Goal: Task Accomplishment & Management: Complete application form

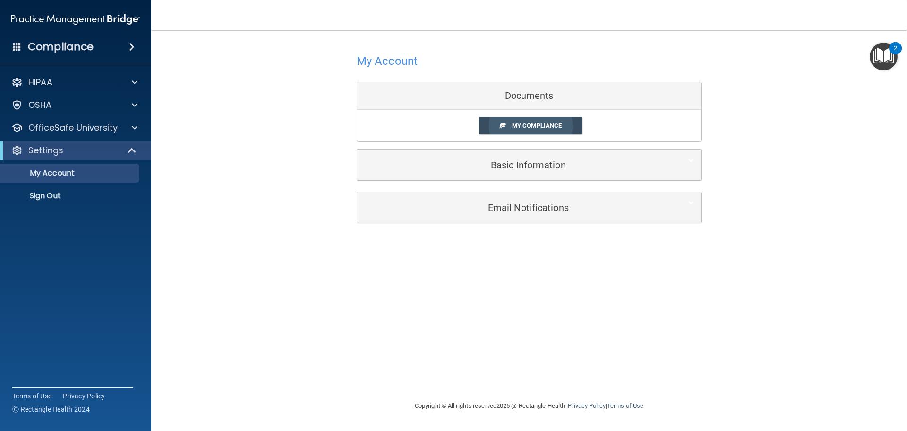
click at [520, 128] on span "My Compliance" at bounding box center [537, 125] width 50 height 7
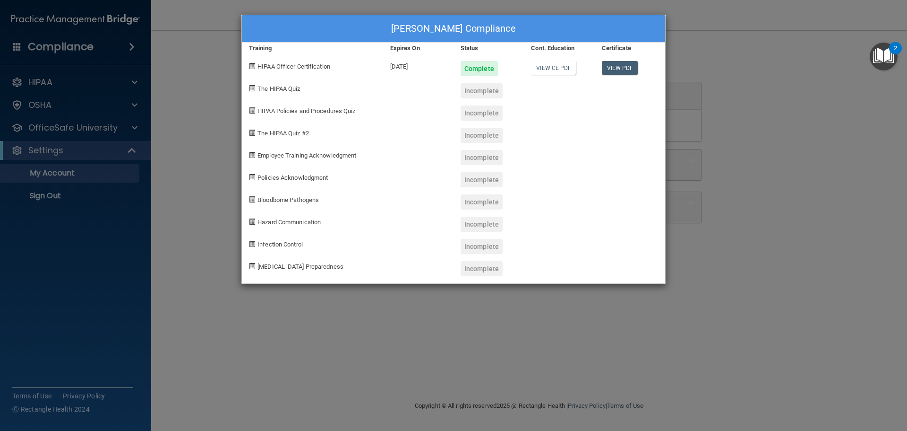
click at [866, 78] on div "[PERSON_NAME] Compliance Training Expires On Status Cont. Education Certificate…" at bounding box center [453, 215] width 907 height 431
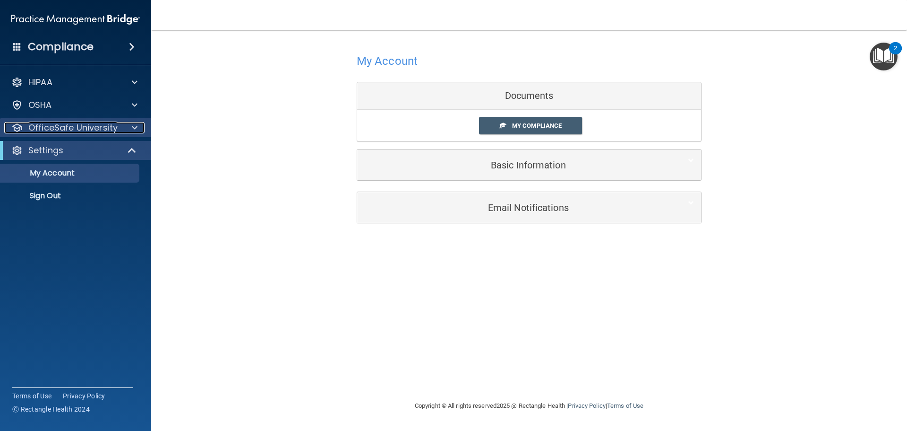
click at [74, 130] on p "OfficeSafe University" at bounding box center [72, 127] width 89 height 11
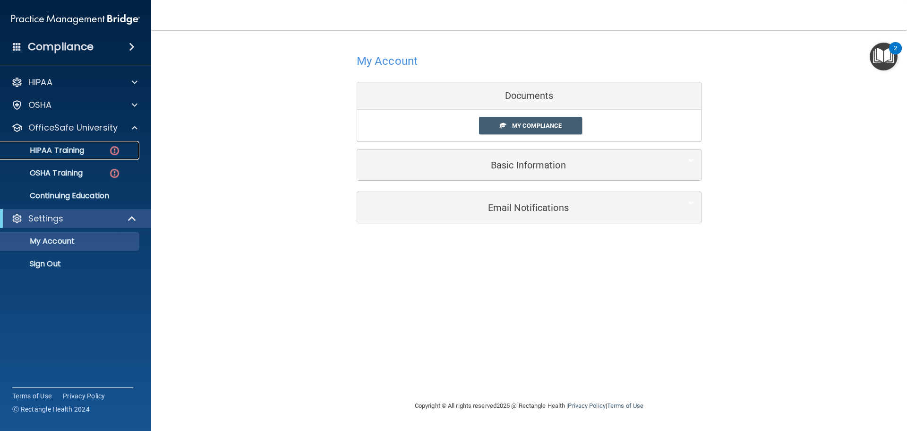
click at [70, 147] on p "HIPAA Training" at bounding box center [45, 150] width 78 height 9
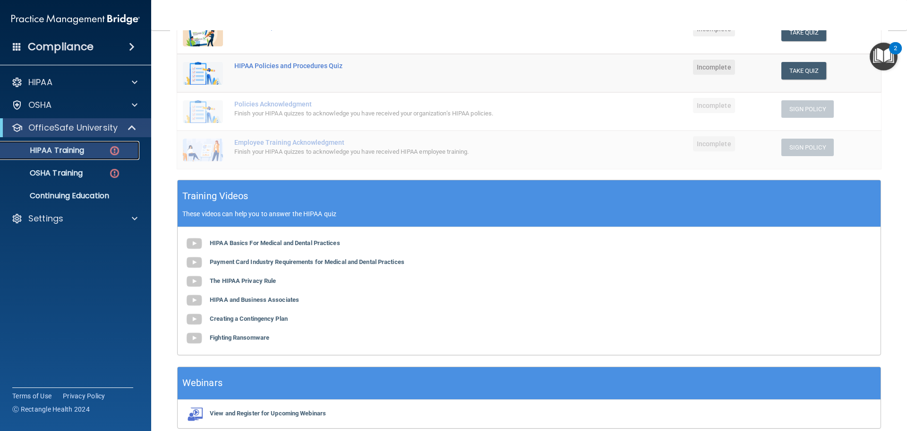
scroll to position [95, 0]
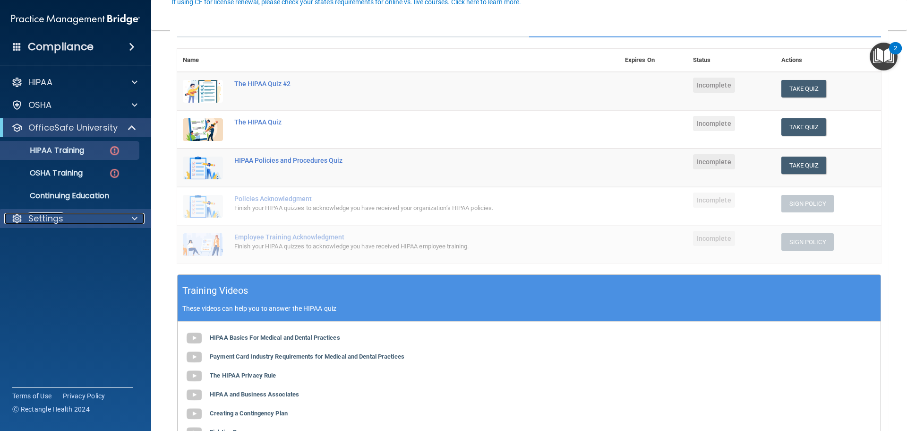
click at [56, 219] on p "Settings" at bounding box center [45, 218] width 35 height 11
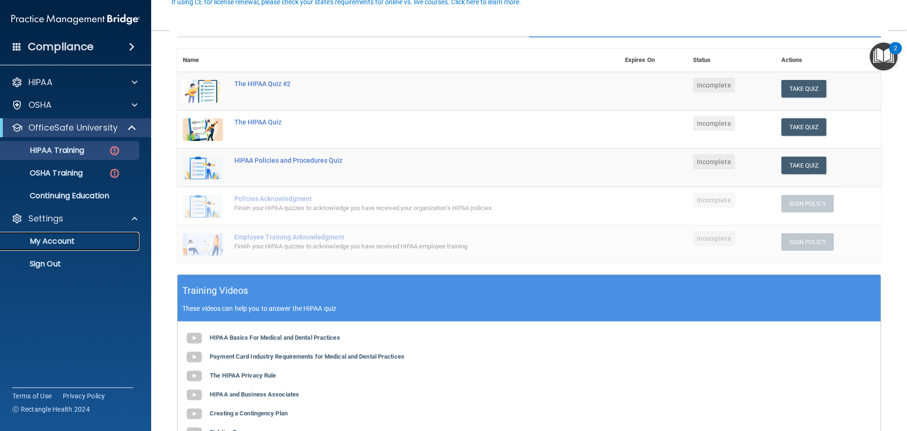
click at [55, 245] on p "My Account" at bounding box center [70, 240] width 129 height 9
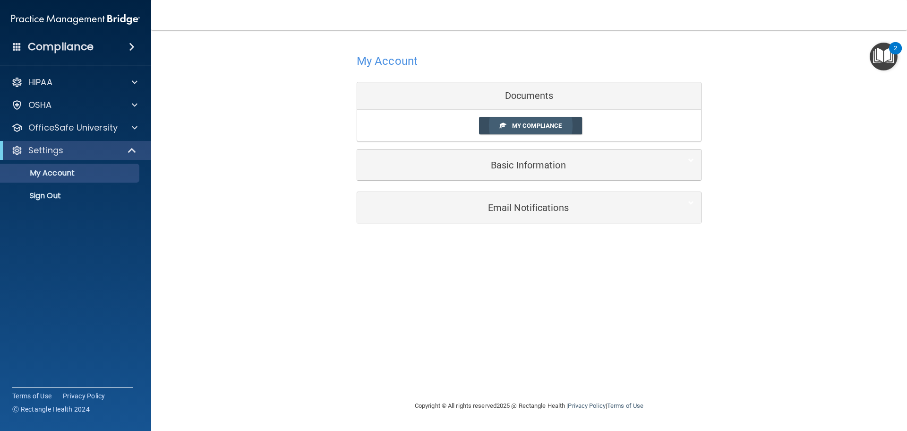
click at [524, 129] on span "My Compliance" at bounding box center [537, 125] width 50 height 7
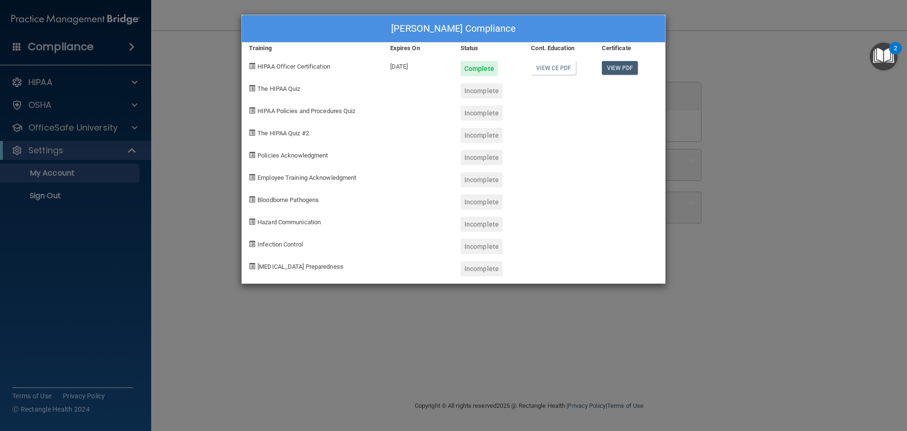
click at [482, 87] on div "Incomplete" at bounding box center [482, 90] width 42 height 15
click at [814, 23] on div "[PERSON_NAME] Compliance Training Expires On Status Cont. Education Certificate…" at bounding box center [453, 215] width 907 height 431
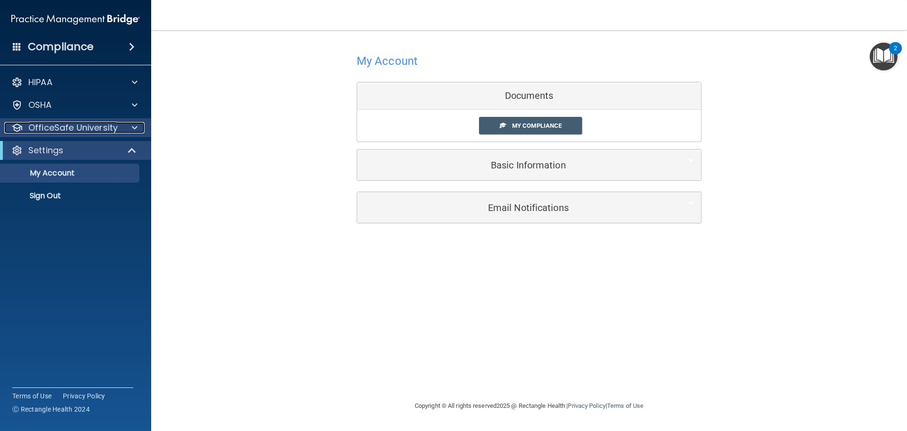
click at [55, 132] on p "OfficeSafe University" at bounding box center [72, 127] width 89 height 11
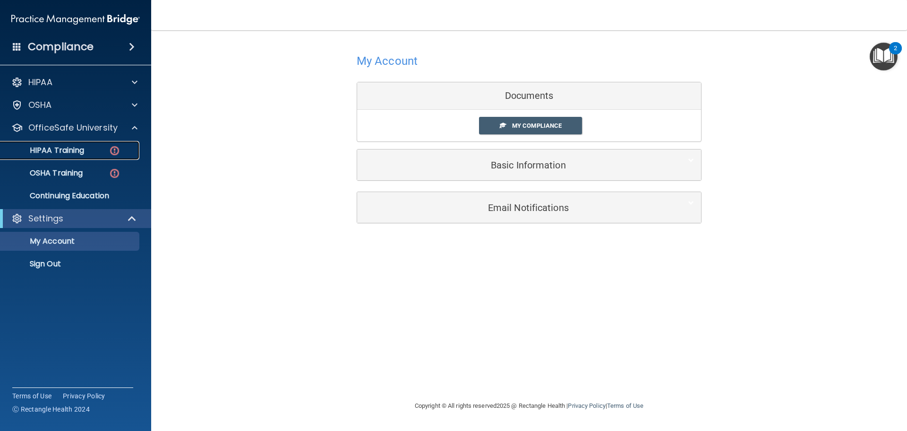
click at [54, 147] on p "HIPAA Training" at bounding box center [45, 150] width 78 height 9
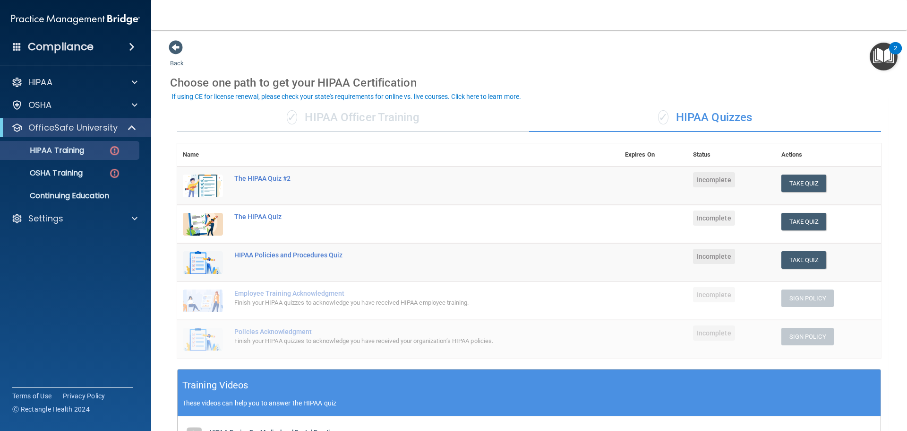
click at [365, 121] on div "✓ HIPAA Officer Training" at bounding box center [353, 117] width 352 height 28
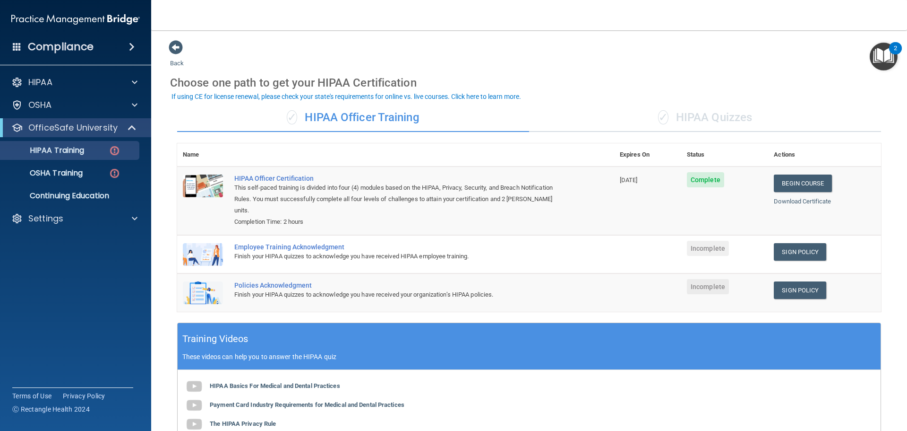
click at [733, 120] on div "✓ HIPAA Quizzes" at bounding box center [705, 117] width 352 height 28
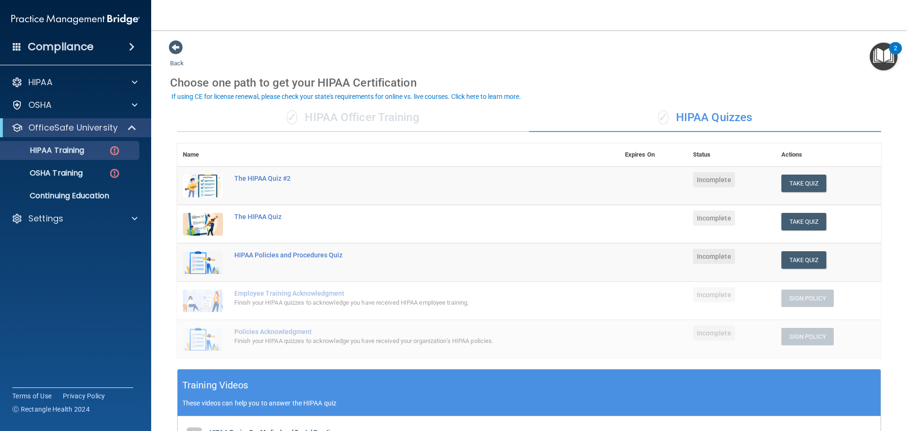
click at [349, 121] on div "✓ HIPAA Officer Training" at bounding box center [353, 117] width 352 height 28
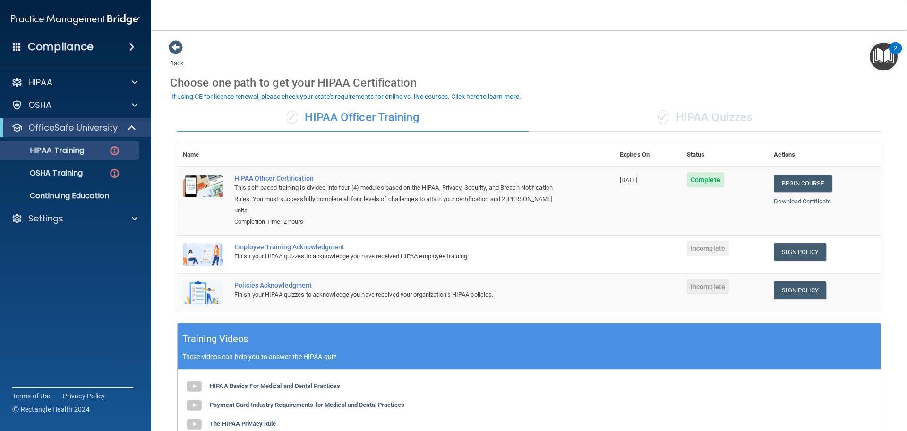
click at [709, 111] on div "✓ HIPAA Quizzes" at bounding box center [705, 117] width 352 height 28
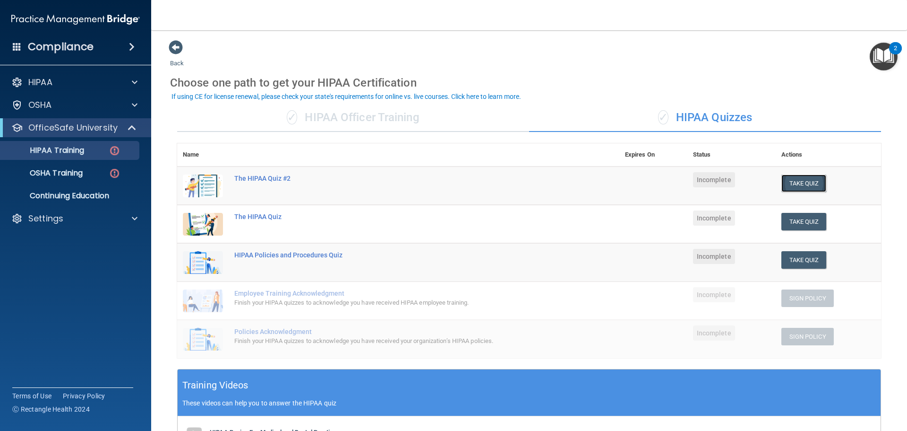
click at [802, 181] on button "Take Quiz" at bounding box center [804, 182] width 45 height 17
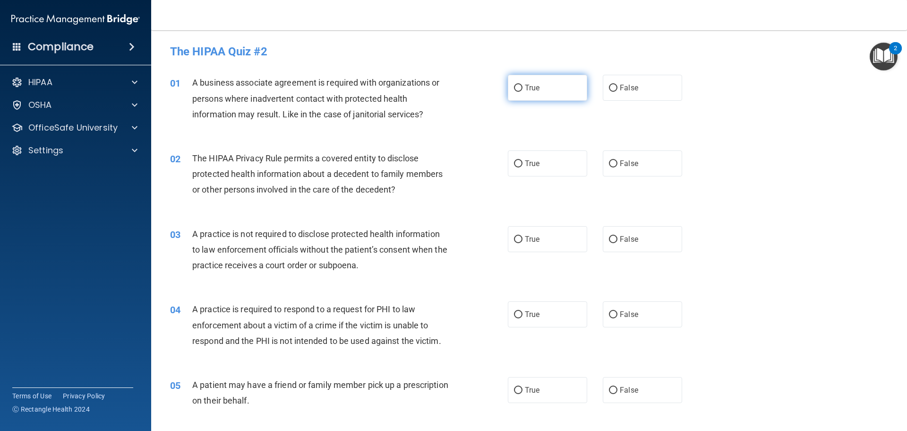
click at [517, 90] on input "True" at bounding box center [518, 88] width 9 height 7
radio input "true"
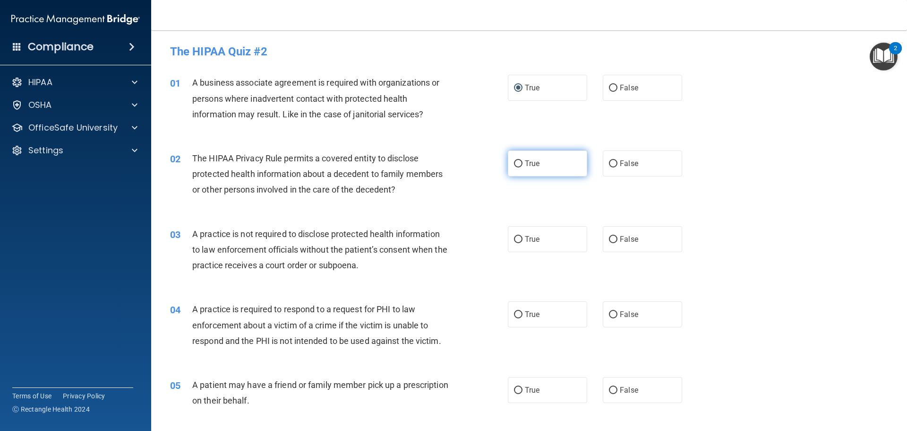
click at [519, 164] on label "True" at bounding box center [547, 163] width 79 height 26
click at [519, 164] on input "True" at bounding box center [518, 163] width 9 height 7
radio input "true"
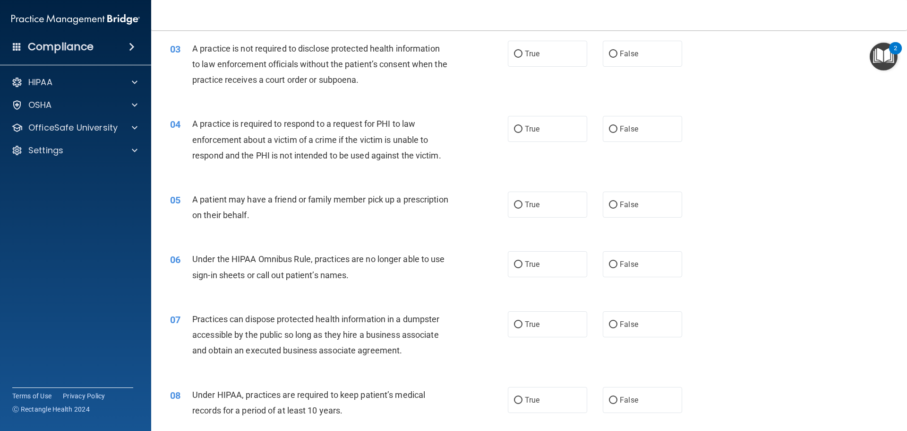
scroll to position [189, 0]
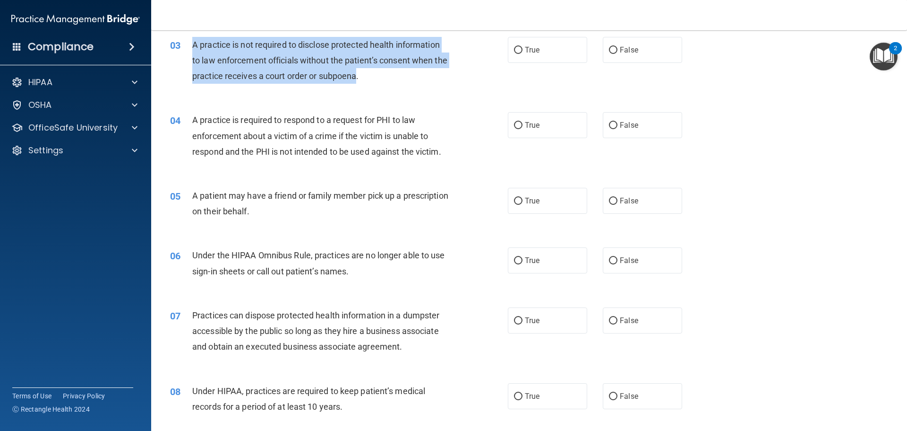
drag, startPoint x: 193, startPoint y: 43, endPoint x: 373, endPoint y: 72, distance: 181.8
click at [373, 72] on span "A practice is not required to disclose protected health information to law enfo…" at bounding box center [319, 60] width 255 height 41
copy span "A practice is not required to disclose protected health information to law enfo…"
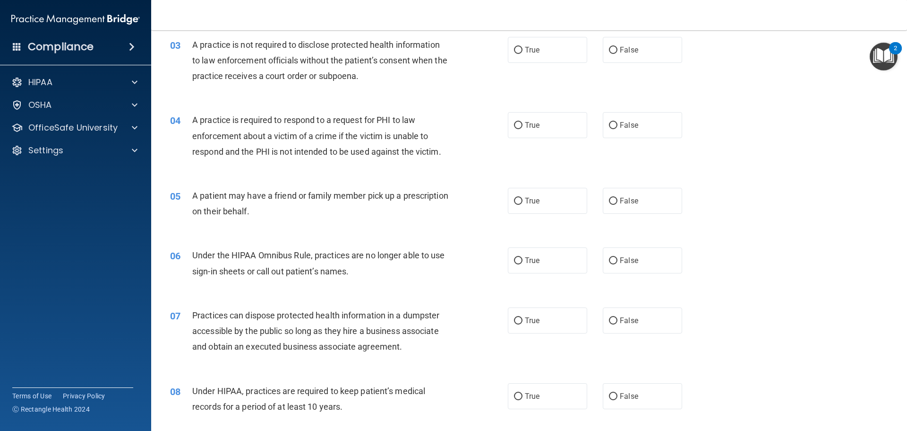
click at [461, 80] on div "03 A practice is not required to disclose protected health information to law e…" at bounding box center [339, 63] width 366 height 52
click at [610, 53] on input "False" at bounding box center [613, 50] width 9 height 7
radio input "true"
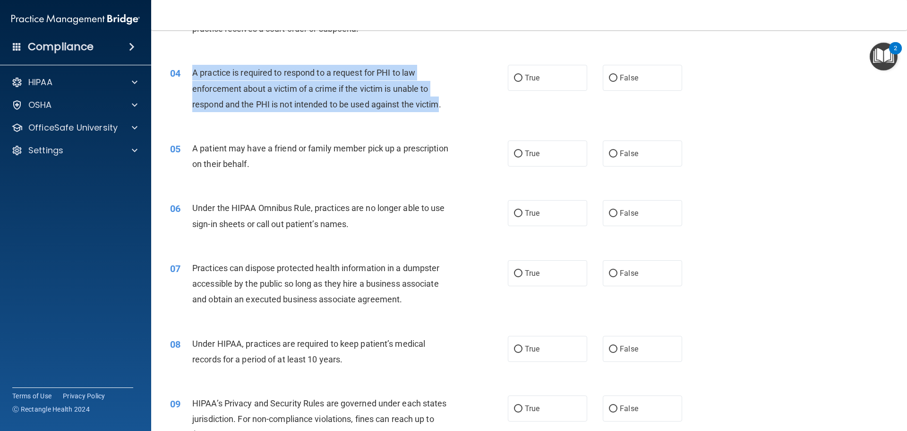
drag, startPoint x: 401, startPoint y: 103, endPoint x: 191, endPoint y: 70, distance: 212.3
click at [191, 70] on div "04 A practice is required to respond to a request for PHI to law enforcement ab…" at bounding box center [339, 91] width 366 height 52
copy div "A practice is required to respond to a request for PHI to law enforcement about…"
click at [609, 78] on input "False" at bounding box center [613, 78] width 9 height 7
radio input "true"
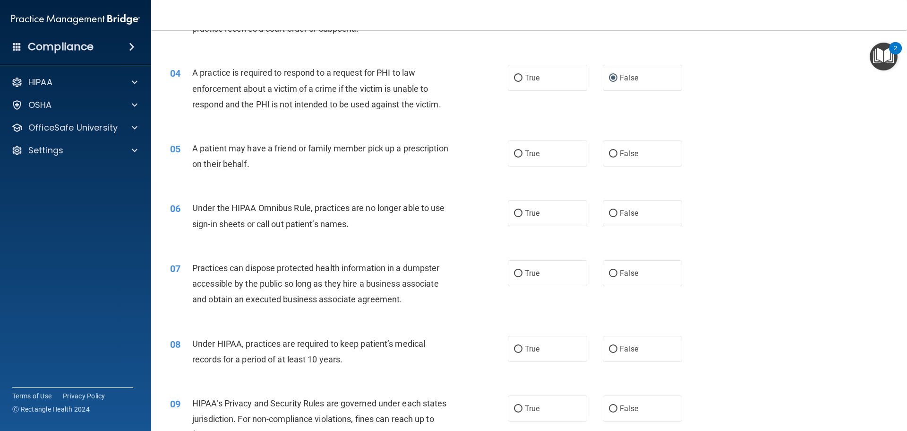
click at [456, 127] on div "04 A practice is required to respond to a request for PHI to law enforcement ab…" at bounding box center [529, 91] width 733 height 76
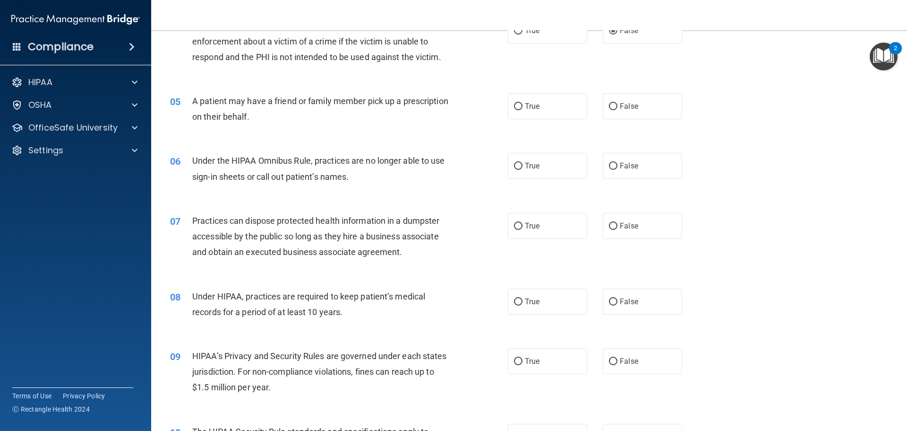
scroll to position [331, 0]
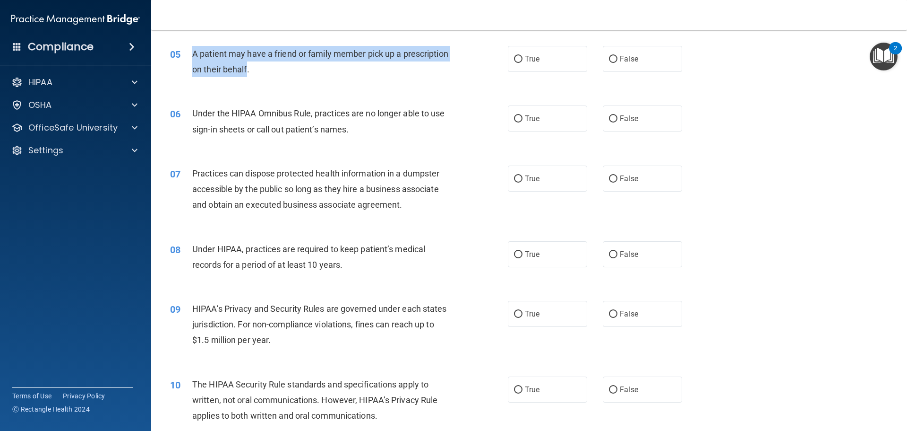
drag, startPoint x: 295, startPoint y: 69, endPoint x: 192, endPoint y: 55, distance: 103.9
click at [192, 55] on span "A patient may have a friend or family member pick up a prescription on their be…" at bounding box center [320, 62] width 256 height 26
copy span "A patient may have a friend or family member pick up a prescription on their be…"
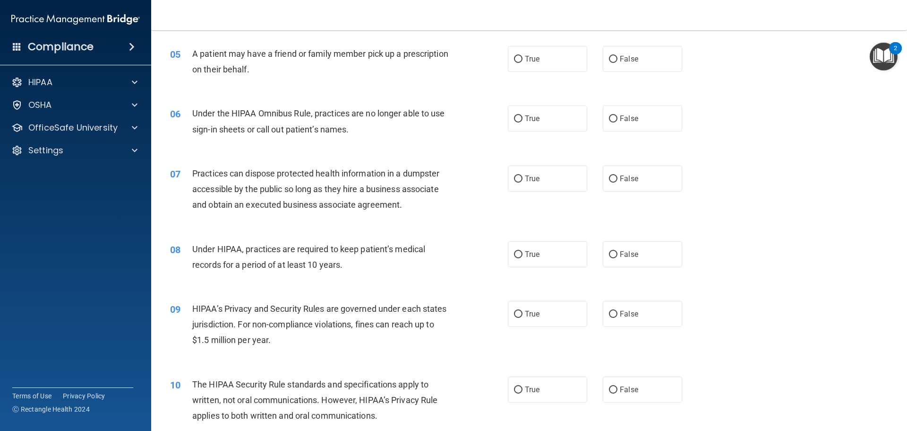
click at [426, 75] on div "A patient may have a friend or family member pick up a prescription on their be…" at bounding box center [324, 61] width 264 height 31
click at [516, 61] on input "True" at bounding box center [518, 59] width 9 height 7
radio input "true"
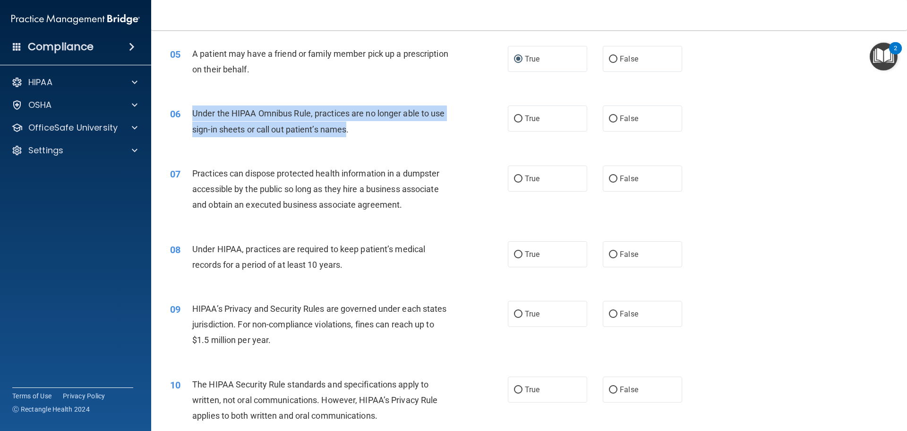
drag, startPoint x: 347, startPoint y: 130, endPoint x: 195, endPoint y: 113, distance: 153.6
click at [192, 113] on span "Under the HIPAA Omnibus Rule, practices are no longer able to use sign-in sheet…" at bounding box center [318, 121] width 253 height 26
copy span "Under the HIPAA Omnibus Rule, practices are no longer able to use sign-in sheet…"
click at [611, 120] on input "False" at bounding box center [613, 118] width 9 height 7
radio input "true"
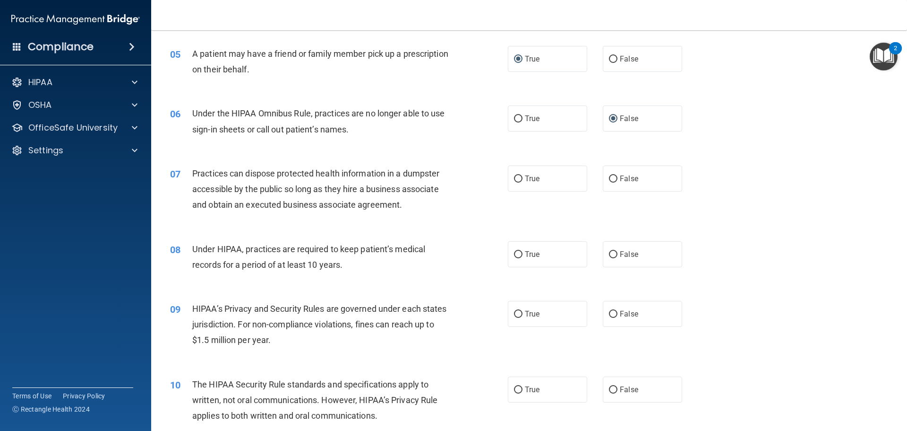
click at [460, 144] on div "06 Under the HIPAA Omnibus Rule, practices are no longer able to use sign-in sh…" at bounding box center [529, 124] width 733 height 60
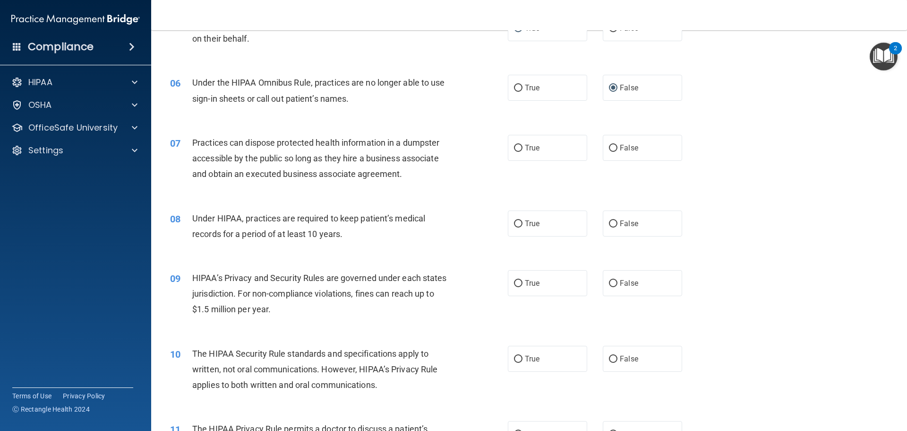
scroll to position [378, 0]
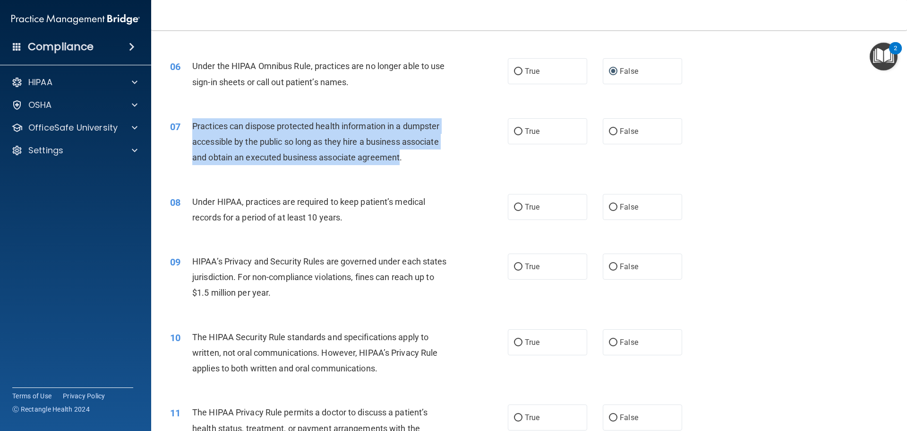
drag, startPoint x: 399, startPoint y: 156, endPoint x: 190, endPoint y: 126, distance: 211.5
click at [190, 126] on div "07 Practices can dispose protected health information in a dumpster accessible …" at bounding box center [339, 144] width 366 height 52
copy div "Practices can dispose protected health information in a dumpster accessible by …"
click at [612, 131] on input "False" at bounding box center [613, 131] width 9 height 7
radio input "true"
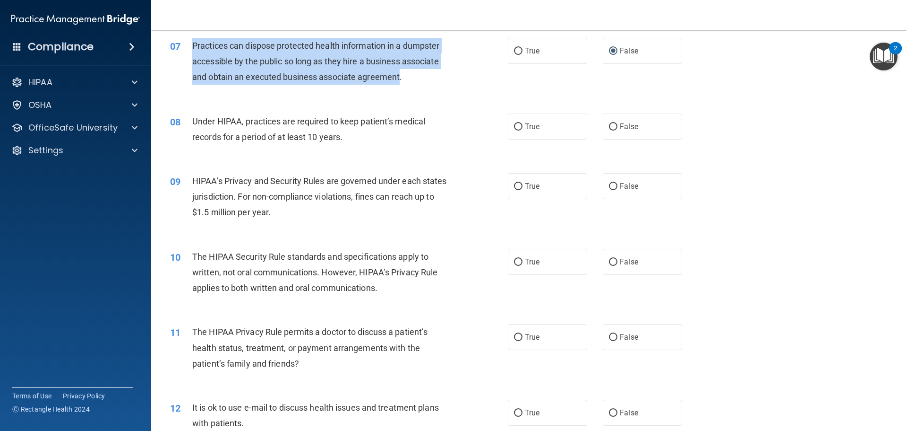
scroll to position [473, 0]
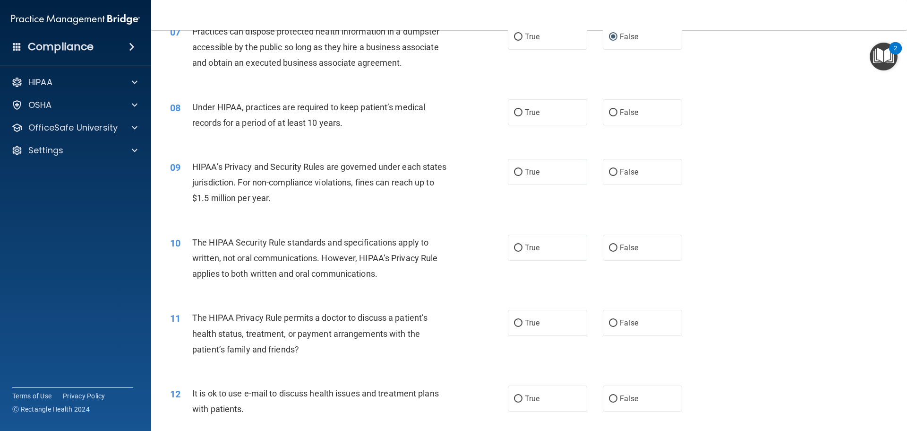
click at [739, 158] on div "09 HIPAA’s Privacy and Security Rules are governed under each states jurisdicti…" at bounding box center [529, 185] width 733 height 76
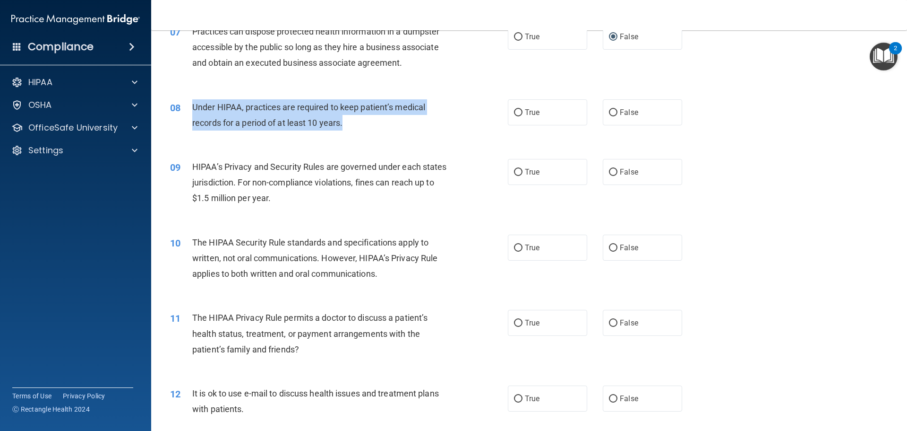
drag, startPoint x: 344, startPoint y: 123, endPoint x: 196, endPoint y: 104, distance: 148.6
click at [196, 104] on span "Under HIPAA, practices are required to keep patient’s medical records for a per…" at bounding box center [308, 115] width 233 height 26
drag, startPoint x: 215, startPoint y: 110, endPoint x: 470, endPoint y: 106, distance: 255.7
click at [471, 106] on div "08 Under HIPAA, practices are required to keep patient’s medical records for a …" at bounding box center [339, 117] width 366 height 36
drag, startPoint x: 342, startPoint y: 122, endPoint x: 190, endPoint y: 104, distance: 153.7
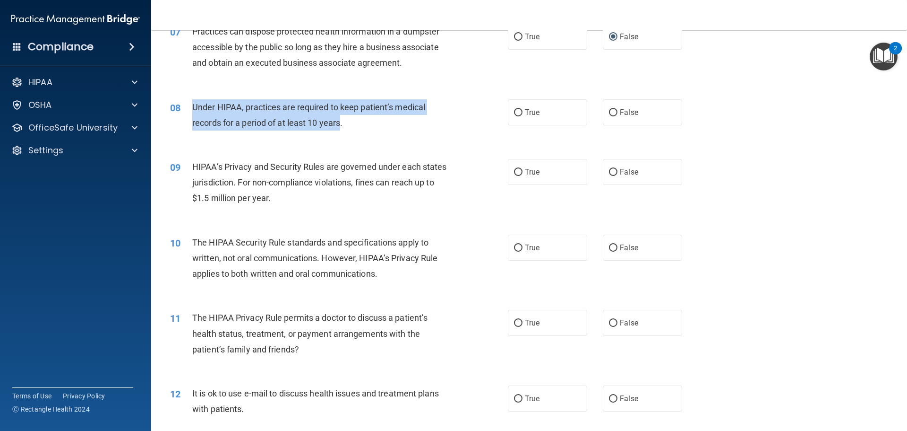
click at [190, 104] on div "08 Under HIPAA, practices are required to keep patient’s medical records for a …" at bounding box center [339, 117] width 366 height 36
copy div "Under HIPAA, practices are required to keep patient’s medical records for a per…"
click at [609, 112] on input "False" at bounding box center [613, 112] width 9 height 7
radio input "true"
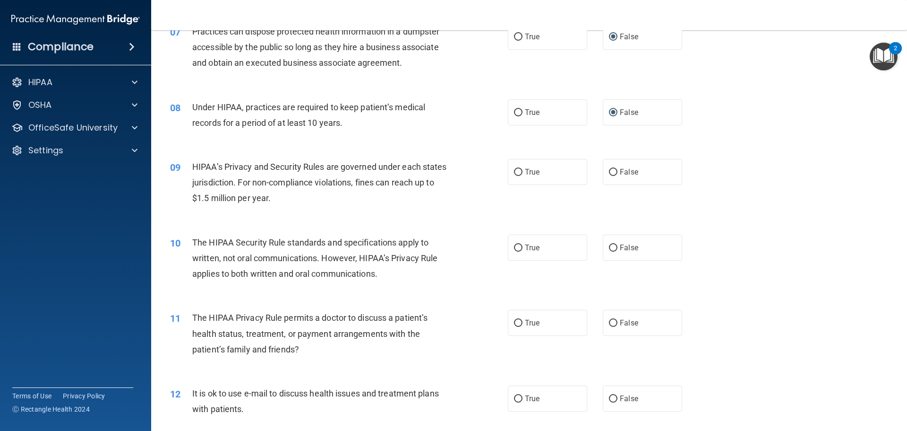
click at [769, 172] on div "09 HIPAA’s Privacy and Security Rules are governed under each states jurisdicti…" at bounding box center [529, 185] width 733 height 76
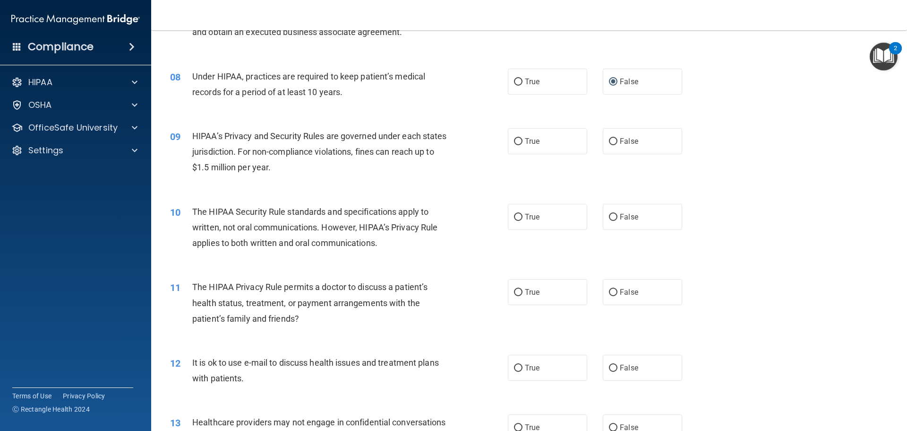
scroll to position [520, 0]
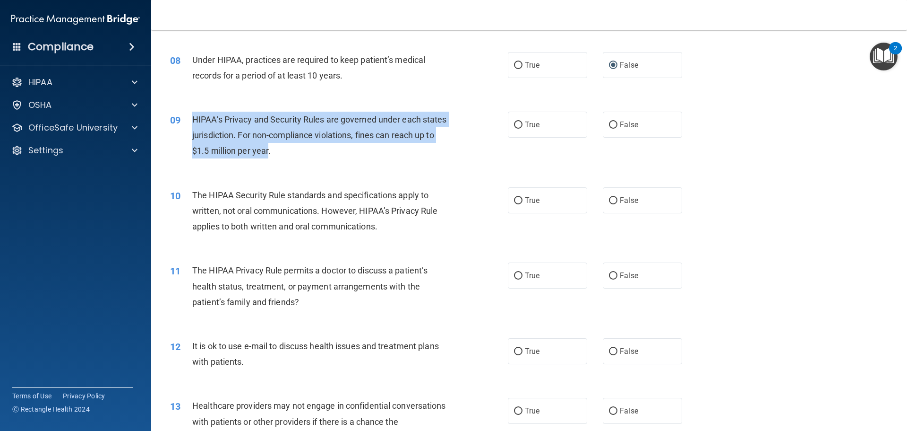
drag, startPoint x: 291, startPoint y: 151, endPoint x: 192, endPoint y: 116, distance: 104.3
click at [192, 116] on span "HIPAA’s Privacy and Security Rules are governed under each states jurisdiction.…" at bounding box center [319, 134] width 255 height 41
copy span "HIPAA’s Privacy and Security Rules are governed under each states jurisdiction.…"
click at [611, 126] on input "False" at bounding box center [613, 124] width 9 height 7
radio input "true"
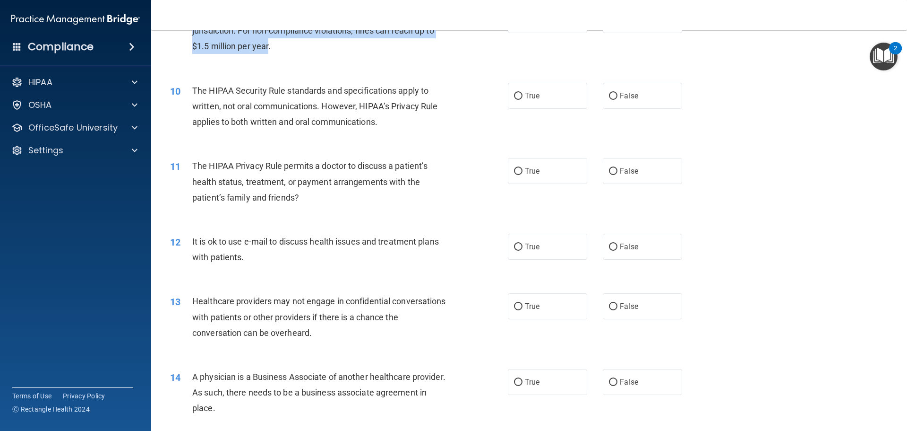
scroll to position [547, 0]
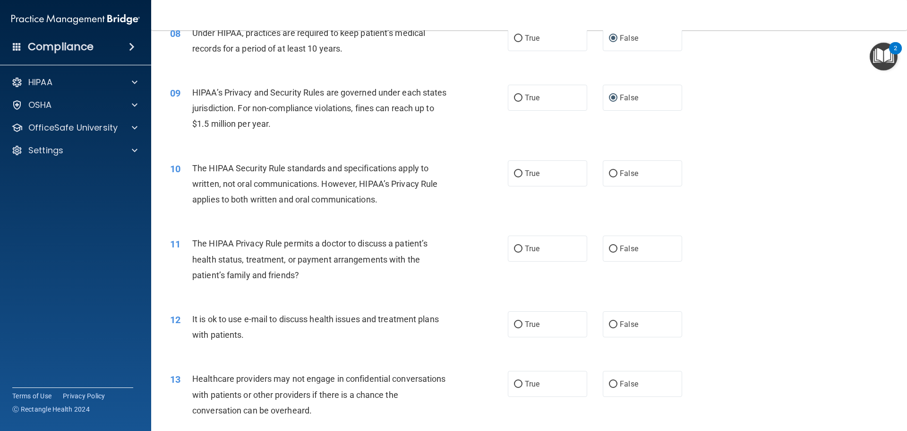
click at [803, 183] on div "10 The HIPAA Security Rule standards and specifications apply to written, not o…" at bounding box center [529, 186] width 733 height 76
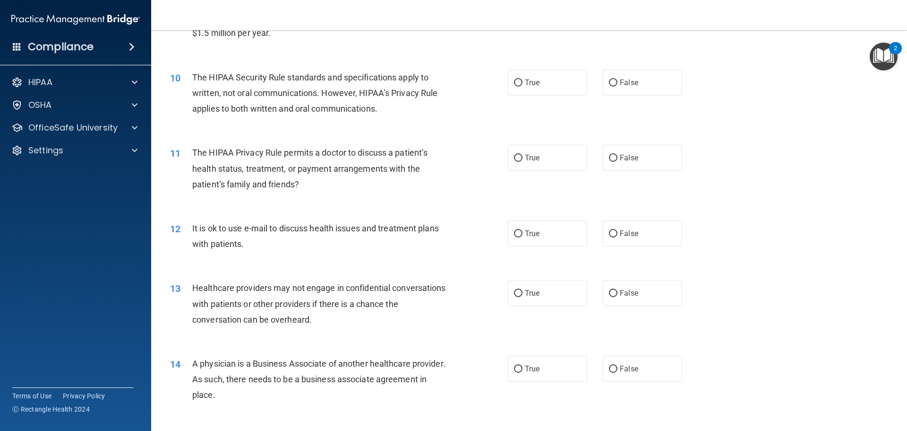
scroll to position [641, 0]
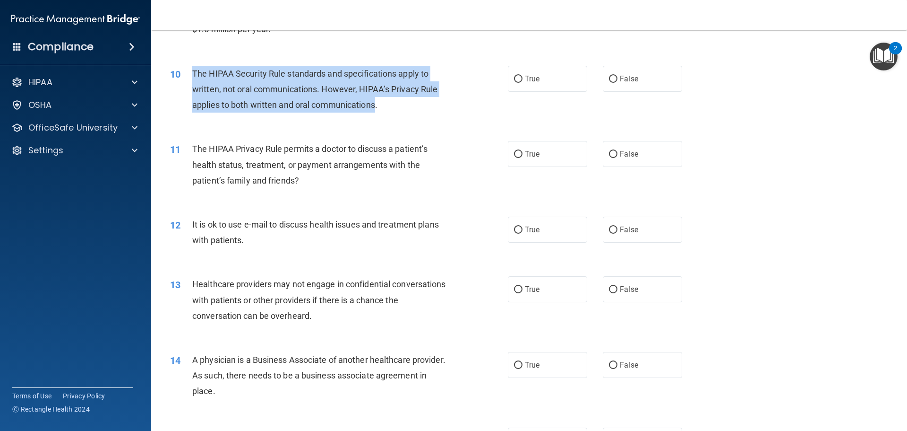
drag, startPoint x: 377, startPoint y: 105, endPoint x: 193, endPoint y: 69, distance: 188.0
click at [193, 69] on span "The HIPAA Security Rule standards and specifications apply to written, not oral…" at bounding box center [314, 89] width 245 height 41
copy span "The HIPAA Security Rule standards and specifications apply to written, not oral…"
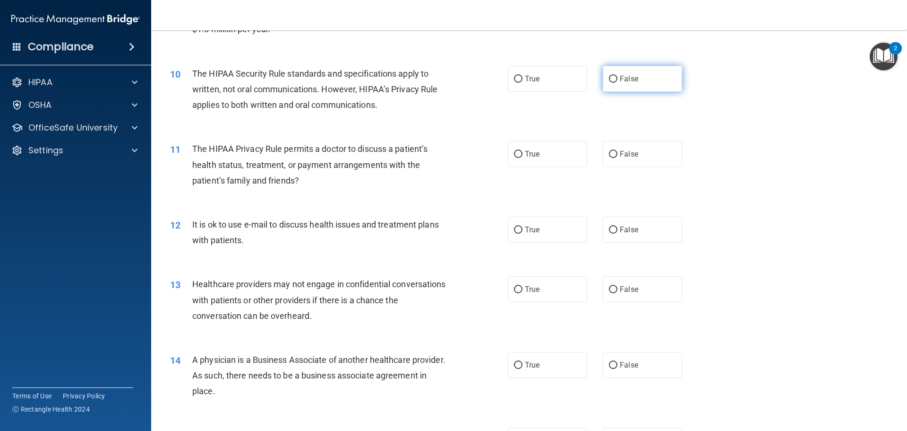
click at [613, 79] on label "False" at bounding box center [642, 79] width 79 height 26
click at [613, 79] on input "False" at bounding box center [613, 79] width 9 height 7
radio input "true"
click at [727, 154] on div "11 The HIPAA Privacy Rule permits a doctor to discuss a patient’s health status…" at bounding box center [529, 167] width 733 height 76
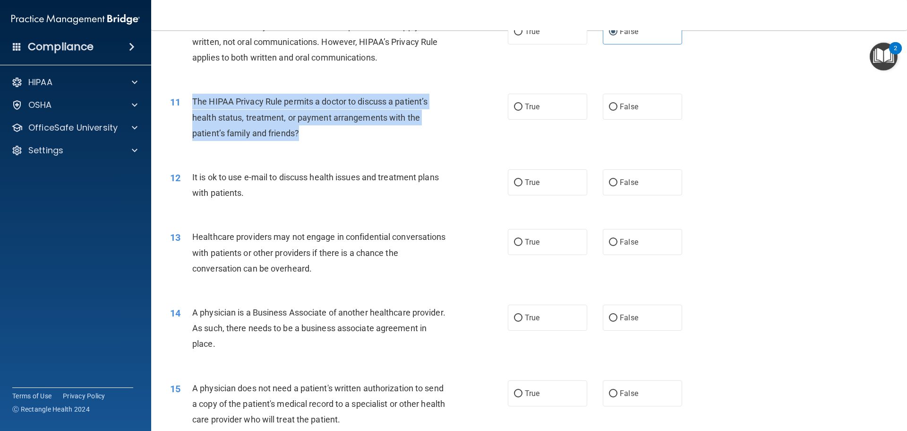
drag, startPoint x: 306, startPoint y: 133, endPoint x: 193, endPoint y: 95, distance: 119.4
click at [193, 95] on div "The HIPAA Privacy Rule permits a doctor to discuss a patient’s health status, t…" at bounding box center [324, 117] width 264 height 47
copy span "The HIPAA Privacy Rule permits a doctor to discuss a patient’s health status, t…"
click at [609, 108] on input "False" at bounding box center [613, 106] width 9 height 7
radio input "true"
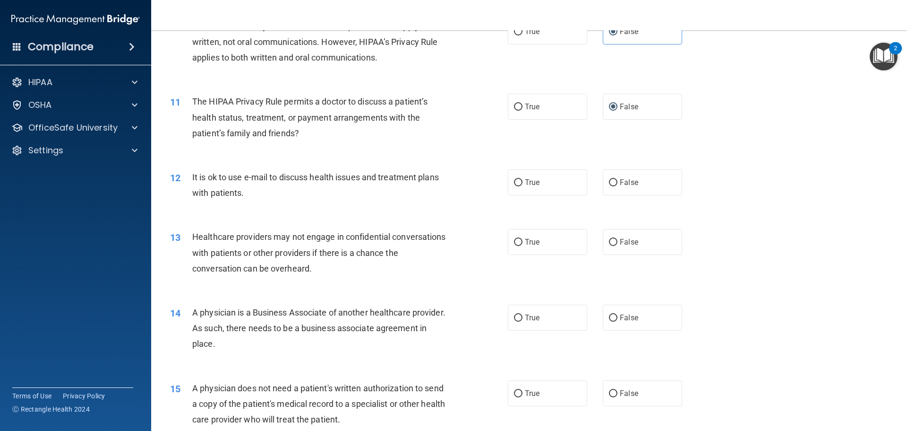
click at [789, 164] on div "12 It is ok to use e-mail to discuss health issues and treatment plans with pat…" at bounding box center [529, 187] width 733 height 60
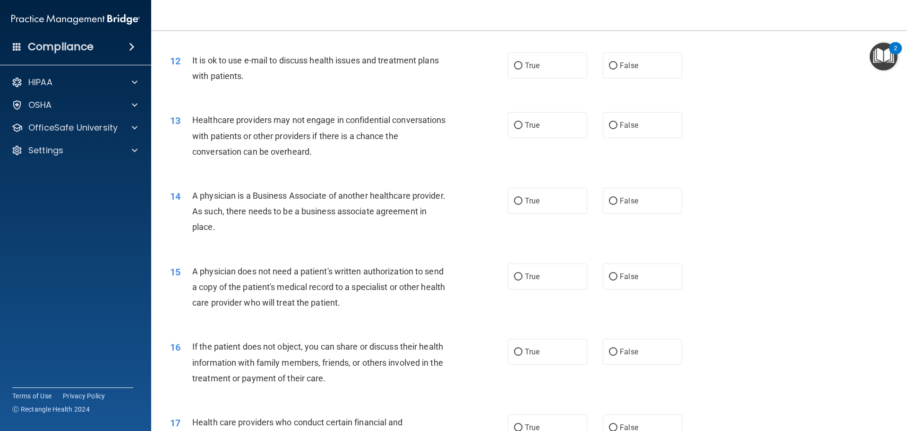
scroll to position [783, 0]
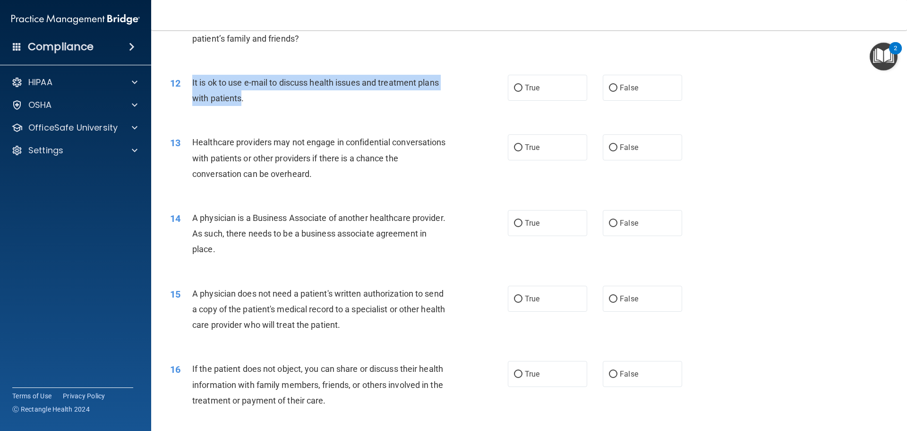
drag, startPoint x: 241, startPoint y: 98, endPoint x: 191, endPoint y: 83, distance: 51.9
click at [191, 83] on div "12 It is ok to use e-mail to discuss health issues and treatment plans with pat…" at bounding box center [339, 93] width 366 height 36
copy div "It is ok to use e-mail to discuss health issues and treatment plans with patien…"
click at [611, 86] on input "False" at bounding box center [613, 88] width 9 height 7
radio input "true"
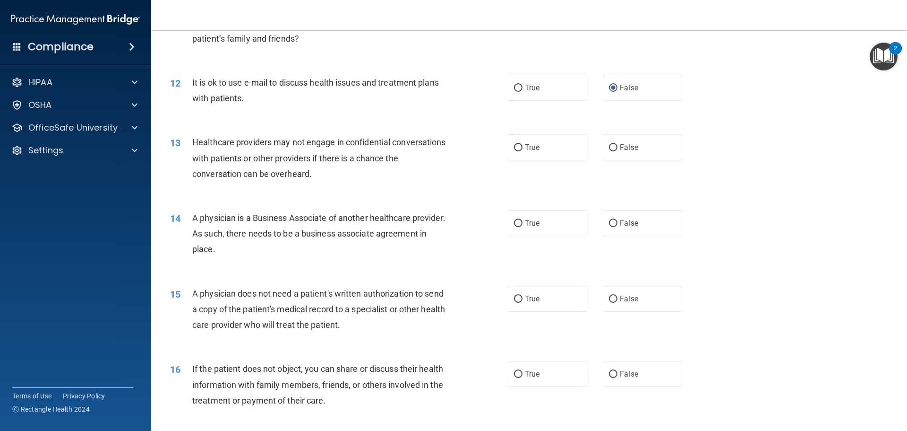
click at [760, 160] on div "13 Healthcare providers may not engage in confidential conversations with patie…" at bounding box center [529, 160] width 733 height 76
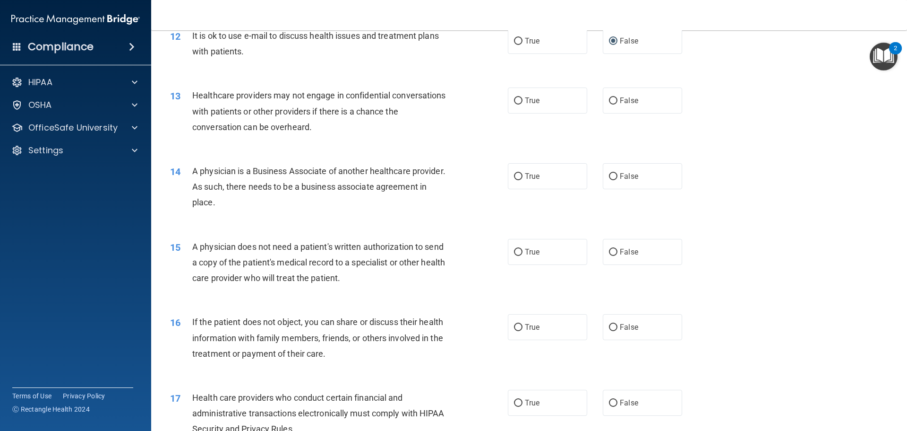
scroll to position [830, 0]
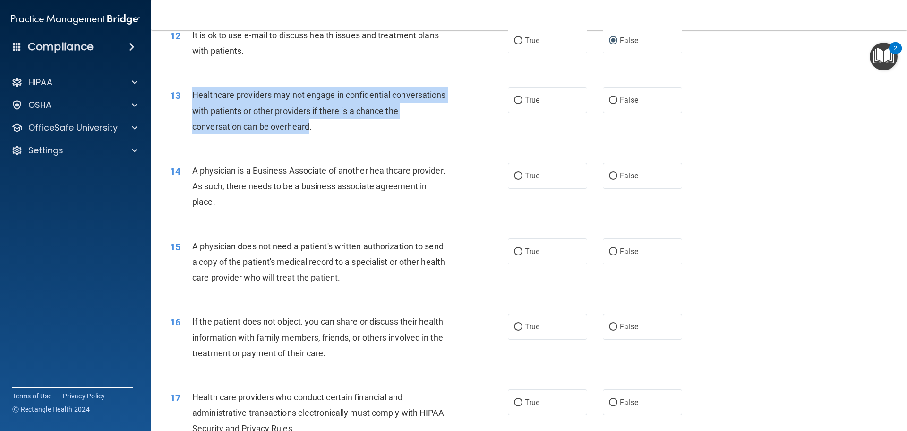
drag, startPoint x: 313, startPoint y: 124, endPoint x: 191, endPoint y: 92, distance: 126.1
click at [191, 92] on div "13 Healthcare providers may not engage in confidential conversations with patie…" at bounding box center [339, 113] width 366 height 52
click at [610, 101] on input "False" at bounding box center [613, 100] width 9 height 7
radio input "true"
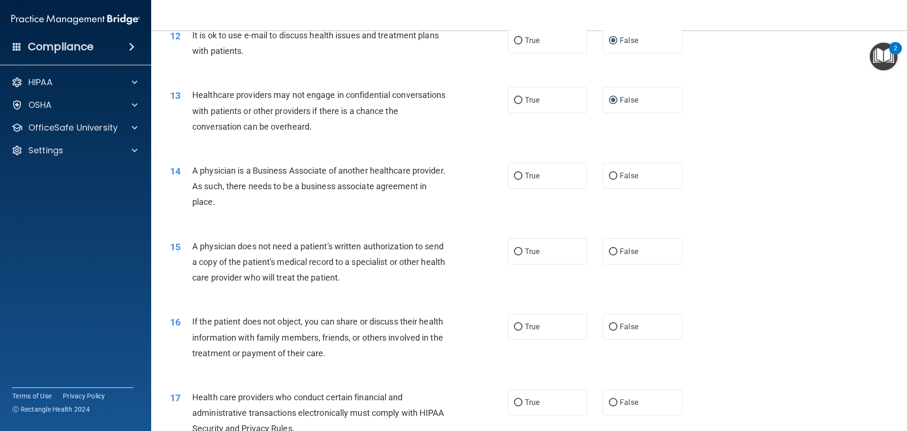
click at [773, 172] on div "14 A physician is a Business Associate of another healthcare provider. As such,…" at bounding box center [529, 189] width 733 height 76
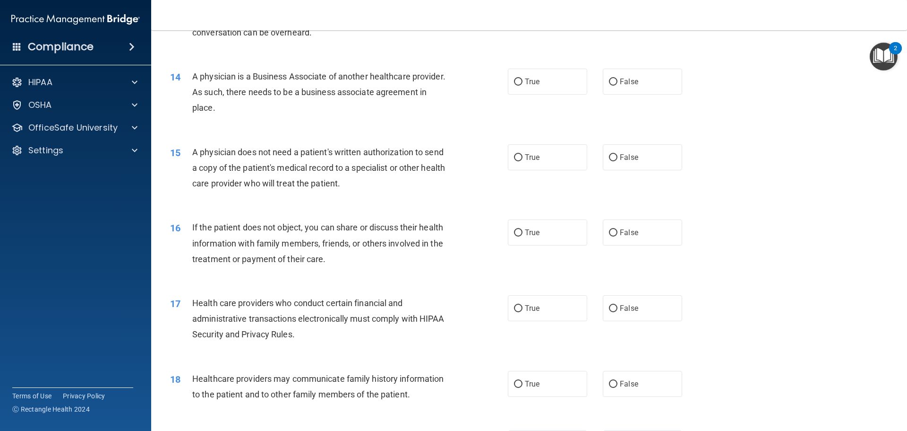
scroll to position [925, 0]
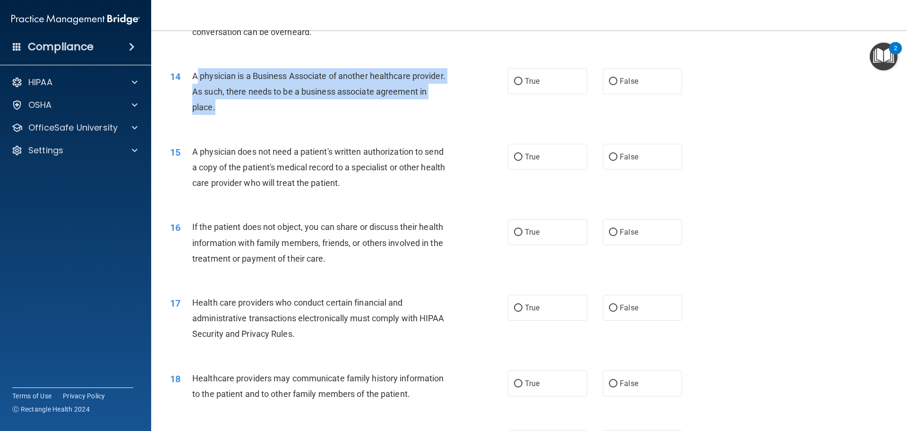
drag, startPoint x: 248, startPoint y: 99, endPoint x: 192, endPoint y: 79, distance: 59.2
click at [192, 79] on span "A physician is a Business Associate of another healthcare provider. As such, th…" at bounding box center [318, 91] width 253 height 41
click at [611, 83] on input "False" at bounding box center [613, 81] width 9 height 7
radio input "true"
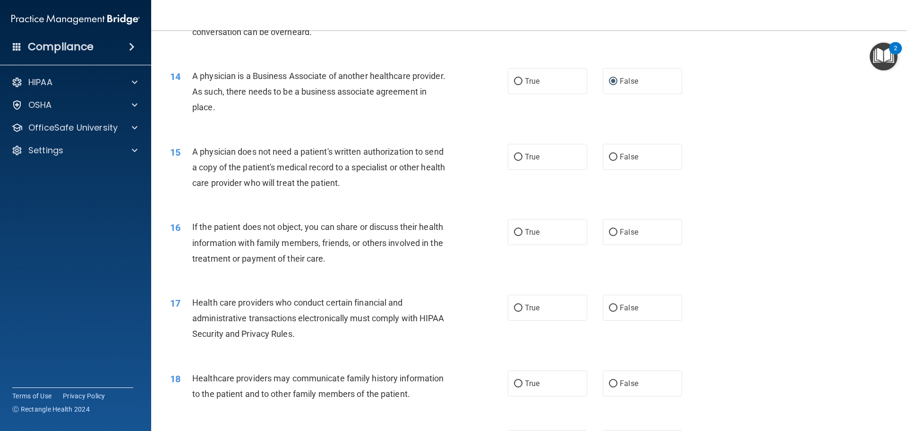
click at [693, 135] on div "15 A physician does not need a patient's written authorization to send a copy o…" at bounding box center [529, 170] width 733 height 76
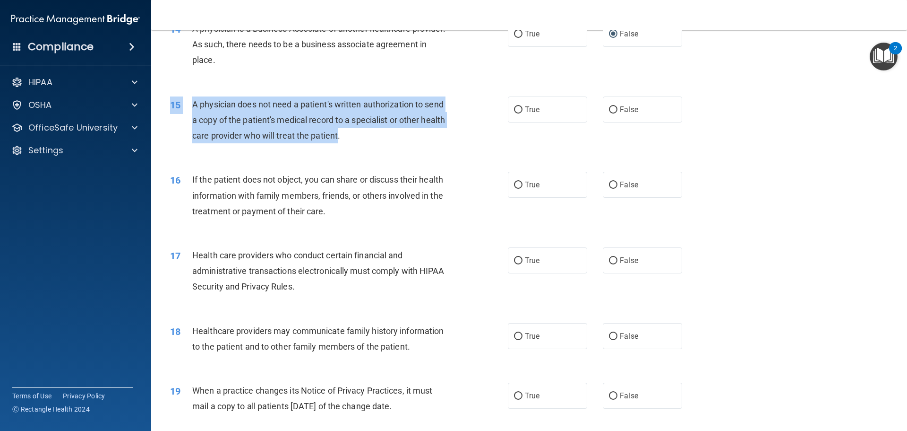
drag, startPoint x: 364, startPoint y: 136, endPoint x: 244, endPoint y: 106, distance: 123.6
click at [184, 96] on div "15 A physician does not need a patient's written authorization to send a copy o…" at bounding box center [339, 122] width 366 height 52
click at [514, 109] on input "True" at bounding box center [518, 109] width 9 height 7
radio input "true"
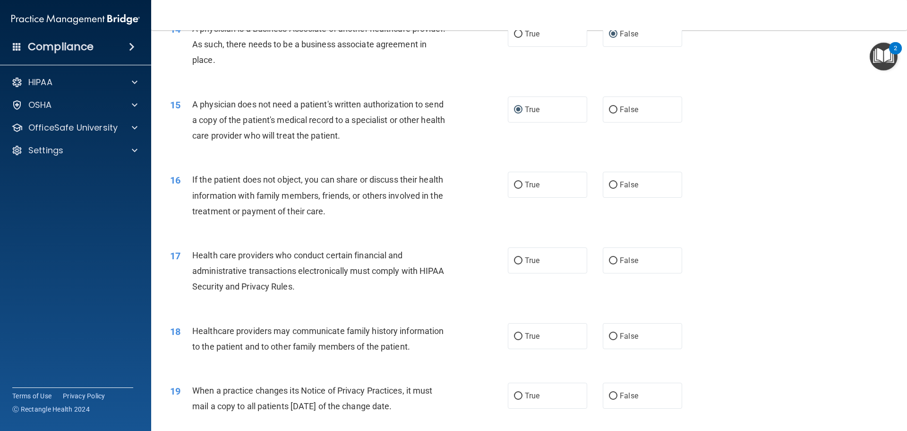
click at [718, 217] on div "16 If the patient does not object, you can share or discuss their health inform…" at bounding box center [529, 198] width 733 height 76
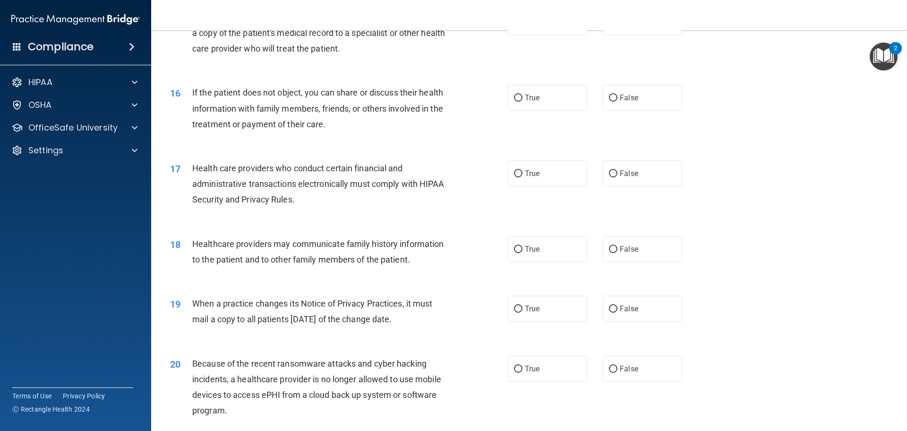
scroll to position [1067, 0]
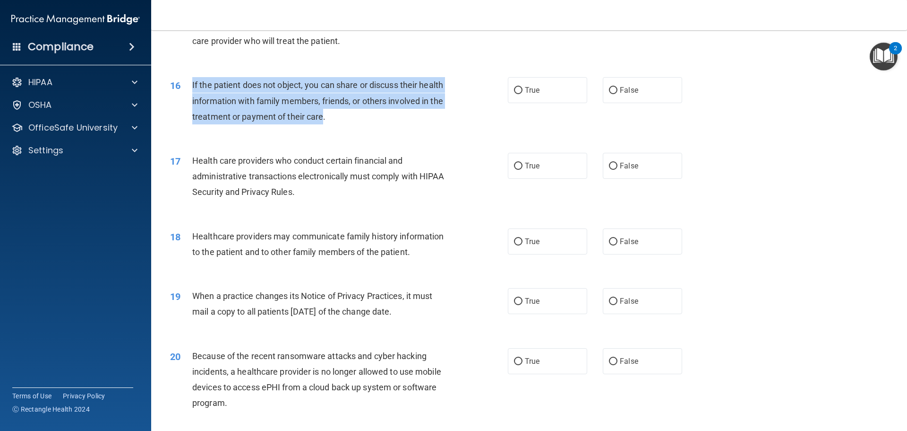
drag, startPoint x: 322, startPoint y: 117, endPoint x: 225, endPoint y: 90, distance: 100.7
click at [189, 86] on div "16 If the patient does not object, you can share or discuss their health inform…" at bounding box center [339, 103] width 366 height 52
click at [516, 93] on input "True" at bounding box center [518, 90] width 9 height 7
radio input "true"
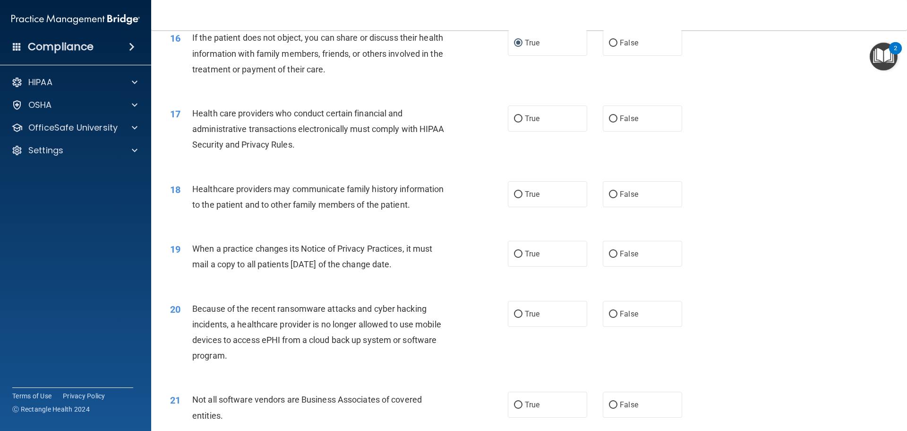
click at [701, 135] on div "17 Health care providers who conduct certain financial and administrative trans…" at bounding box center [529, 132] width 733 height 76
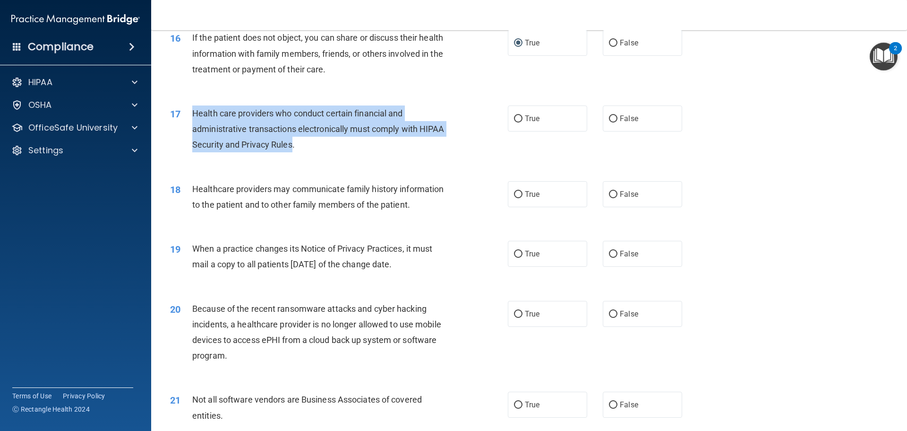
drag, startPoint x: 292, startPoint y: 146, endPoint x: 193, endPoint y: 113, distance: 104.0
click at [193, 113] on span "Health care providers who conduct certain financial and administrative transact…" at bounding box center [318, 128] width 252 height 41
click at [516, 121] on input "True" at bounding box center [518, 118] width 9 height 7
radio input "true"
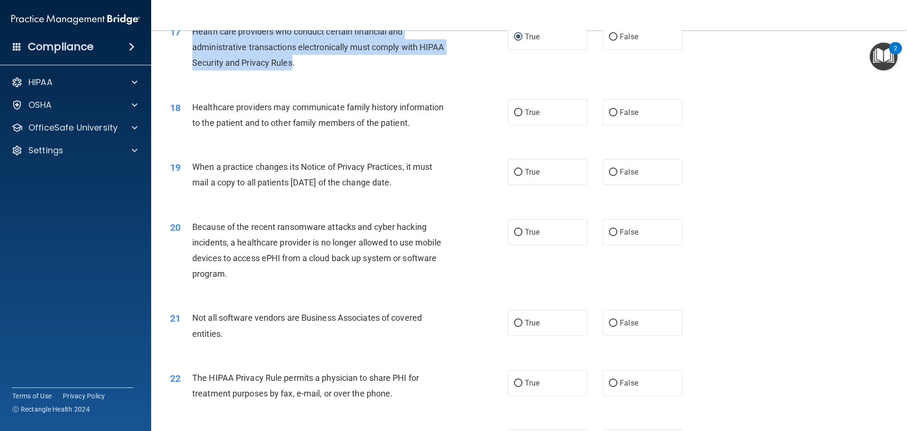
scroll to position [1208, 0]
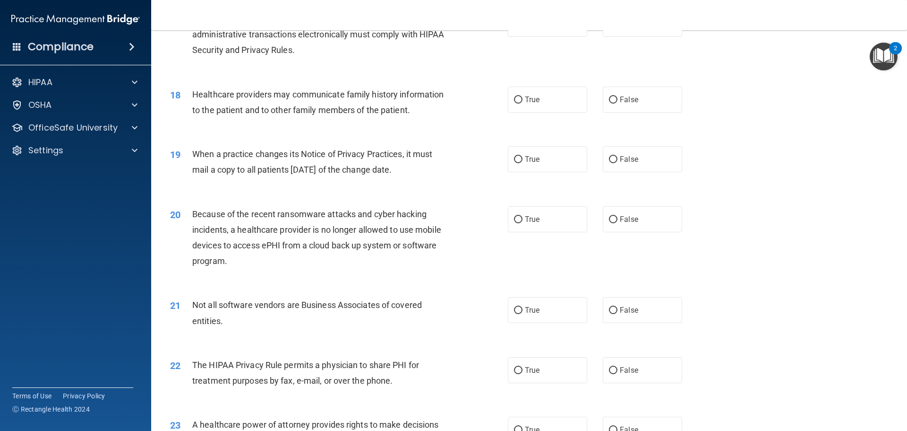
click at [461, 144] on div "19 When a practice changes its Notice of Privacy Practices, it must mail a copy…" at bounding box center [529, 164] width 733 height 60
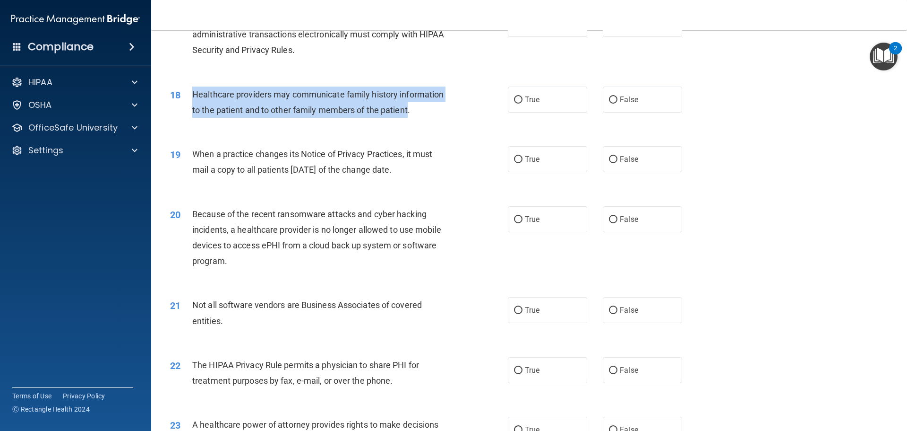
drag, startPoint x: 388, startPoint y: 108, endPoint x: 193, endPoint y: 96, distance: 194.6
click at [193, 96] on span "Healthcare providers may communicate family history information to the patient …" at bounding box center [317, 102] width 251 height 26
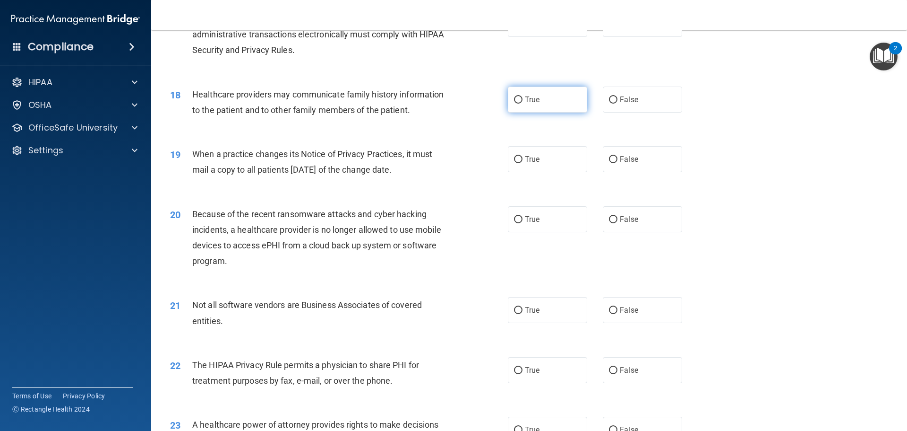
click at [519, 102] on label "True" at bounding box center [547, 99] width 79 height 26
click at [519, 102] on input "True" at bounding box center [518, 99] width 9 height 7
radio input "true"
click at [485, 135] on div "19 When a practice changes its Notice of Privacy Practices, it must mail a copy…" at bounding box center [529, 164] width 733 height 60
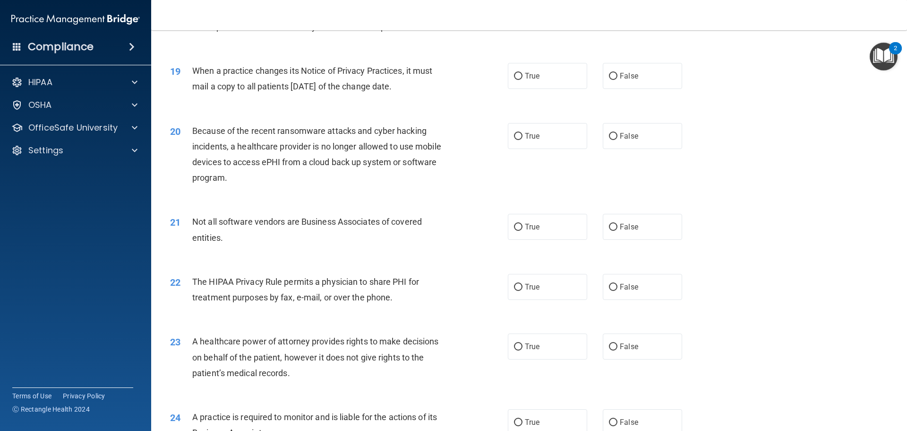
scroll to position [1303, 0]
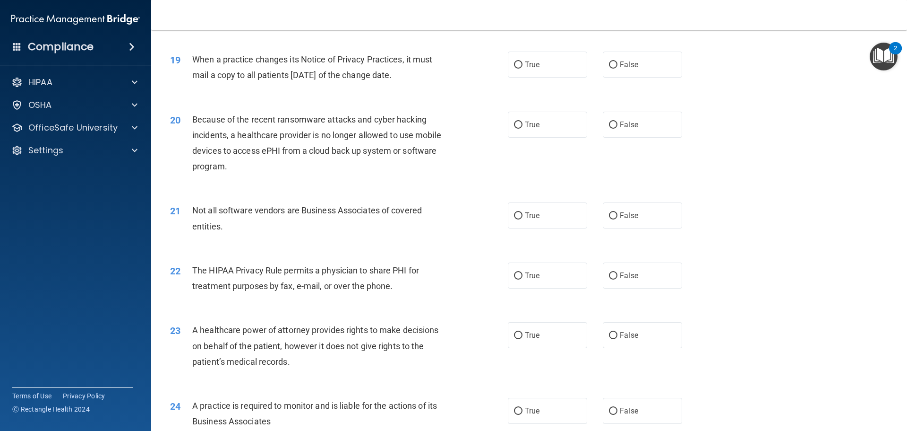
drag, startPoint x: 421, startPoint y: 73, endPoint x: 191, endPoint y: 60, distance: 229.6
click at [191, 60] on div "19 When a practice changes its Notice of Privacy Practices, it must mail a copy…" at bounding box center [339, 70] width 366 height 36
click at [615, 67] on label "False" at bounding box center [642, 65] width 79 height 26
click at [615, 67] on input "False" at bounding box center [613, 64] width 9 height 7
radio input "true"
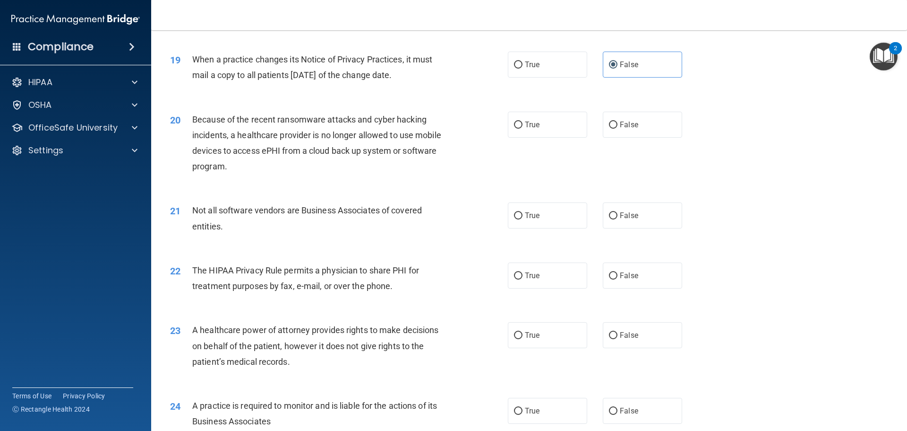
click at [729, 144] on div "20 Because of the recent ransomware attacks and cyber hacking incidents, a heal…" at bounding box center [529, 145] width 733 height 91
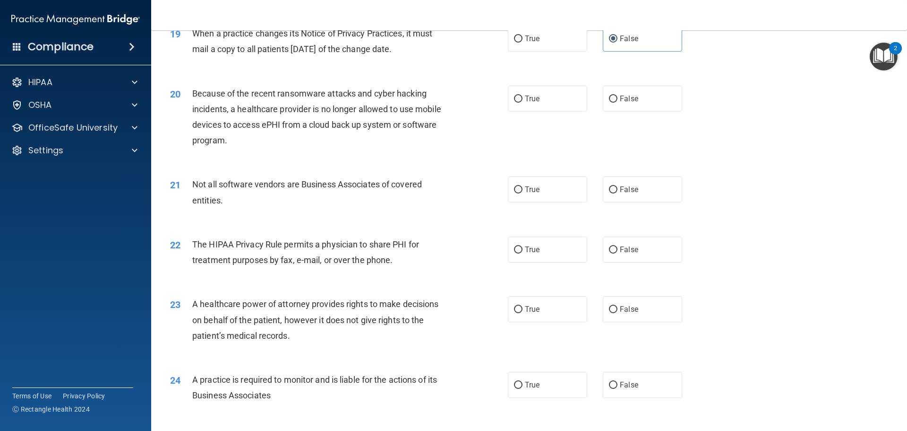
scroll to position [1350, 0]
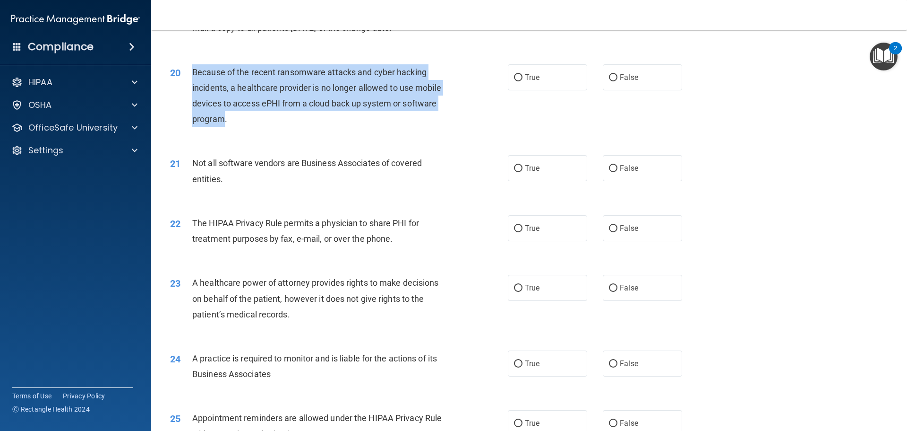
drag, startPoint x: 224, startPoint y: 117, endPoint x: 193, endPoint y: 69, distance: 57.4
click at [193, 69] on span "Because of the recent ransomware attacks and cyber hacking incidents, a healthc…" at bounding box center [316, 95] width 249 height 57
click at [609, 78] on input "False" at bounding box center [613, 77] width 9 height 7
radio input "true"
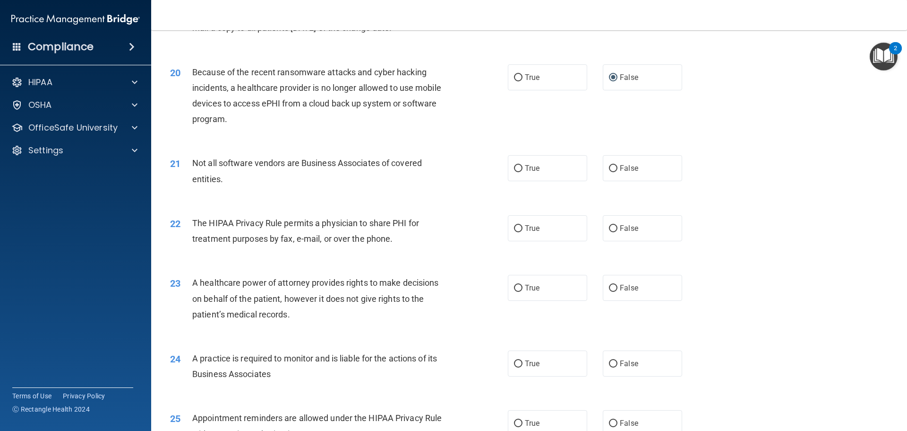
click at [760, 149] on div "21 Not all software vendors are Business Associates of covered entities. True F…" at bounding box center [529, 173] width 733 height 60
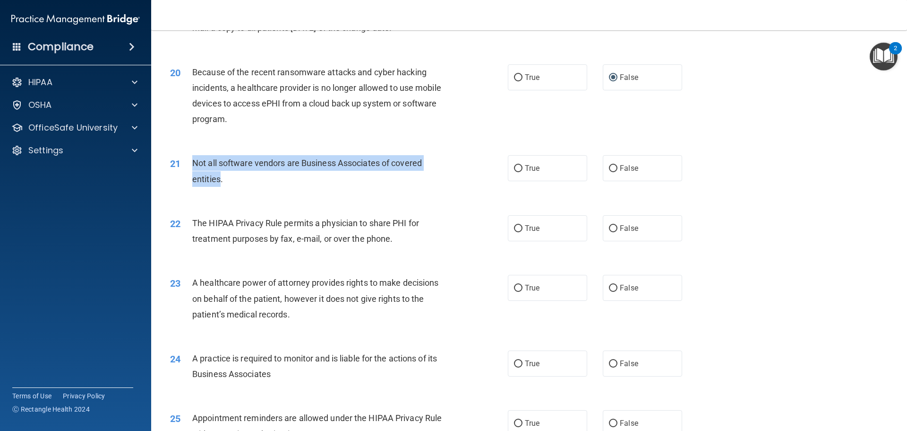
drag, startPoint x: 219, startPoint y: 179, endPoint x: 190, endPoint y: 158, distance: 35.9
click at [190, 158] on div "21 Not all software vendors are Business Associates of covered entities." at bounding box center [339, 173] width 366 height 36
click at [516, 170] on input "True" at bounding box center [518, 168] width 9 height 7
radio input "true"
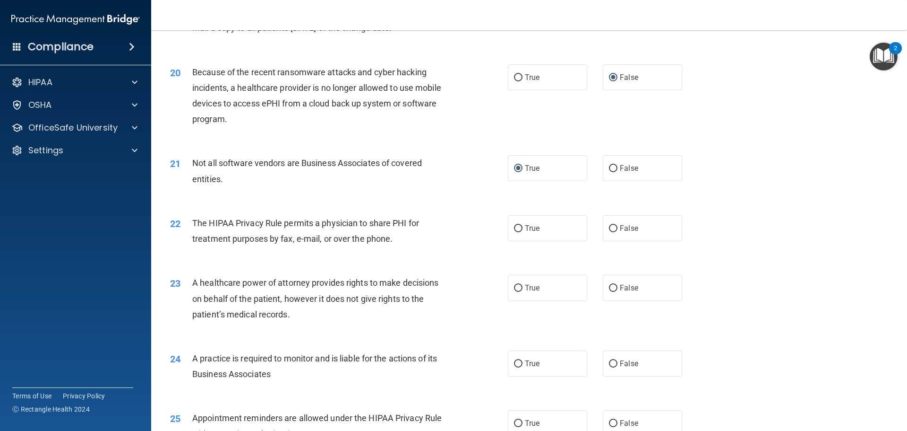
click at [790, 215] on div "22 The HIPAA Privacy Rule permits a physician to share PHI for treatment purpos…" at bounding box center [529, 233] width 733 height 60
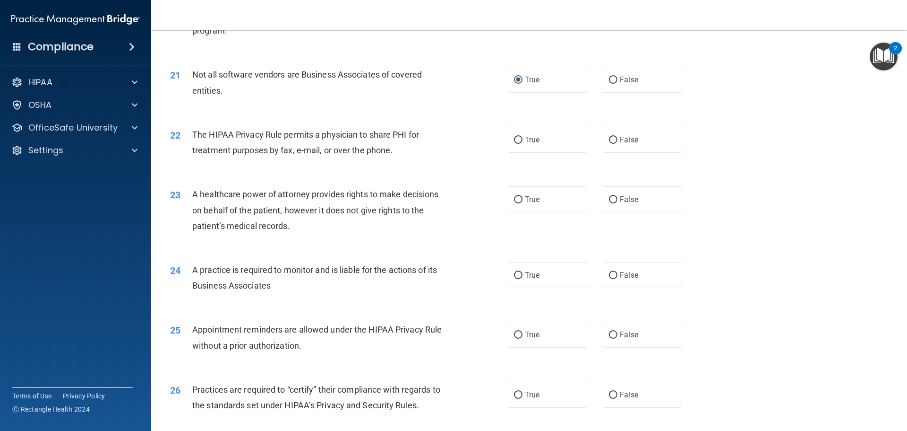
scroll to position [1486, 0]
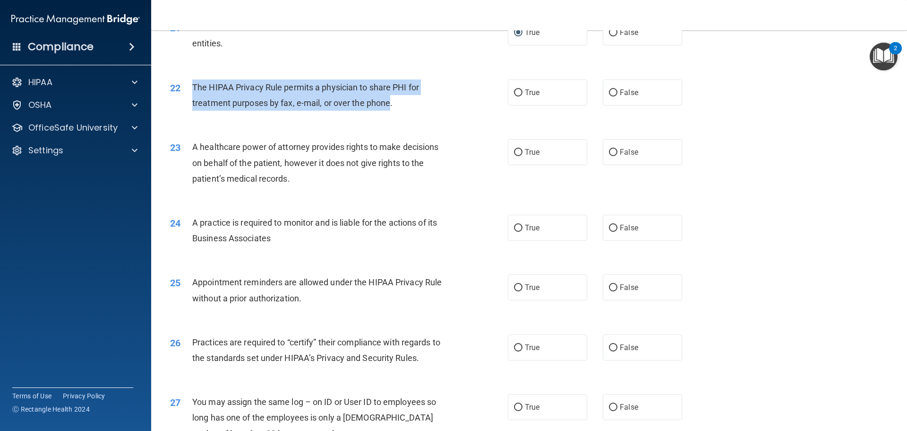
drag, startPoint x: 390, startPoint y: 102, endPoint x: 207, endPoint y: 82, distance: 184.4
click at [190, 79] on div "22 The HIPAA Privacy Rule permits a physician to share PHI for treatment purpos…" at bounding box center [339, 97] width 366 height 36
click at [517, 91] on input "True" at bounding box center [518, 92] width 9 height 7
radio input "true"
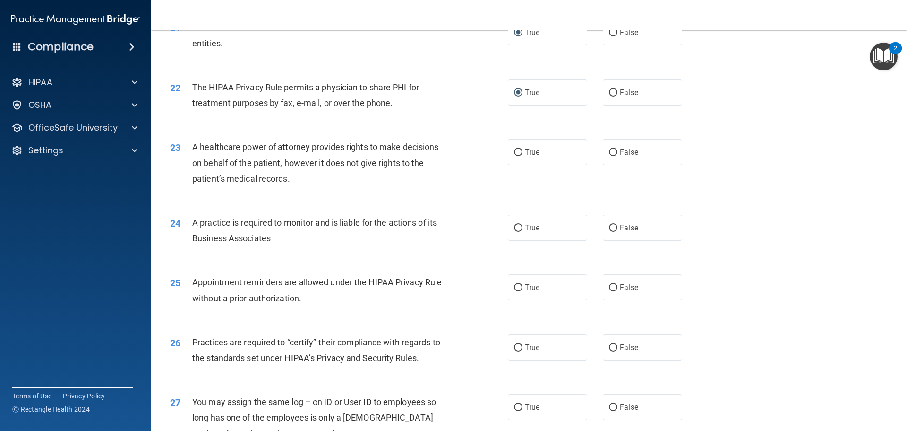
click at [768, 122] on div "22 The HIPAA Privacy Rule permits a physician to share PHI for treatment purpos…" at bounding box center [529, 98] width 733 height 60
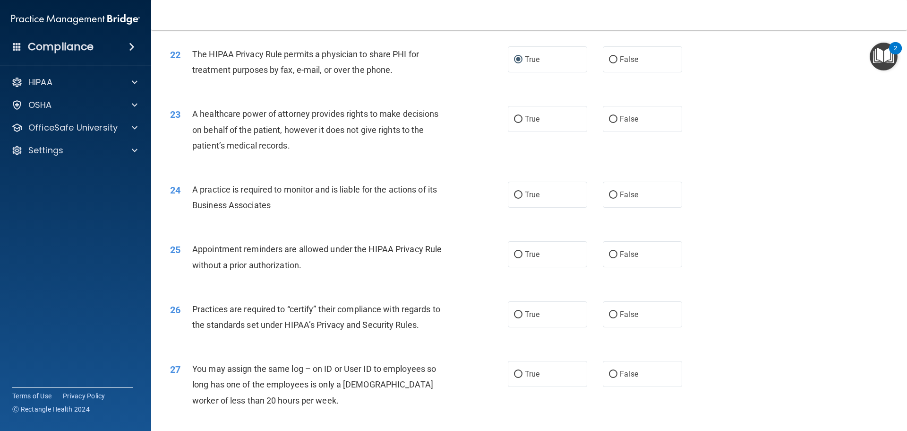
scroll to position [1580, 0]
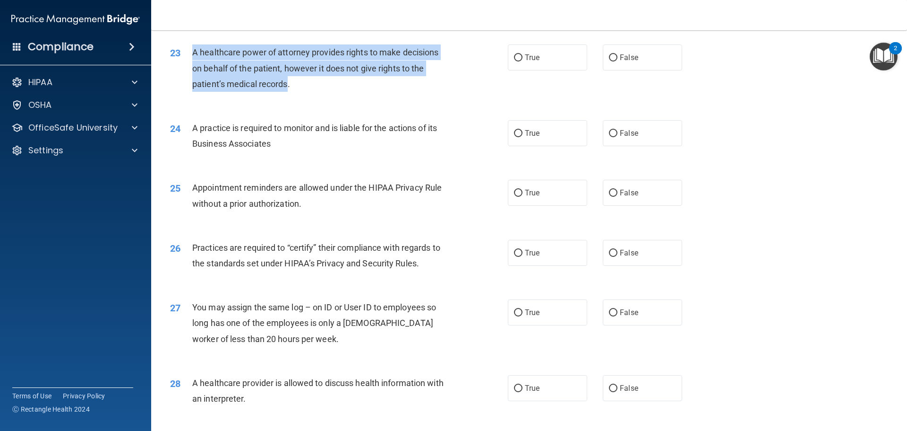
drag, startPoint x: 216, startPoint y: 65, endPoint x: 194, endPoint y: 49, distance: 27.8
click at [194, 49] on span "A healthcare power of attorney provides rights to make decisions on behalf of t…" at bounding box center [315, 67] width 246 height 41
click at [613, 57] on input "False" at bounding box center [613, 57] width 9 height 7
radio input "true"
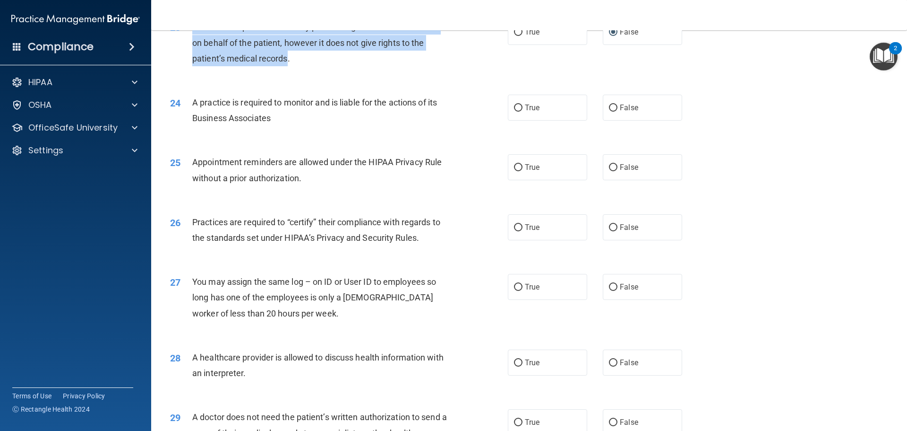
scroll to position [1628, 0]
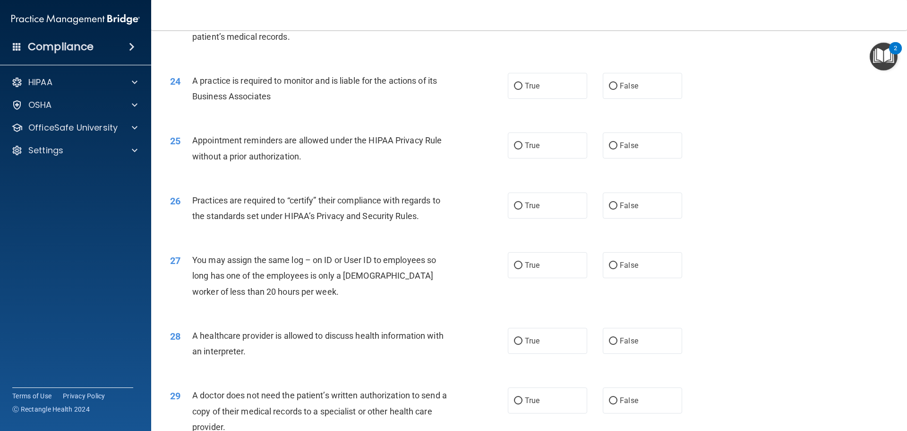
click at [755, 127] on div "25 Appointment reminders are allowed under the HIPAA Privacy Rule without a pri…" at bounding box center [529, 151] width 733 height 60
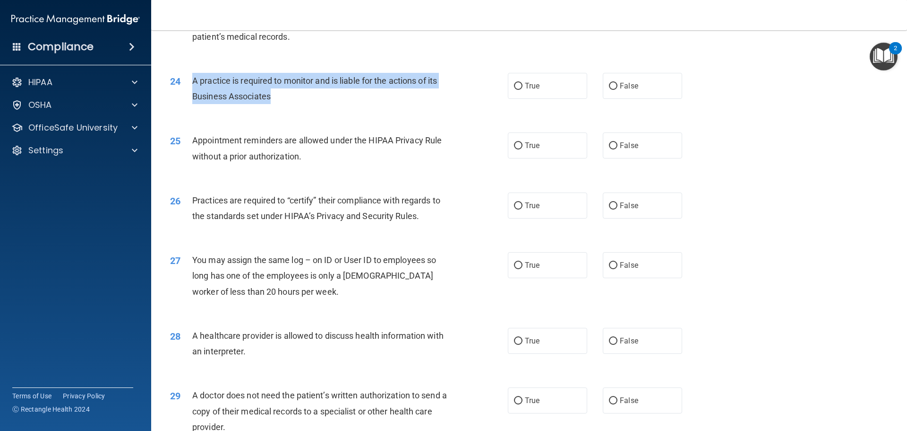
drag, startPoint x: 248, startPoint y: 96, endPoint x: 188, endPoint y: 75, distance: 63.7
click at [188, 75] on div "24 A practice is required to monitor and is liable for the actions of its Busin…" at bounding box center [339, 91] width 366 height 36
click at [609, 86] on input "False" at bounding box center [613, 86] width 9 height 7
radio input "true"
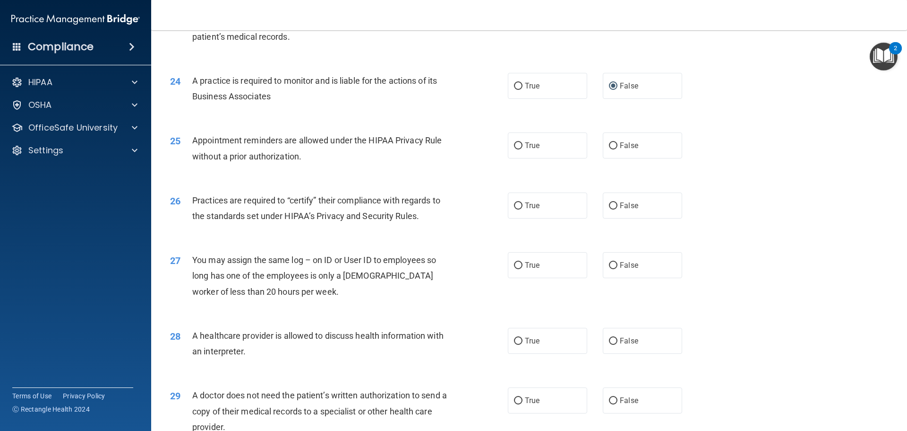
click at [749, 128] on div "25 Appointment reminders are allowed under the HIPAA Privacy Rule without a pri…" at bounding box center [529, 151] width 733 height 60
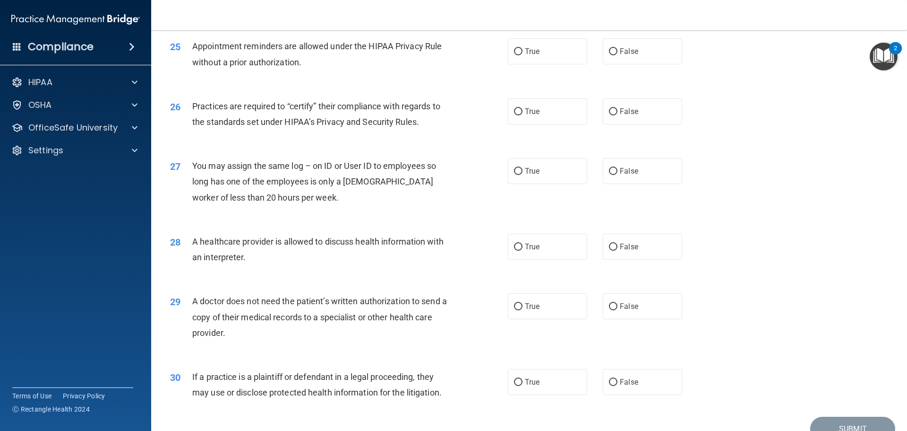
scroll to position [1722, 0]
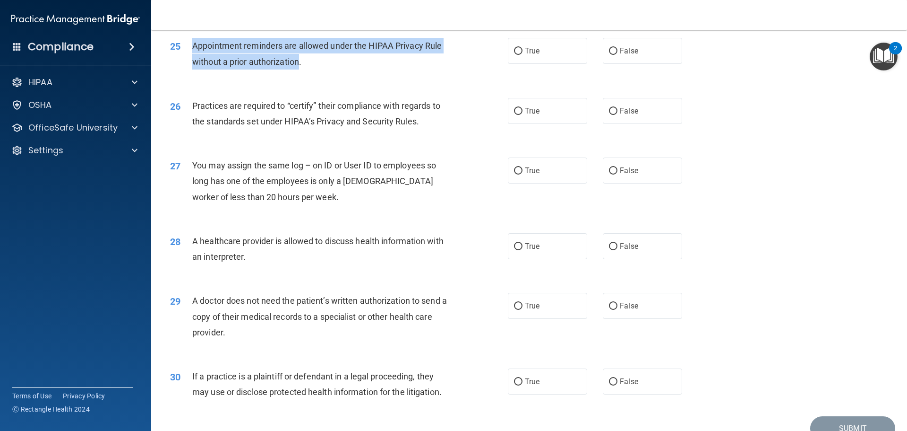
drag, startPoint x: 257, startPoint y: 59, endPoint x: 198, endPoint y: 44, distance: 59.9
click at [190, 43] on div "25 Appointment reminders are allowed under the HIPAA Privacy Rule without a pri…" at bounding box center [339, 56] width 366 height 36
click at [516, 51] on input "True" at bounding box center [518, 51] width 9 height 7
radio input "true"
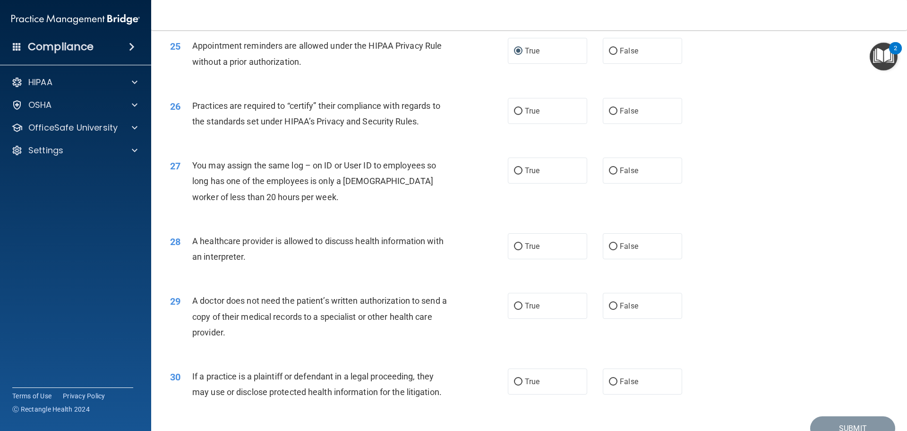
click at [700, 109] on div "26 Practices are required to “certify” their compliance with regards to the sta…" at bounding box center [529, 116] width 733 height 60
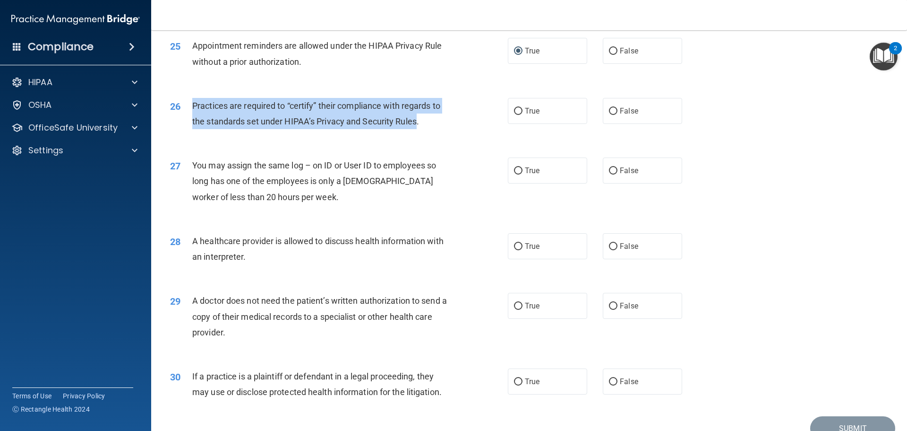
drag, startPoint x: 418, startPoint y: 121, endPoint x: 215, endPoint y: 103, distance: 203.1
click at [190, 99] on div "26 Practices are required to “certify” their compliance with regards to the sta…" at bounding box center [339, 116] width 366 height 36
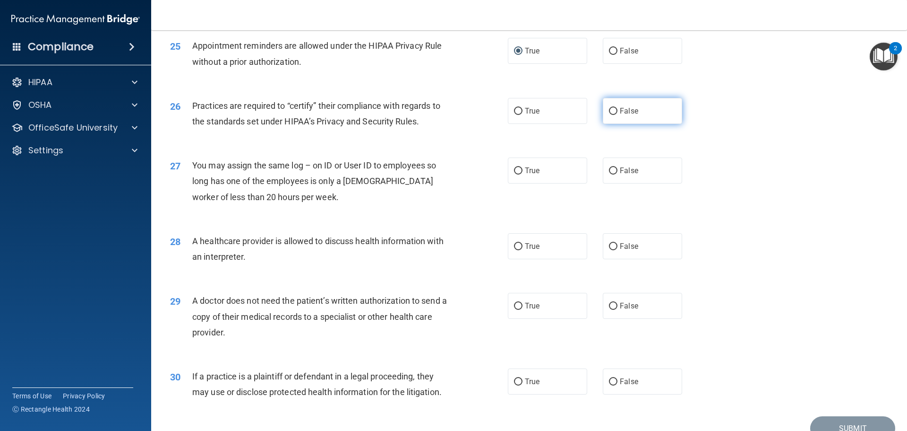
click at [603, 111] on label "False" at bounding box center [642, 111] width 79 height 26
click at [609, 111] on input "False" at bounding box center [613, 111] width 9 height 7
radio input "true"
click at [776, 157] on div "27 You may assign the same log – on ID or User ID to employees so long has one …" at bounding box center [529, 184] width 733 height 76
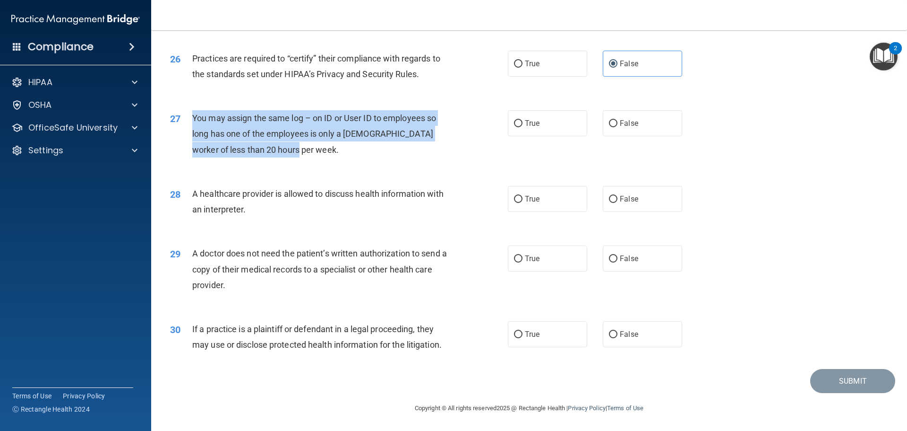
drag, startPoint x: 267, startPoint y: 148, endPoint x: 192, endPoint y: 112, distance: 83.3
click at [192, 113] on span "You may assign the same log – on ID or User ID to employees so long has one of …" at bounding box center [314, 133] width 244 height 41
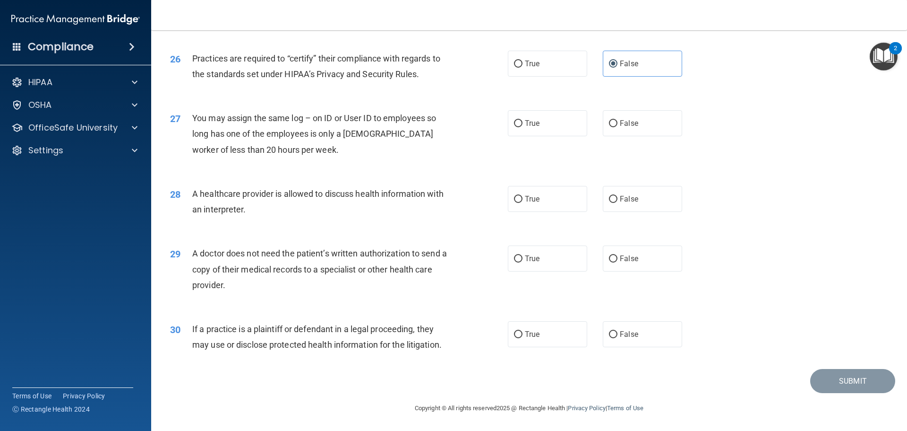
click at [353, 165] on div "27 You may assign the same log – on ID or User ID to employees so long has one …" at bounding box center [529, 136] width 733 height 76
click at [609, 123] on input "False" at bounding box center [613, 123] width 9 height 7
radio input "true"
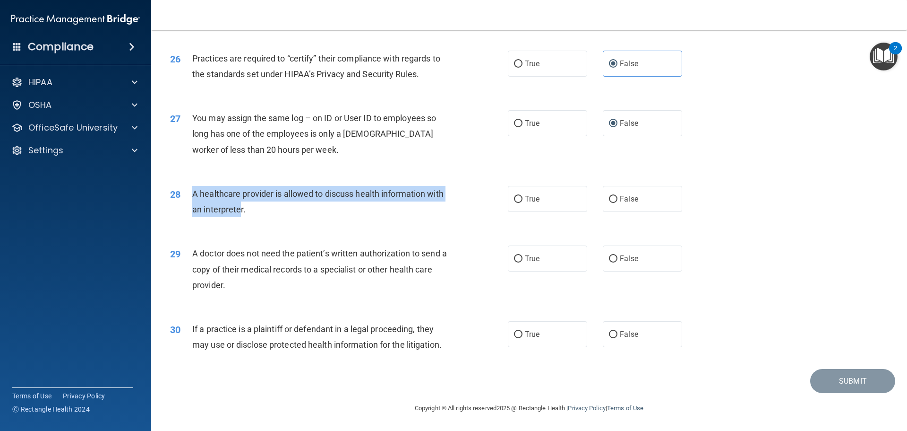
drag, startPoint x: 219, startPoint y: 202, endPoint x: 190, endPoint y: 188, distance: 31.7
click at [190, 188] on div "28 A healthcare provider is allowed to discuss health information with an inter…" at bounding box center [339, 204] width 366 height 36
drag, startPoint x: 242, startPoint y: 209, endPoint x: 189, endPoint y: 193, distance: 55.8
click at [189, 193] on div "28 A healthcare provider is allowed to discuss health information with an inter…" at bounding box center [339, 204] width 366 height 36
drag, startPoint x: 518, startPoint y: 198, endPoint x: 496, endPoint y: 204, distance: 23.4
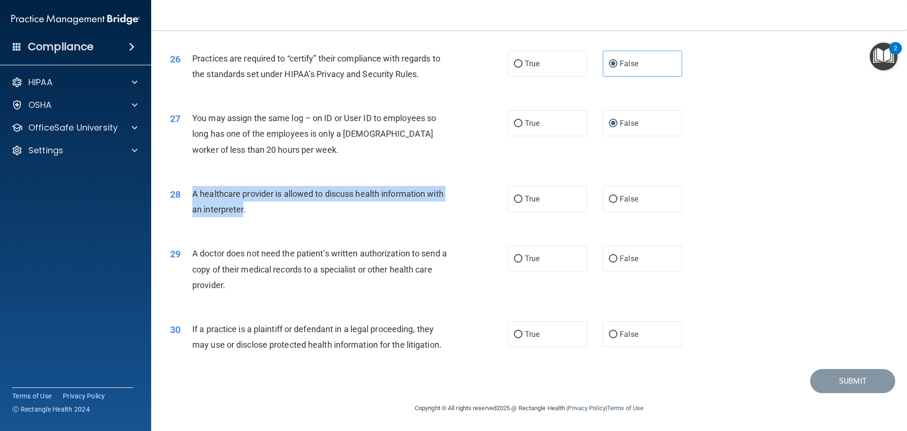
click at [518, 198] on input "True" at bounding box center [518, 199] width 9 height 7
radio input "true"
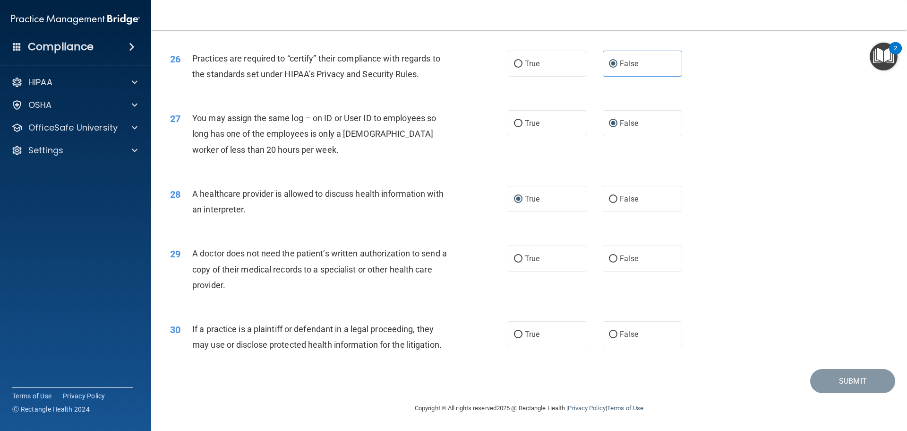
click at [468, 211] on div "28 A healthcare provider is allowed to discuss health information with an inter…" at bounding box center [339, 204] width 366 height 36
drag, startPoint x: 224, startPoint y: 283, endPoint x: 191, endPoint y: 250, distance: 46.8
click at [191, 250] on div "29 A doctor does not need the patient’s written authorization to send a copy of…" at bounding box center [339, 271] width 366 height 52
click at [609, 259] on input "False" at bounding box center [613, 258] width 9 height 7
radio input "true"
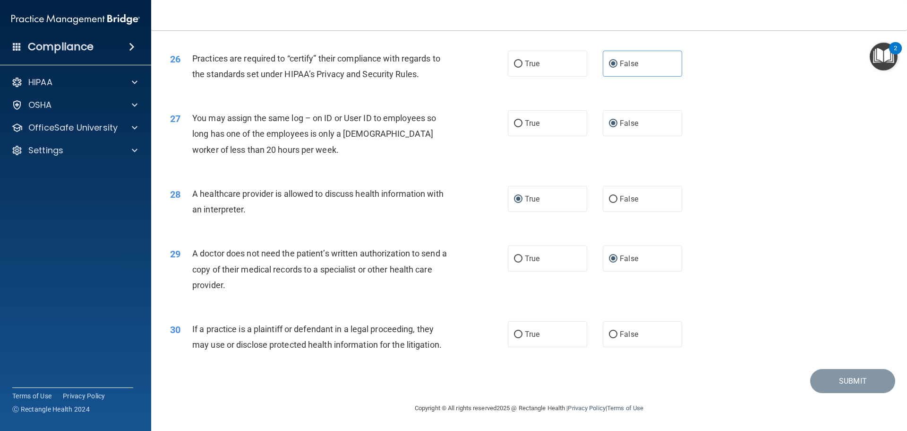
click at [760, 277] on div "29 A doctor does not need the patient’s written authorization to send a copy of…" at bounding box center [529, 271] width 733 height 76
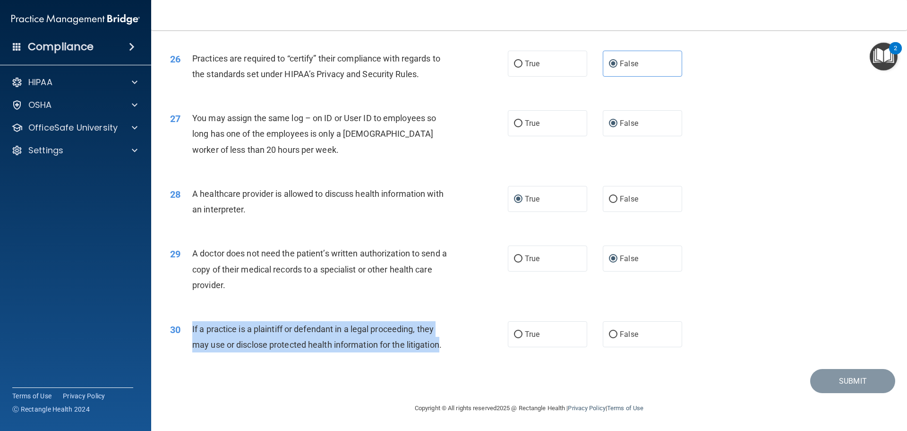
drag, startPoint x: 441, startPoint y: 343, endPoint x: 198, endPoint y: 331, distance: 244.1
click at [192, 331] on span "If a practice is a plaintiff or defendant in a legal proceeding, they may use o…" at bounding box center [317, 337] width 250 height 26
click at [517, 335] on input "True" at bounding box center [518, 334] width 9 height 7
radio input "true"
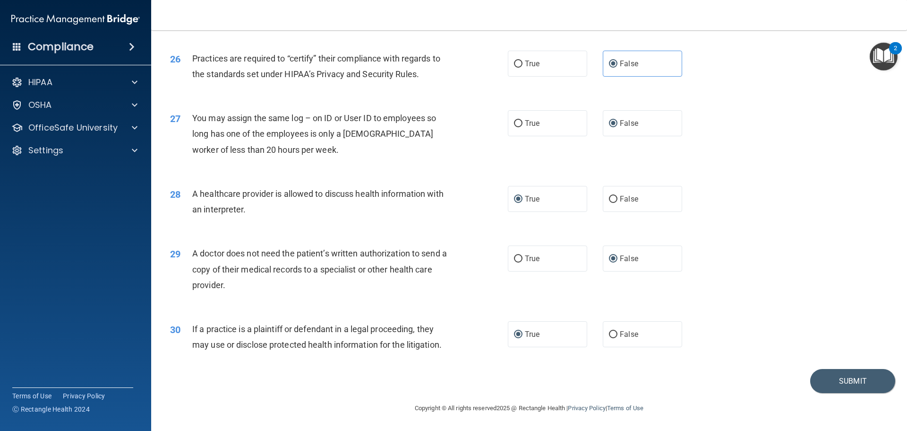
click at [723, 300] on div "29 A doctor does not need the patient’s written authorization to send a copy of…" at bounding box center [529, 271] width 733 height 76
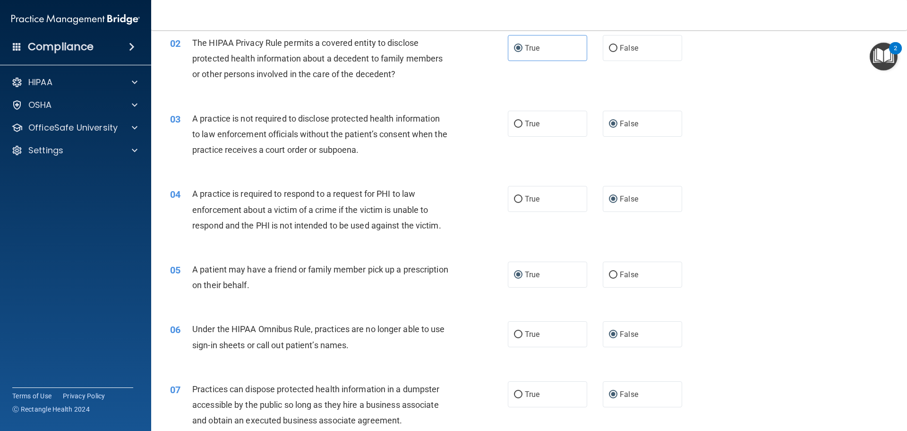
scroll to position [0, 0]
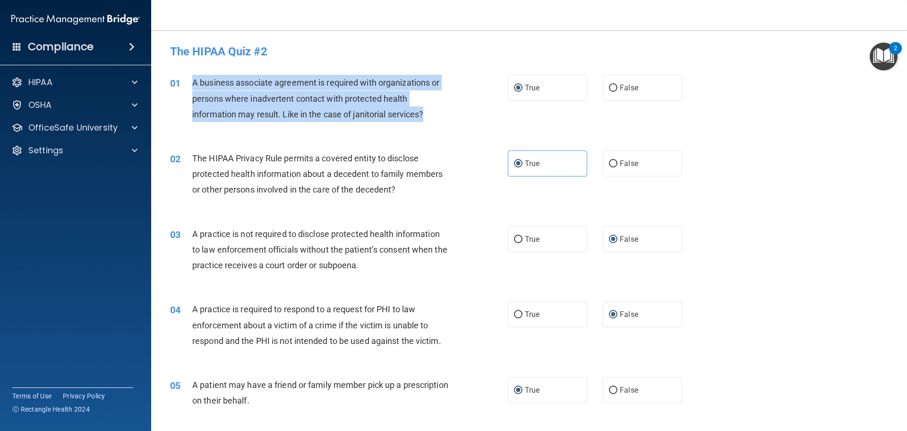
drag, startPoint x: 427, startPoint y: 114, endPoint x: 227, endPoint y: 87, distance: 201.7
click at [190, 84] on div "01 A business associate agreement is required with organizations or persons whe…" at bounding box center [339, 101] width 366 height 52
click at [610, 88] on input "False" at bounding box center [613, 88] width 9 height 7
radio input "true"
radio input "false"
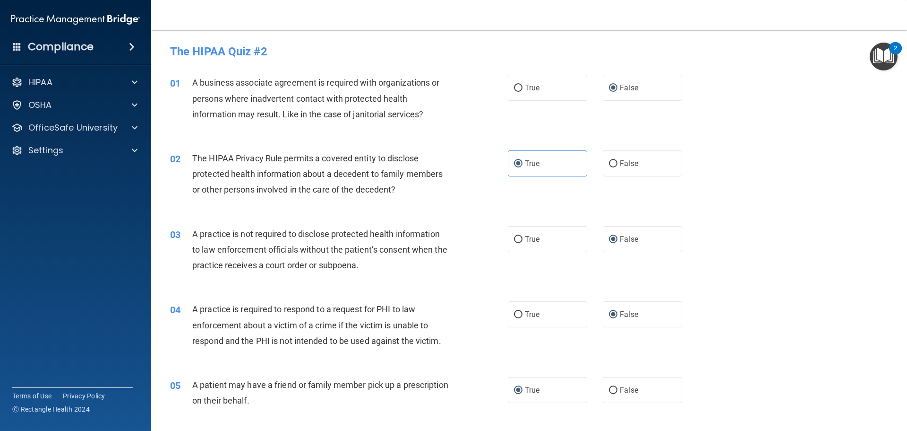
click at [710, 122] on div "01 A business associate agreement is required with organizations or persons whe…" at bounding box center [529, 101] width 733 height 76
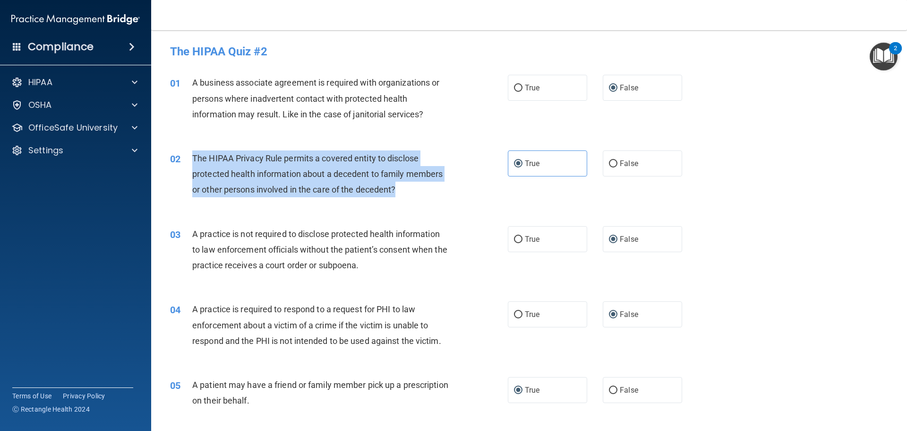
drag, startPoint x: 407, startPoint y: 185, endPoint x: 193, endPoint y: 162, distance: 215.8
click at [192, 161] on div "The HIPAA Privacy Rule permits a covered entity to disclose protected health in…" at bounding box center [324, 173] width 264 height 47
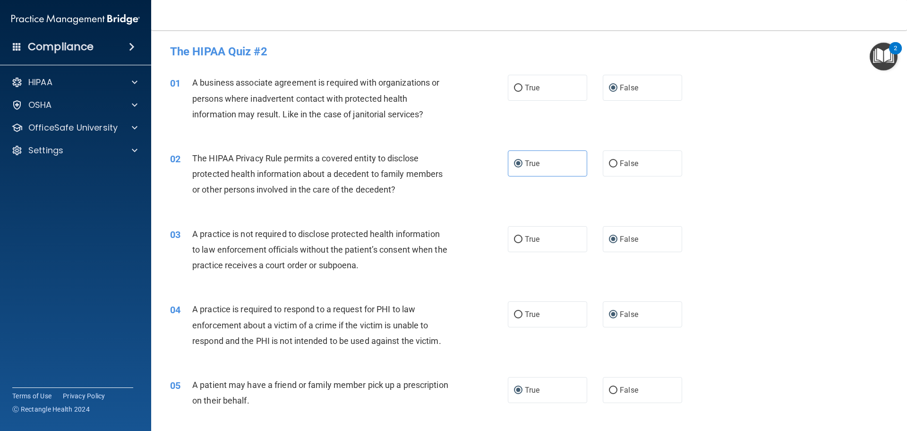
click at [681, 182] on div "02 The HIPAA Privacy Rule permits a covered entity to disclose protected health…" at bounding box center [529, 176] width 733 height 76
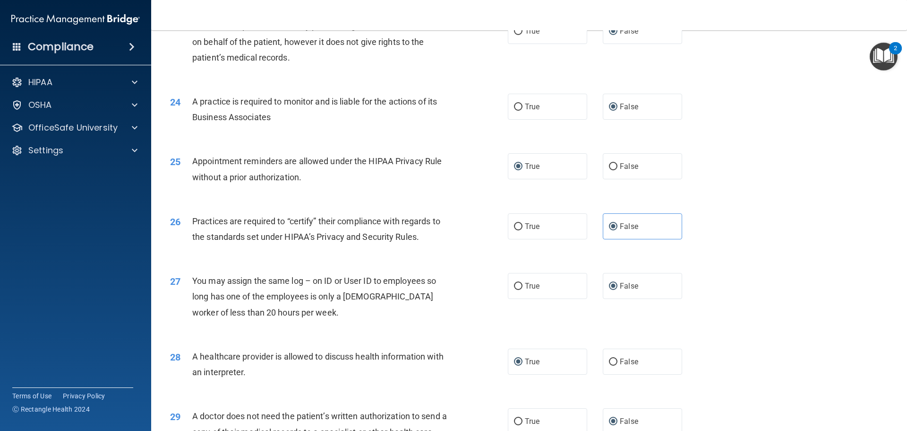
scroll to position [1769, 0]
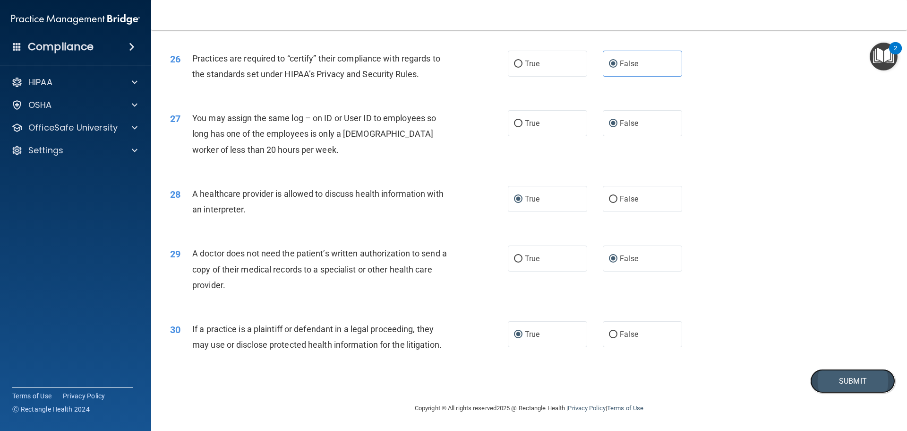
click at [842, 381] on button "Submit" at bounding box center [852, 381] width 85 height 24
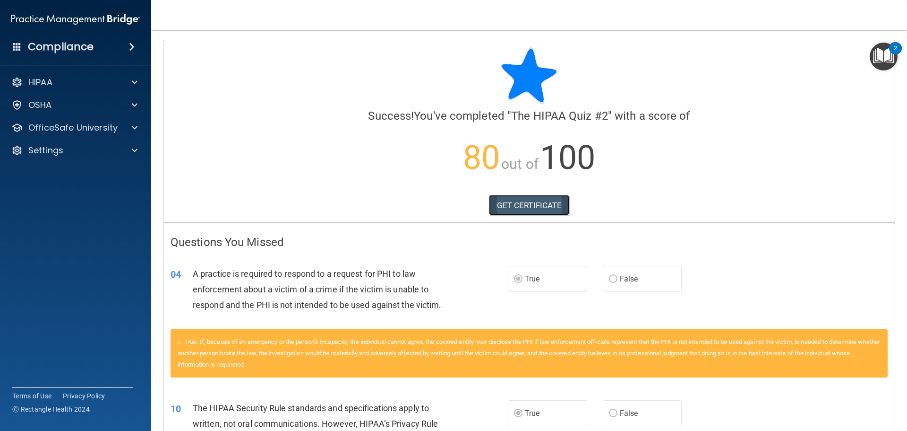
click at [535, 200] on link "GET CERTIFICATE" at bounding box center [529, 205] width 81 height 21
click at [52, 126] on p "OfficeSafe University" at bounding box center [72, 127] width 89 height 11
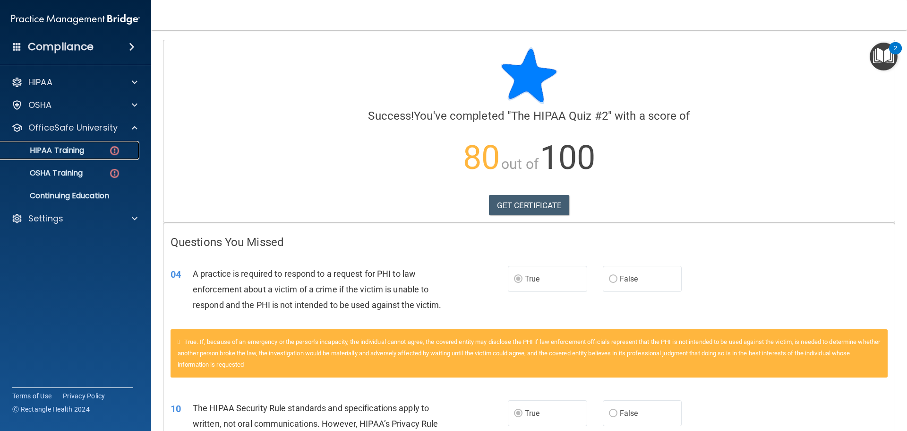
click at [56, 147] on p "HIPAA Training" at bounding box center [45, 150] width 78 height 9
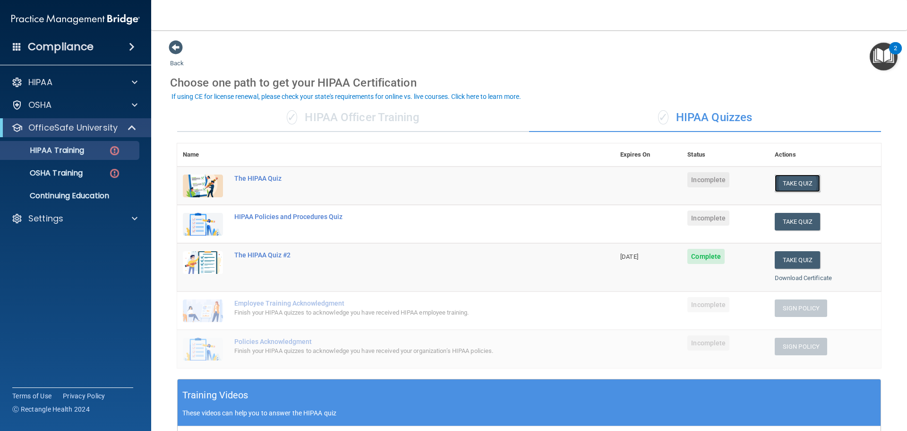
click at [776, 177] on button "Take Quiz" at bounding box center [797, 182] width 45 height 17
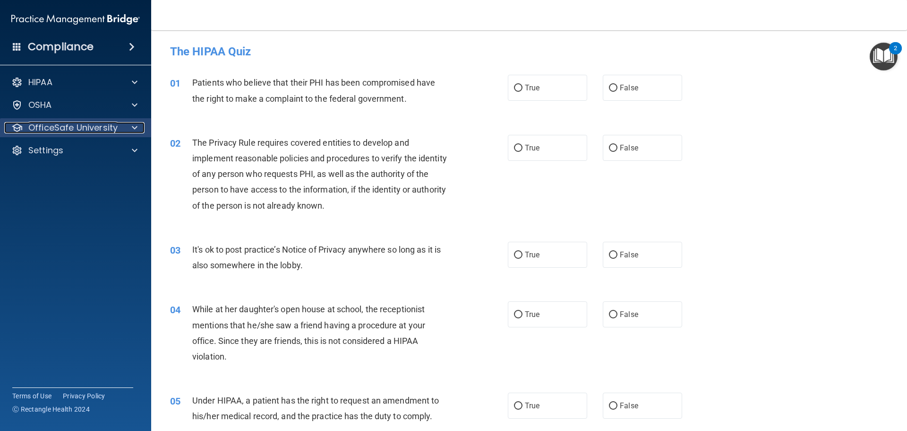
click at [44, 123] on p "OfficeSafe University" at bounding box center [72, 127] width 89 height 11
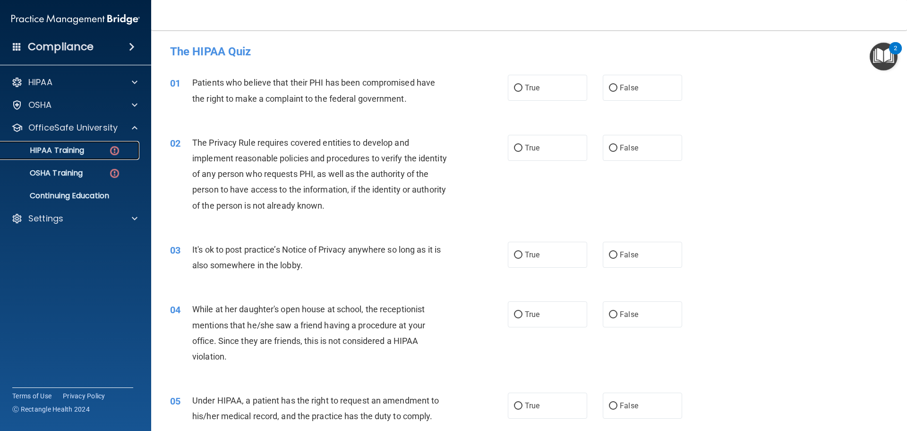
click at [42, 150] on p "HIPAA Training" at bounding box center [45, 150] width 78 height 9
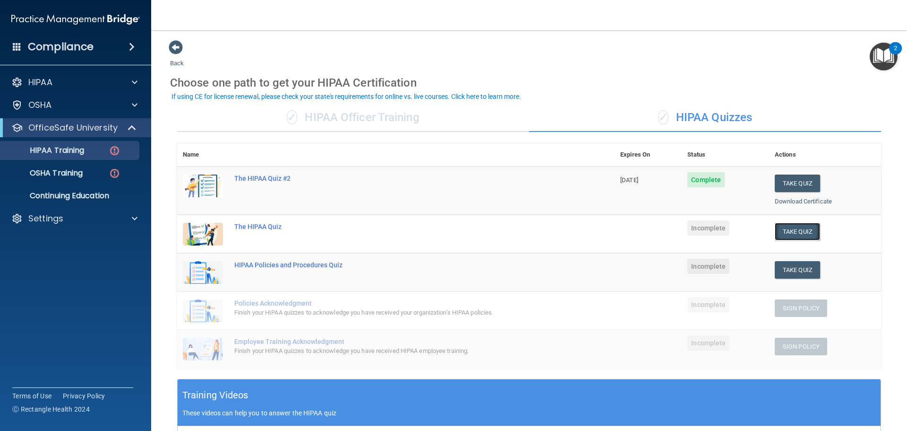
click at [786, 233] on button "Take Quiz" at bounding box center [797, 231] width 45 height 17
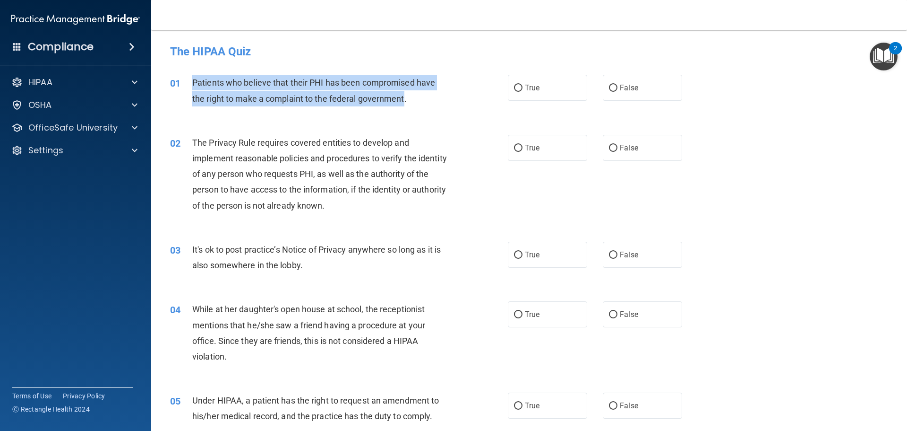
drag, startPoint x: 405, startPoint y: 97, endPoint x: 188, endPoint y: 80, distance: 217.1
click at [188, 80] on div "01 Patients who believe that their PHI has been compromised have the right to m…" at bounding box center [339, 93] width 366 height 36
click at [515, 90] on input "True" at bounding box center [518, 88] width 9 height 7
radio input "true"
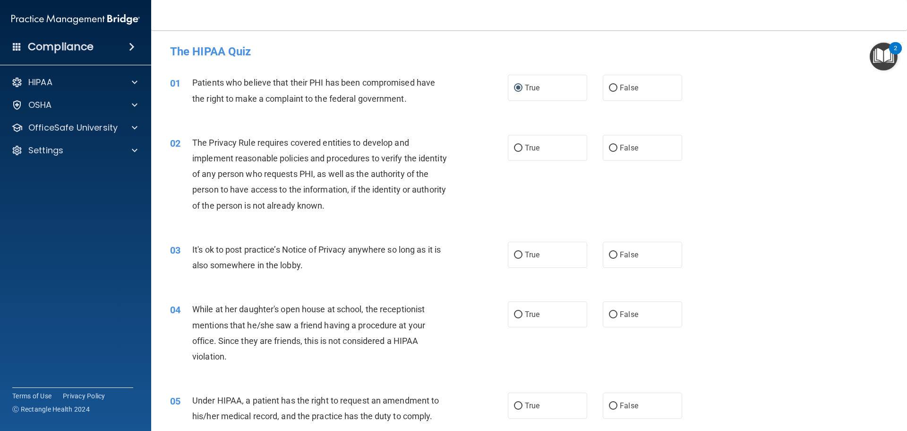
click at [481, 194] on div "02 The Privacy Rule requires covered entities to develop and implement reasonab…" at bounding box center [339, 176] width 366 height 83
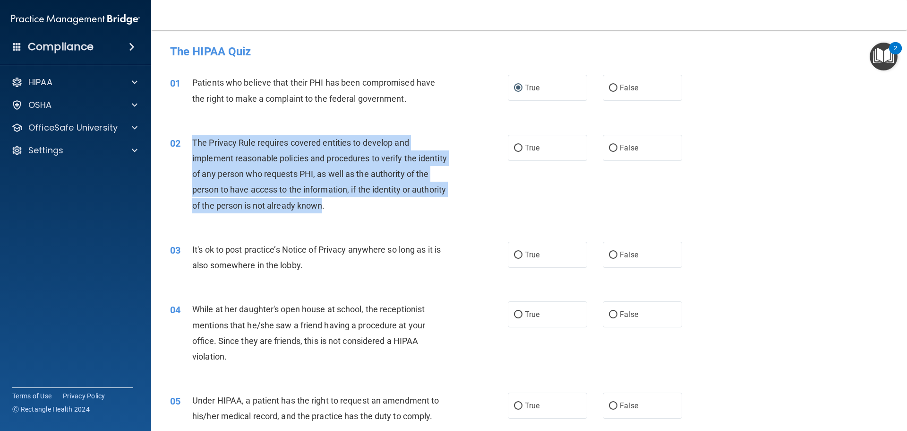
drag, startPoint x: 360, startPoint y: 205, endPoint x: 193, endPoint y: 146, distance: 177.0
click at [193, 146] on span "The Privacy Rule requires covered entities to develop and implement reasonable …" at bounding box center [319, 174] width 255 height 73
click at [516, 147] on input "True" at bounding box center [518, 148] width 9 height 7
radio input "true"
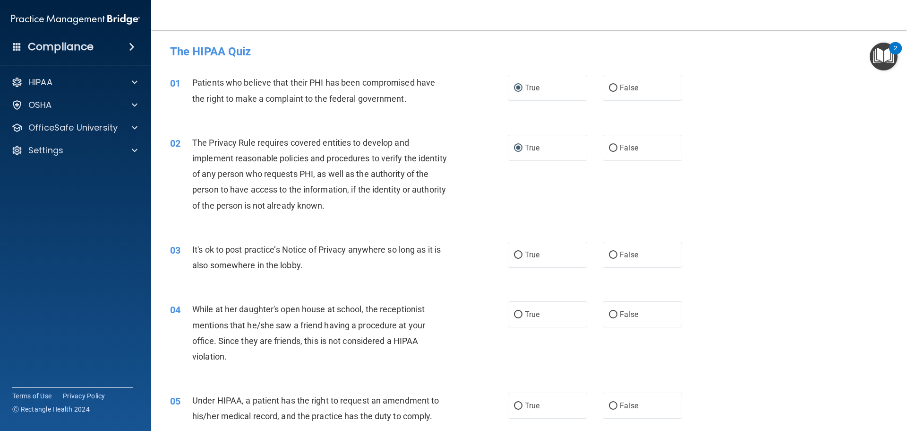
click at [758, 215] on div "02 The Privacy Rule requires covered entities to develop and implement reasonab…" at bounding box center [529, 176] width 733 height 107
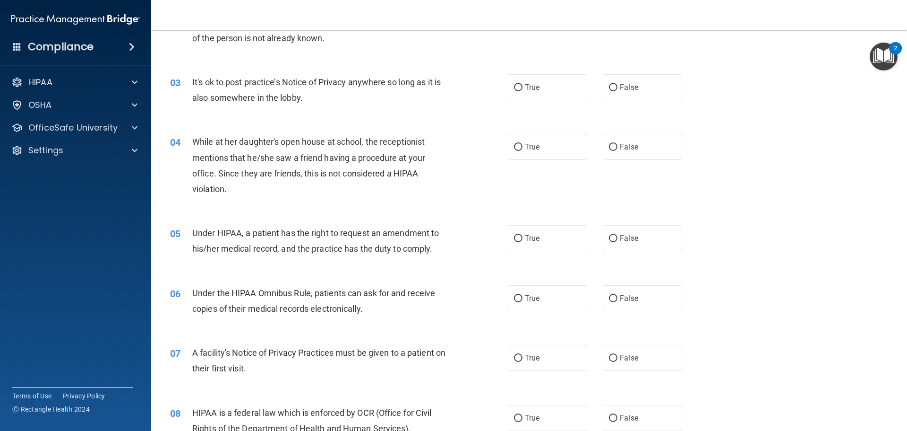
scroll to position [189, 0]
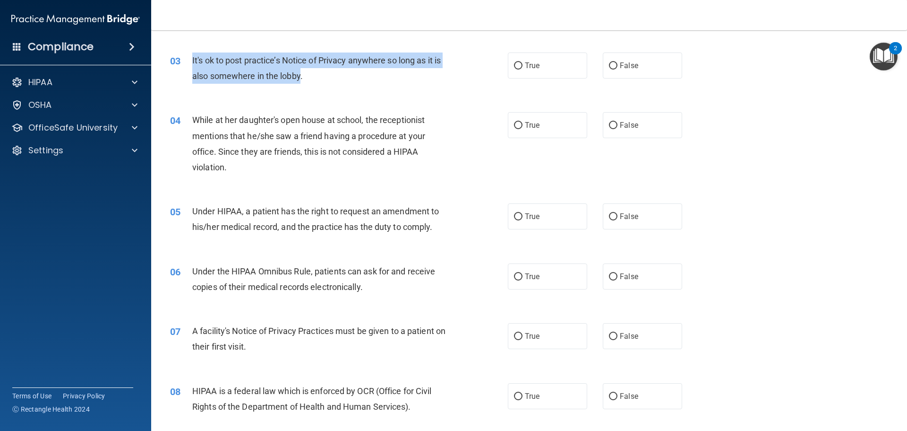
drag, startPoint x: 301, startPoint y: 75, endPoint x: 191, endPoint y: 59, distance: 111.2
click at [191, 59] on div "03 It's ok to post practice’s Notice of Privacy anywhere so long as it is also …" at bounding box center [339, 70] width 366 height 36
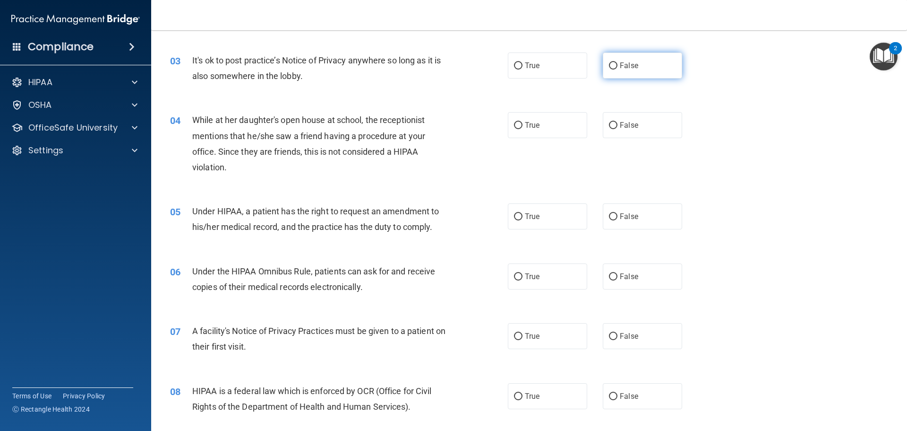
click at [603, 65] on label "False" at bounding box center [642, 65] width 79 height 26
click at [609, 65] on input "False" at bounding box center [613, 65] width 9 height 7
radio input "true"
drag, startPoint x: 699, startPoint y: 119, endPoint x: 709, endPoint y: 121, distance: 9.7
click at [700, 119] on div "04 While at her daughter's open house at school, the receptionist mentions that…" at bounding box center [529, 145] width 733 height 91
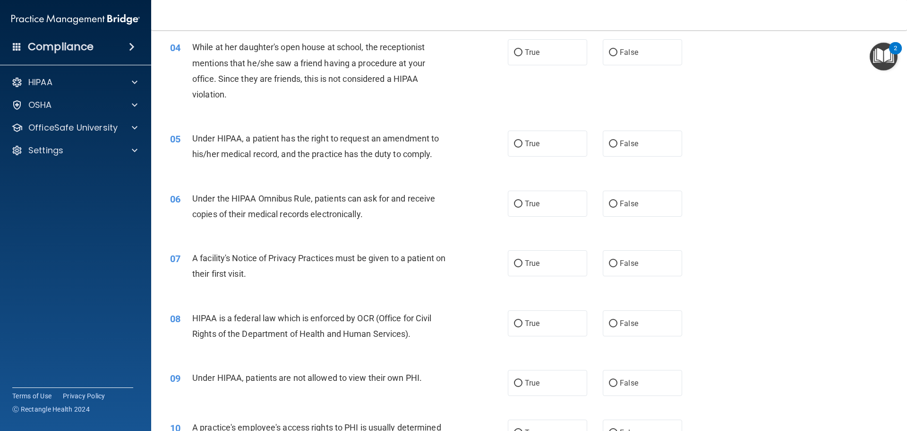
scroll to position [245, 0]
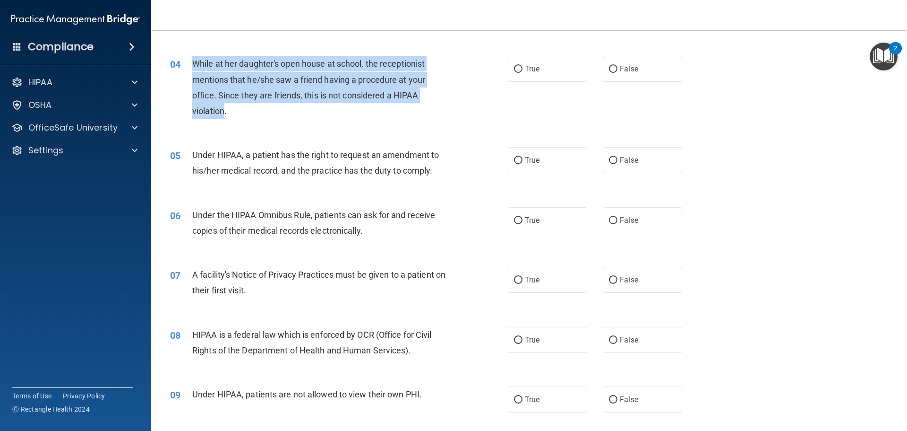
drag, startPoint x: 224, startPoint y: 111, endPoint x: 191, endPoint y: 65, distance: 56.5
click at [191, 65] on div "04 While at her daughter's open house at school, the receptionist mentions that…" at bounding box center [339, 90] width 366 height 68
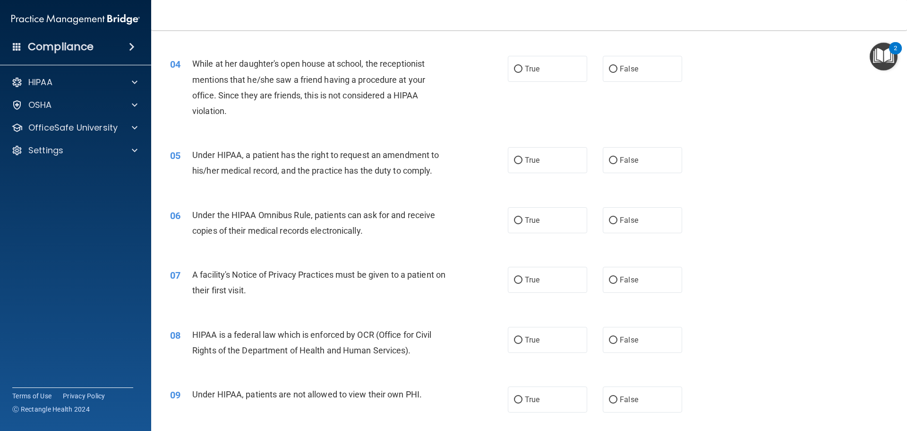
click at [347, 132] on div "04 While at her daughter's open house at school, the receptionist mentions that…" at bounding box center [529, 89] width 733 height 91
click at [609, 68] on input "False" at bounding box center [613, 69] width 9 height 7
radio input "true"
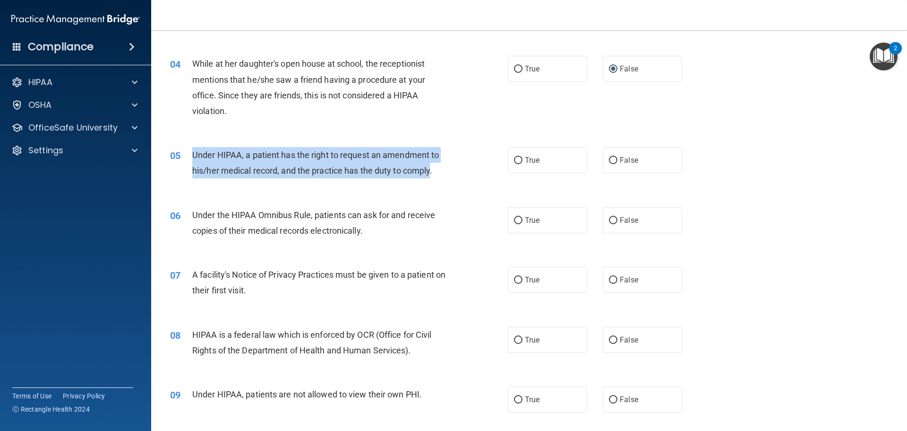
drag, startPoint x: 432, startPoint y: 169, endPoint x: 195, endPoint y: 159, distance: 237.9
click at [191, 160] on div "05 Under HIPAA, a patient has the right to request an amendment to his/her medi…" at bounding box center [339, 165] width 366 height 36
click at [609, 163] on input "False" at bounding box center [613, 160] width 9 height 7
radio input "true"
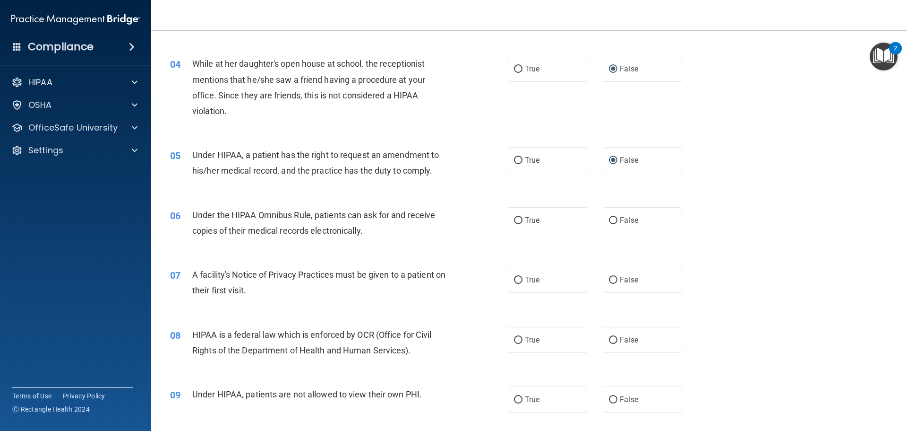
click at [783, 200] on div "06 Under the HIPAA Omnibus Rule, patients can ask for and receive copies of the…" at bounding box center [529, 225] width 733 height 60
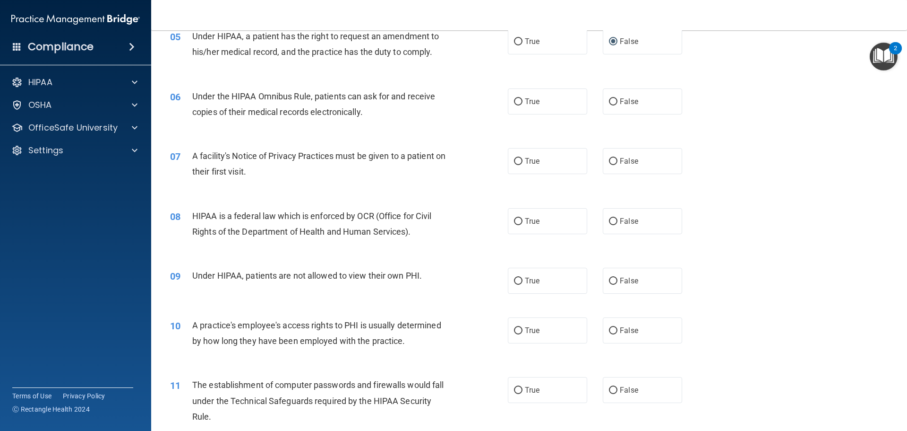
scroll to position [387, 0]
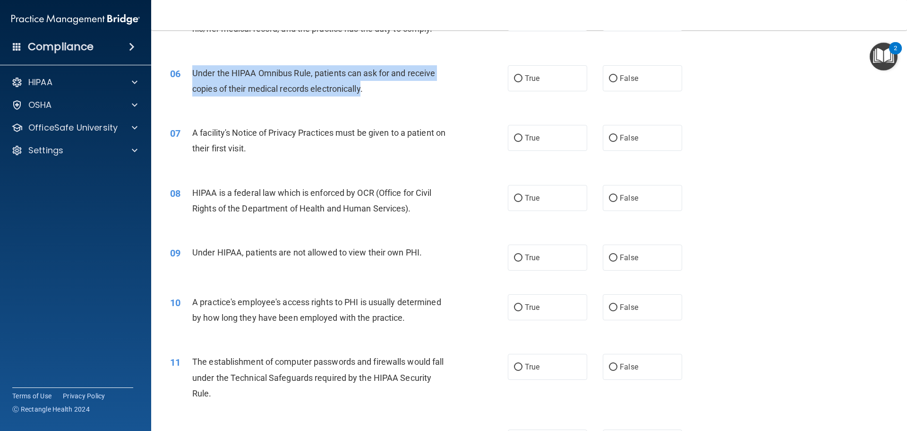
drag, startPoint x: 331, startPoint y: 85, endPoint x: 192, endPoint y: 74, distance: 139.4
click at [192, 74] on span "Under the HIPAA Omnibus Rule, patients can ask for and receive copies of their …" at bounding box center [313, 81] width 243 height 26
click at [514, 79] on input "True" at bounding box center [518, 78] width 9 height 7
radio input "true"
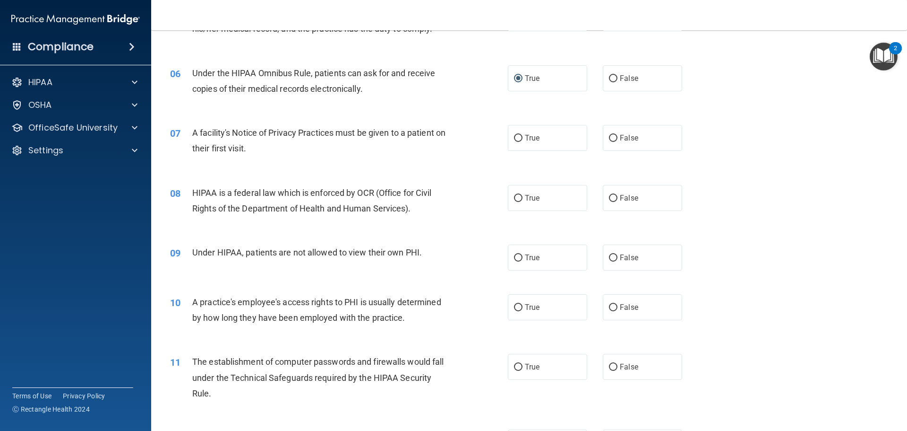
click at [465, 144] on div "07 A facility's Notice of Privacy Practices must be given to a patient on their…" at bounding box center [339, 143] width 366 height 36
click at [517, 139] on input "True" at bounding box center [518, 138] width 9 height 7
radio input "true"
click at [770, 189] on div "08 HIPAA is a federal law which is enforced by OCR (Office for Civil Rights of …" at bounding box center [529, 203] width 733 height 60
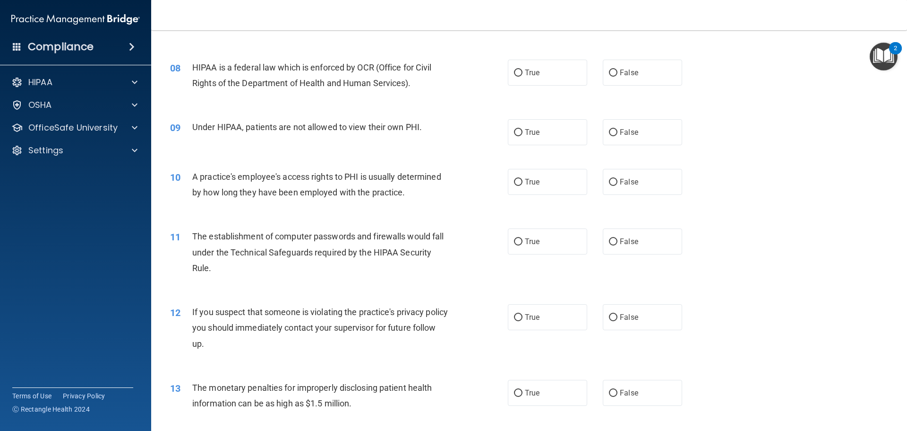
scroll to position [529, 0]
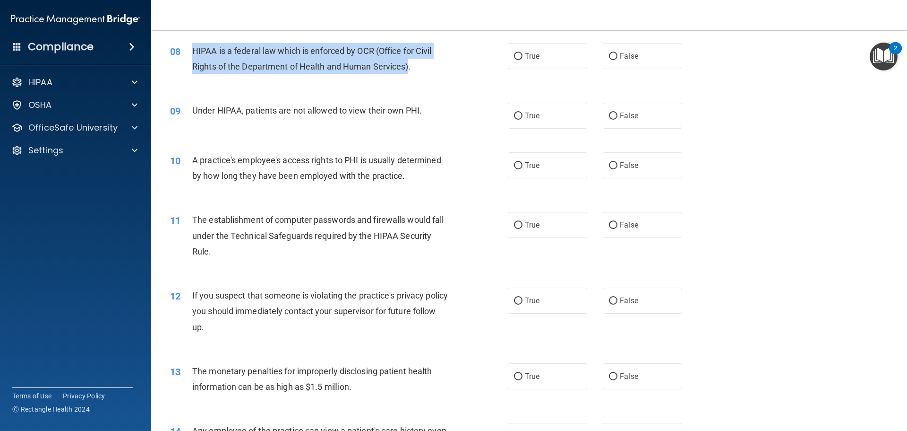
drag, startPoint x: 408, startPoint y: 67, endPoint x: 193, endPoint y: 53, distance: 215.0
click at [193, 53] on span "HIPAA is a federal law which is enforced by OCR (Office for Civil Rights of the…" at bounding box center [312, 59] width 240 height 26
click at [516, 56] on input "True" at bounding box center [518, 56] width 9 height 7
radio input "true"
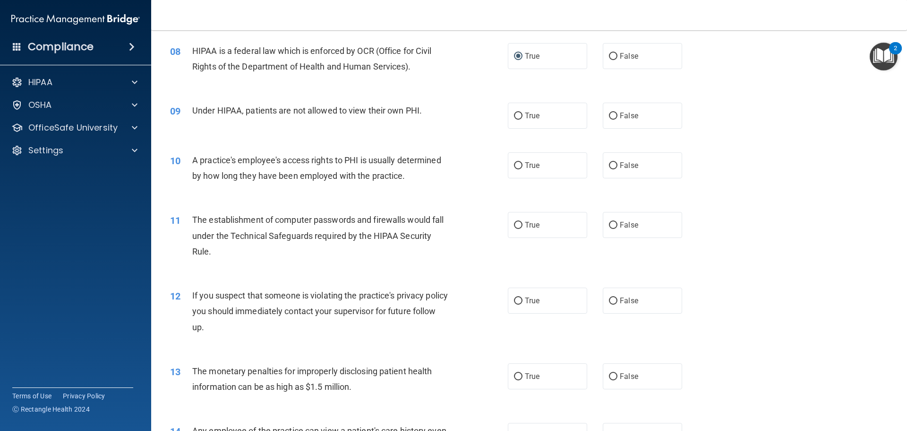
click at [423, 140] on div "10 A practice's employee's access rights to PHI is usually determined by how lo…" at bounding box center [529, 170] width 733 height 60
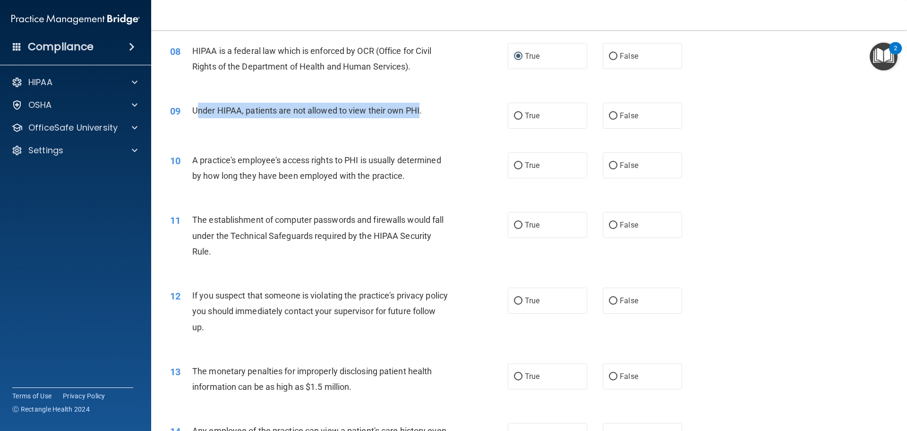
drag, startPoint x: 420, startPoint y: 108, endPoint x: 196, endPoint y: 112, distance: 224.0
click at [196, 112] on span "Under HIPAA, patients are not allowed to view their own PHI." at bounding box center [307, 110] width 230 height 10
drag, startPoint x: 420, startPoint y: 110, endPoint x: 194, endPoint y: 112, distance: 225.4
click at [194, 112] on span "Under HIPAA, patients are not allowed to view their own PHI." at bounding box center [307, 110] width 230 height 10
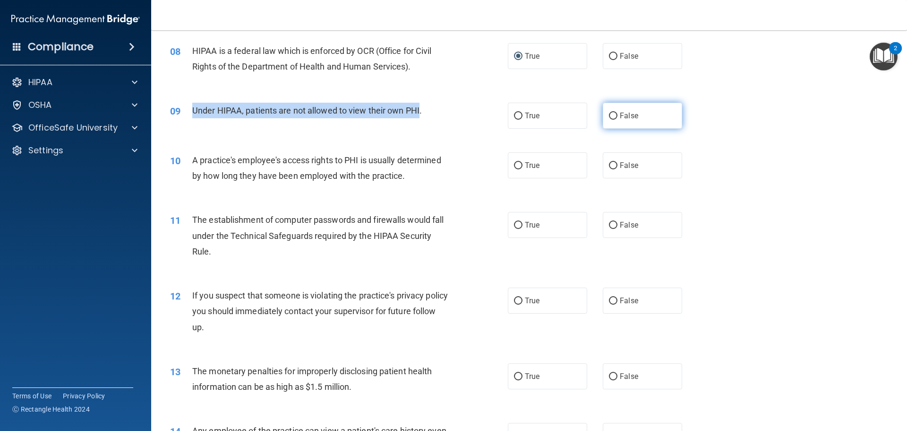
click at [609, 116] on input "False" at bounding box center [613, 115] width 9 height 7
radio input "true"
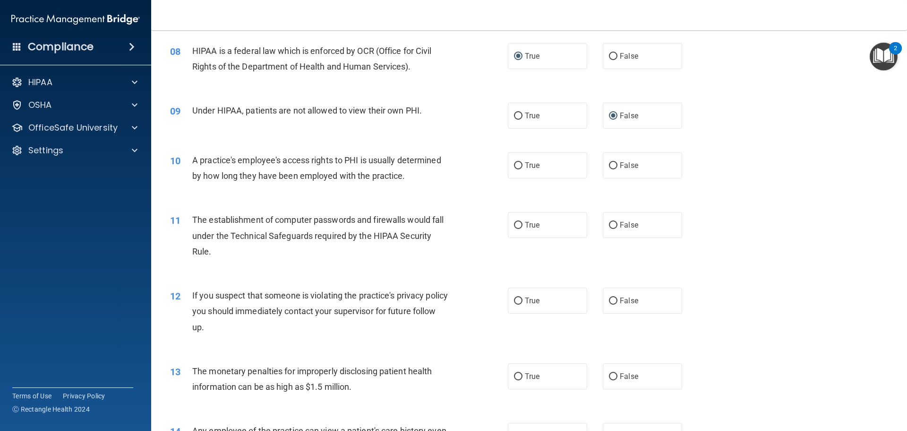
click at [769, 169] on div "10 A practice's employee's access rights to PHI is usually determined by how lo…" at bounding box center [529, 170] width 733 height 60
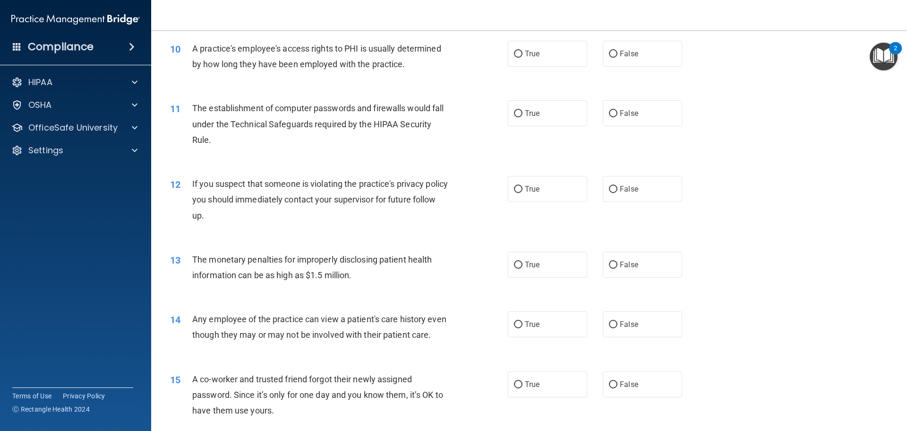
scroll to position [623, 0]
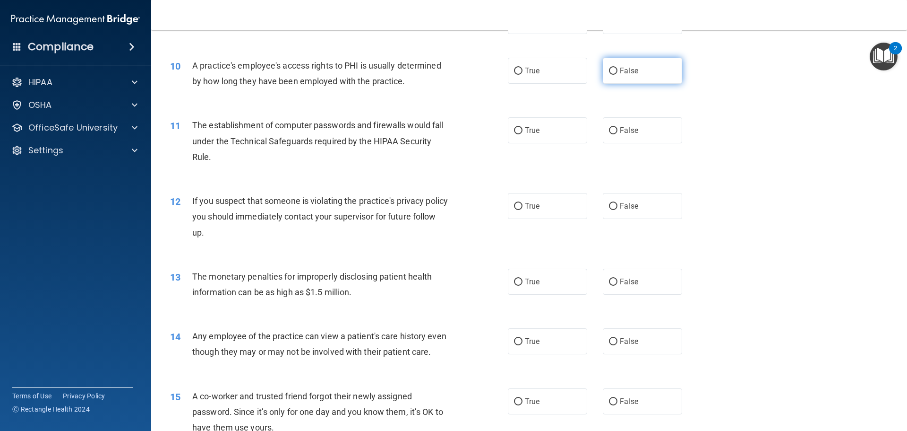
click at [609, 69] on input "False" at bounding box center [613, 71] width 9 height 7
radio input "true"
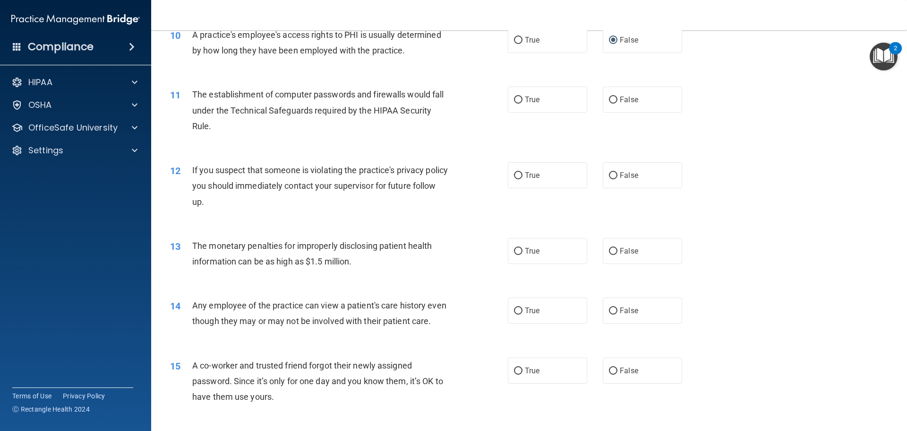
scroll to position [671, 0]
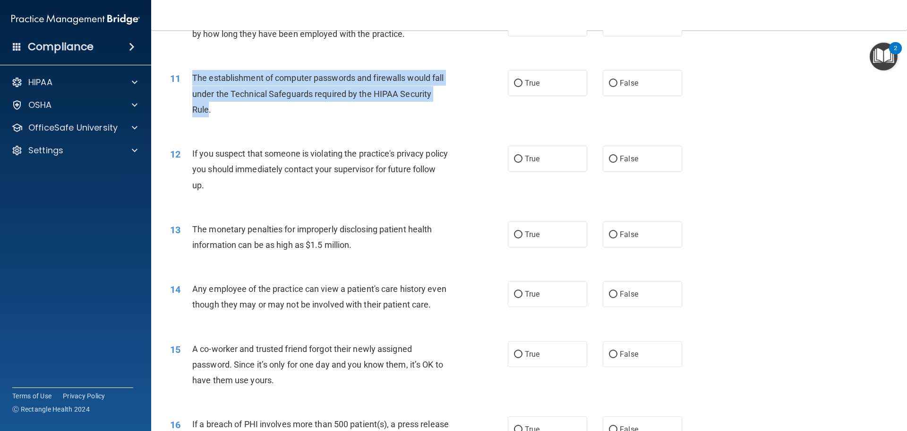
drag, startPoint x: 202, startPoint y: 96, endPoint x: 194, endPoint y: 74, distance: 23.2
click at [194, 74] on span "The establishment of computer passwords and firewalls would fall under the Tech…" at bounding box center [317, 93] width 251 height 41
click at [515, 83] on input "True" at bounding box center [518, 83] width 9 height 7
radio input "true"
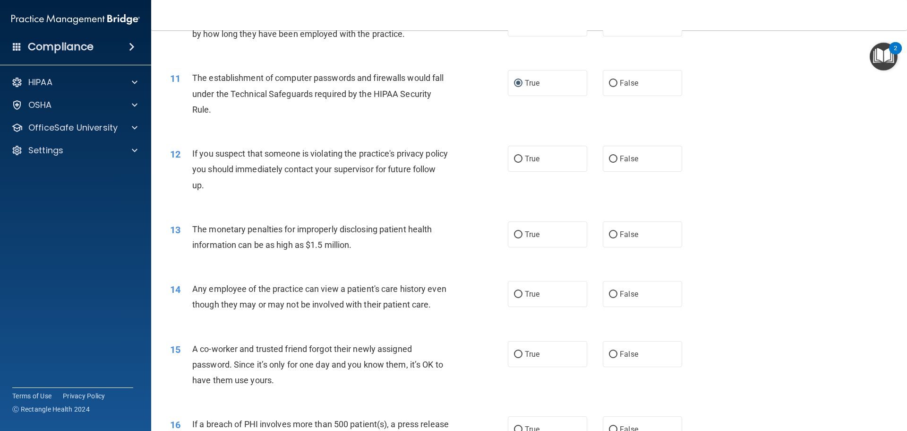
click at [720, 159] on div "12 If you suspect that someone is violating the practice's privacy policy you s…" at bounding box center [529, 172] width 733 height 76
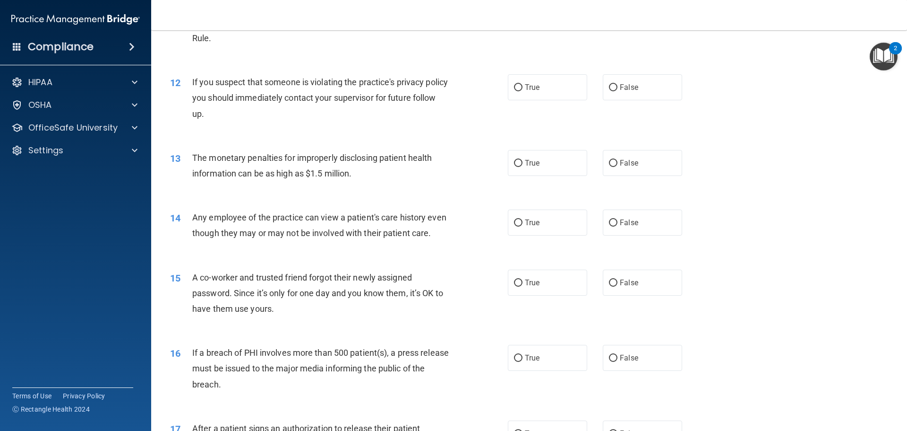
scroll to position [765, 0]
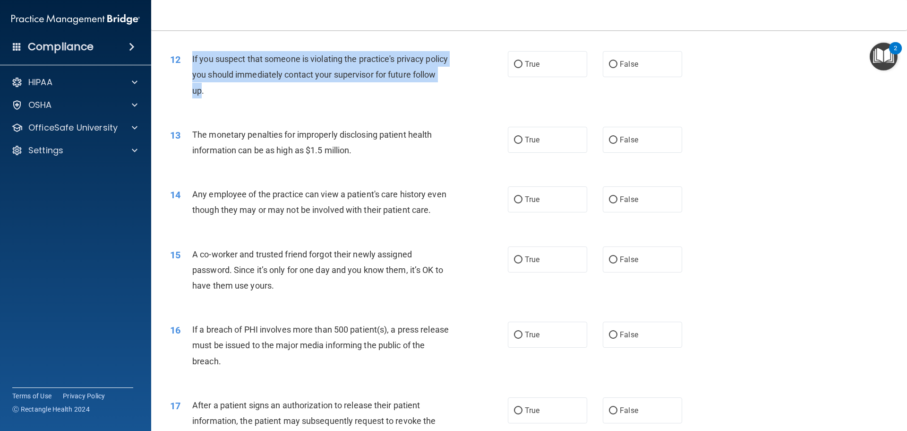
drag, startPoint x: 227, startPoint y: 89, endPoint x: 195, endPoint y: 57, distance: 45.1
click at [194, 57] on span "If you suspect that someone is violating the practice's privacy policy you shou…" at bounding box center [320, 74] width 256 height 41
click at [514, 65] on input "True" at bounding box center [518, 64] width 9 height 7
radio input "true"
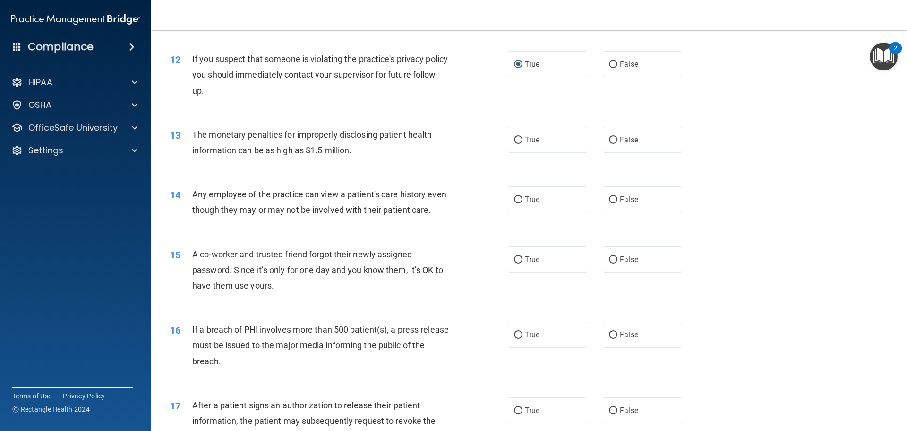
click at [463, 124] on div "13 The monetary penalties for improperly disclosing patient health information …" at bounding box center [529, 145] width 733 height 60
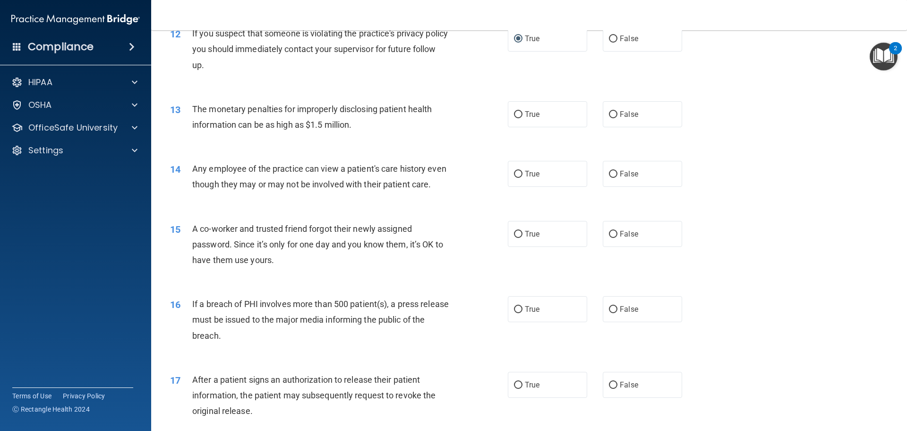
scroll to position [812, 0]
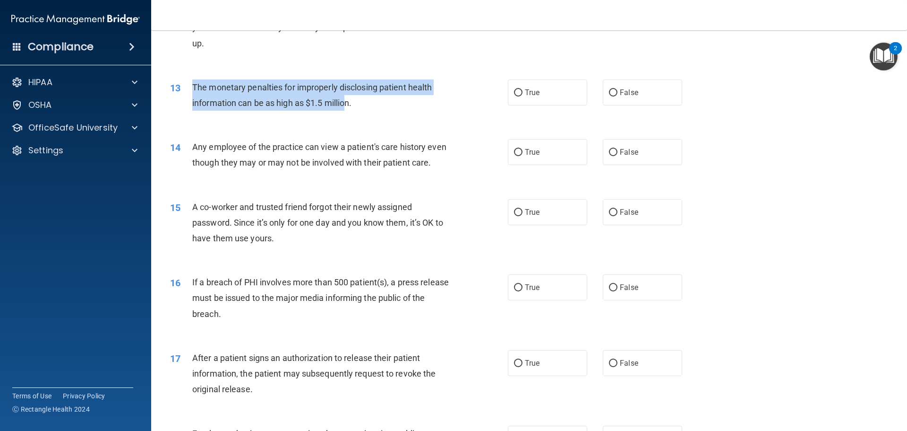
drag, startPoint x: 305, startPoint y: 98, endPoint x: 193, endPoint y: 95, distance: 112.1
click at [193, 95] on div "The monetary penalties for improperly disclosing patient health information can…" at bounding box center [324, 94] width 264 height 31
click at [515, 93] on input "True" at bounding box center [518, 92] width 9 height 7
radio input "true"
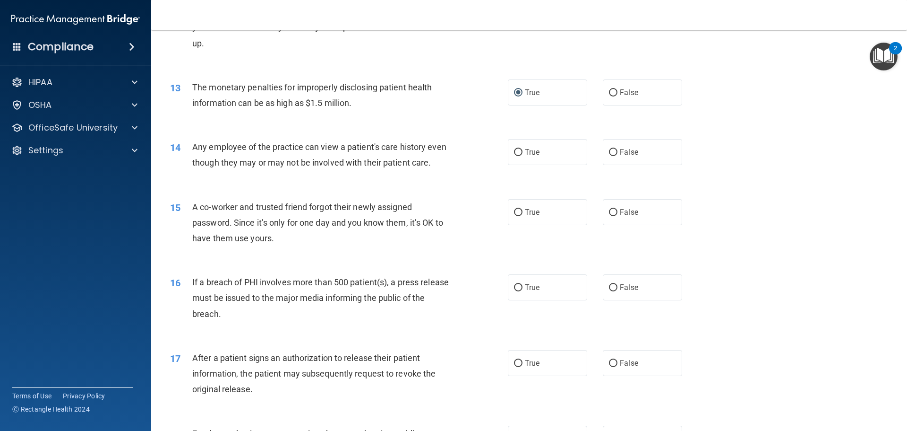
click at [707, 147] on div "14 Any employee of the practice can view a patient's care history even though t…" at bounding box center [529, 157] width 733 height 60
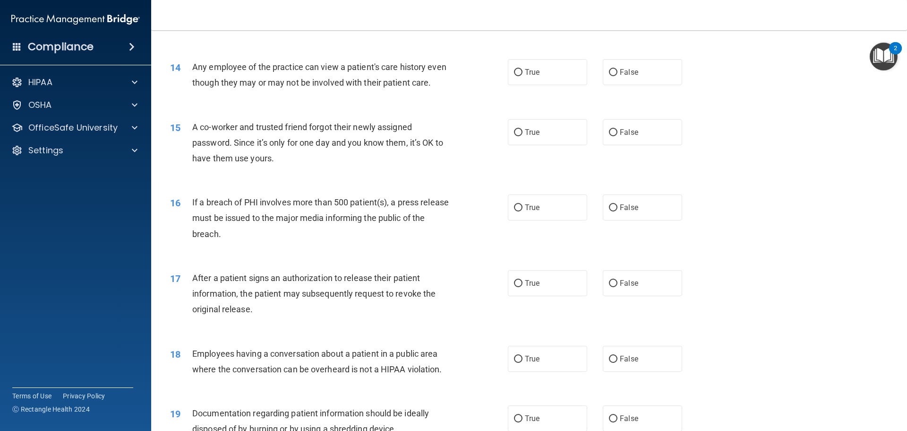
scroll to position [907, 0]
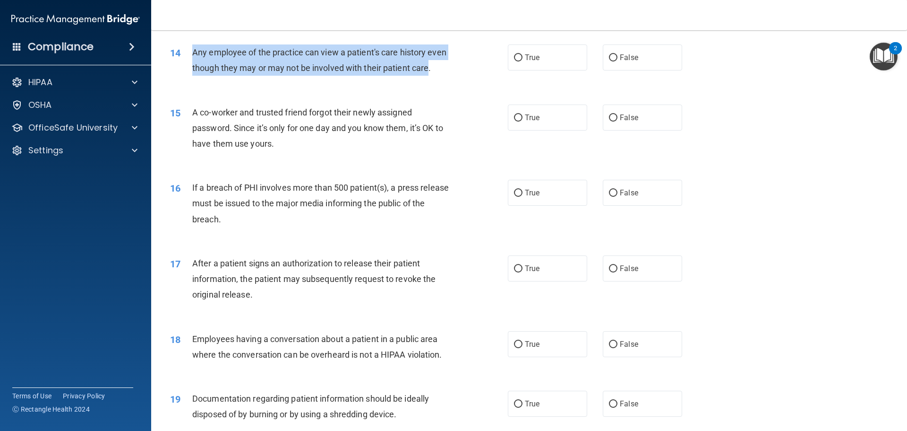
drag, startPoint x: 209, startPoint y: 82, endPoint x: 189, endPoint y: 52, distance: 36.4
click at [189, 52] on div "14 Any employee of the practice can view a patient's care history even though t…" at bounding box center [339, 62] width 366 height 36
click at [609, 59] on input "False" at bounding box center [613, 57] width 9 height 7
radio input "true"
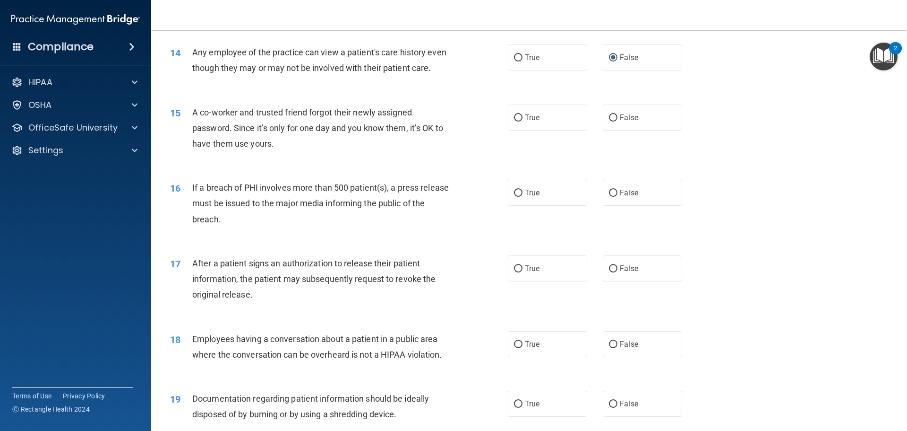
click at [689, 111] on div "15 A co-worker and trusted friend forgot their newly assigned password. Since i…" at bounding box center [529, 131] width 733 height 76
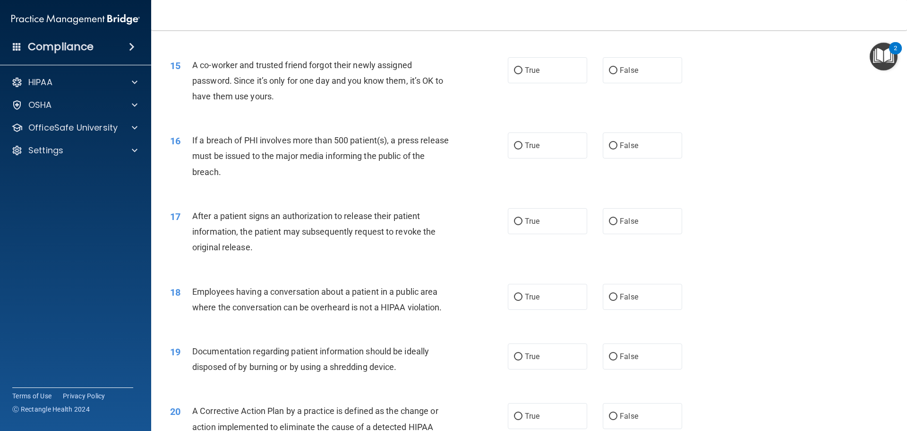
scroll to position [1001, 0]
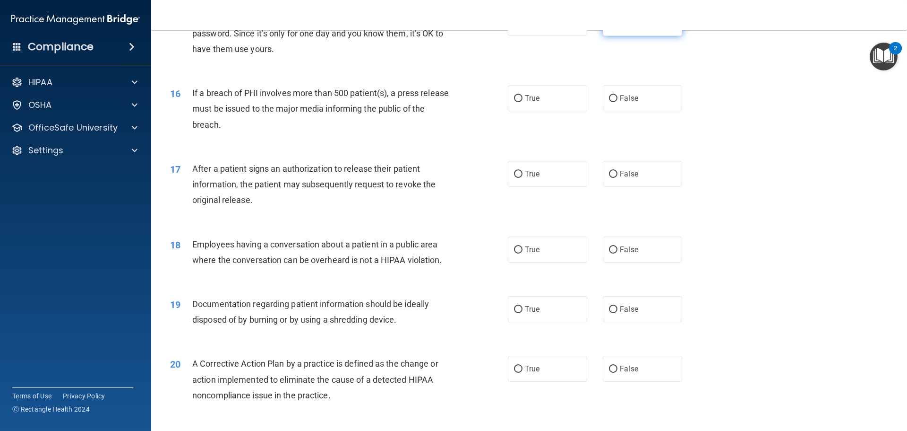
click at [609, 27] on input "False" at bounding box center [613, 23] width 9 height 7
radio input "true"
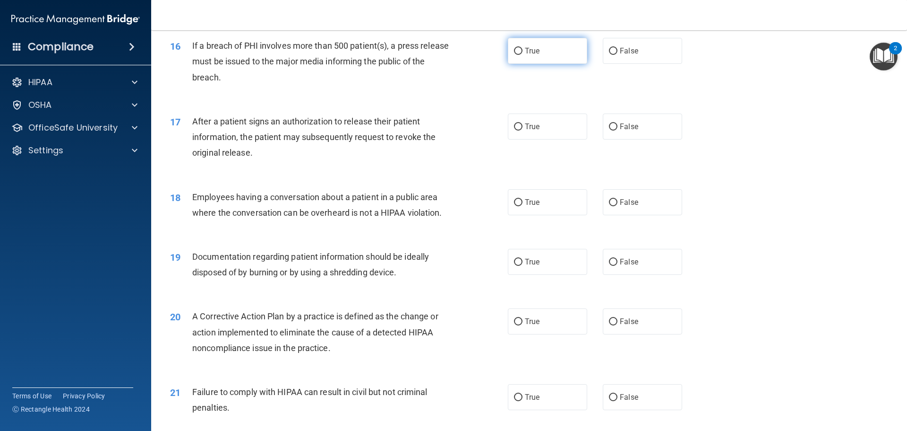
click at [516, 55] on input "True" at bounding box center [518, 51] width 9 height 7
radio input "true"
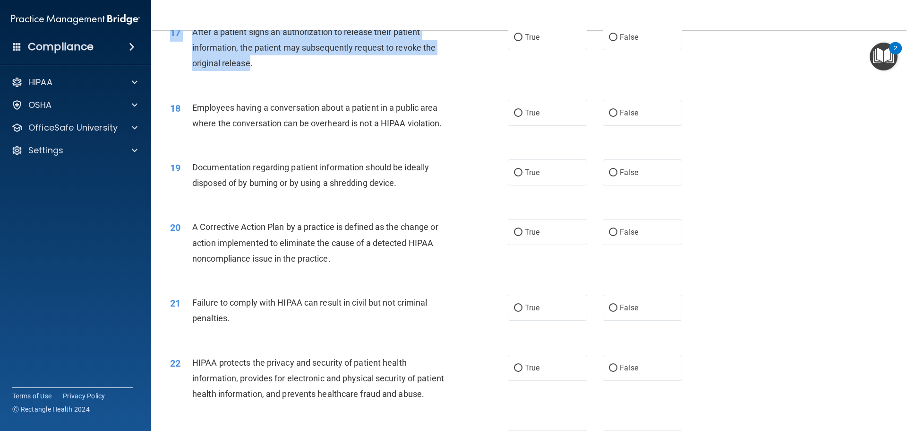
scroll to position [1135, 0]
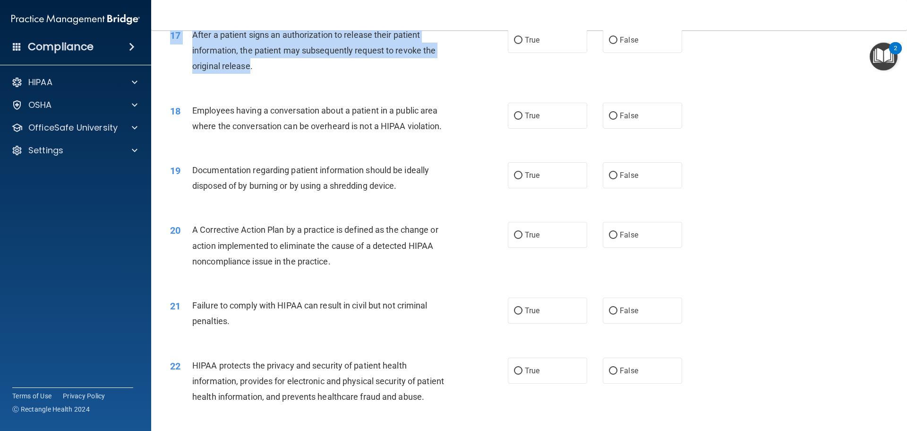
drag, startPoint x: 250, startPoint y: 73, endPoint x: 195, endPoint y: 40, distance: 65.1
click at [195, 40] on div "17 After a patient signs an authorization to release their patient information,…" at bounding box center [529, 53] width 733 height 76
click at [201, 50] on span "After a patient signs an authorization to release their patient information, th…" at bounding box center [313, 50] width 243 height 41
drag, startPoint x: 250, startPoint y: 83, endPoint x: 198, endPoint y: 55, distance: 59.6
click at [193, 54] on span "After a patient signs an authorization to release their patient information, th…" at bounding box center [313, 50] width 243 height 41
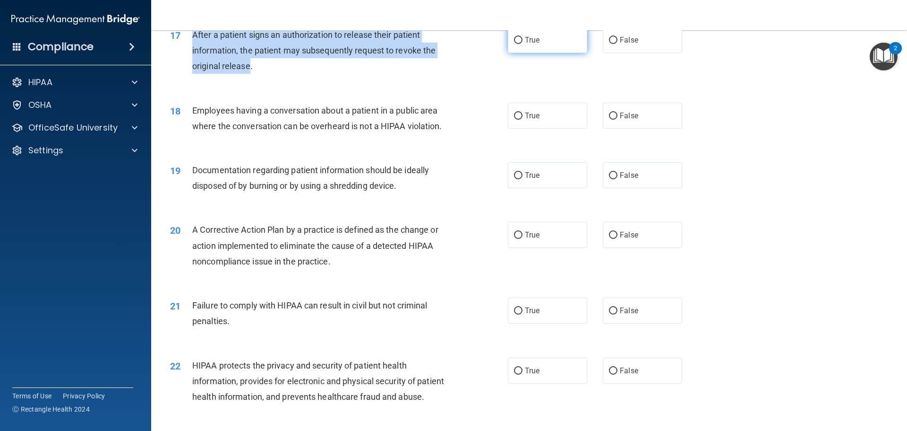
click at [515, 44] on input "True" at bounding box center [518, 40] width 9 height 7
radio input "true"
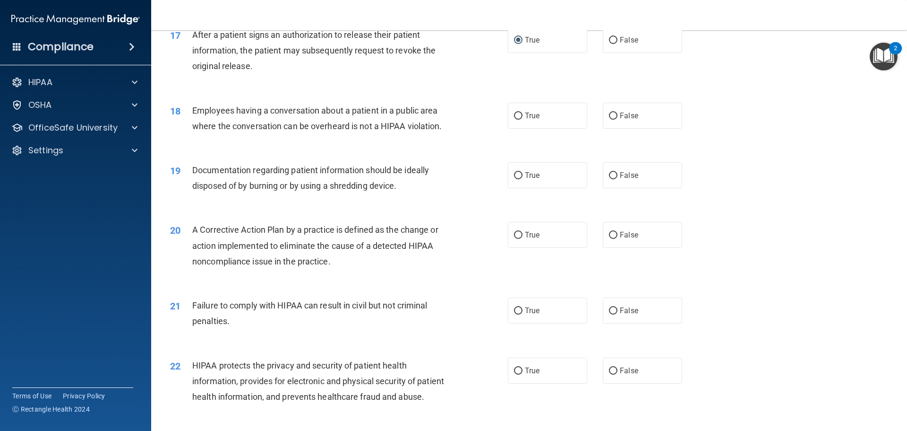
click at [736, 132] on div "18 Employees having a conversation about a patient in a public area where the c…" at bounding box center [529, 121] width 733 height 60
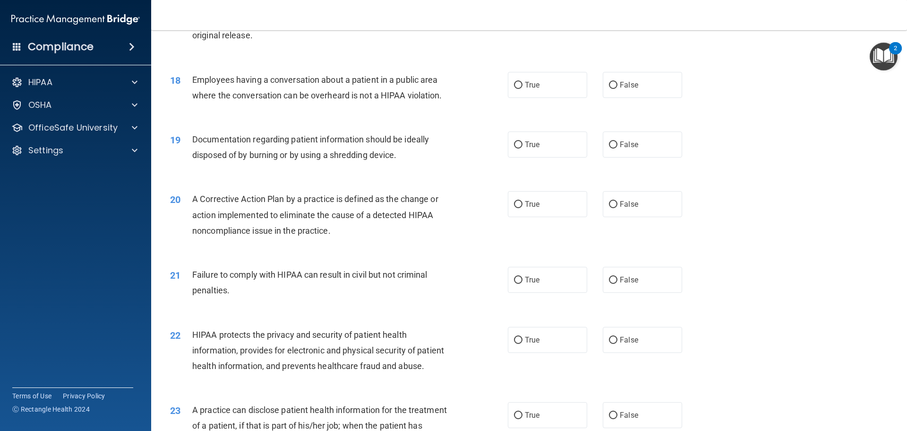
scroll to position [1182, 0]
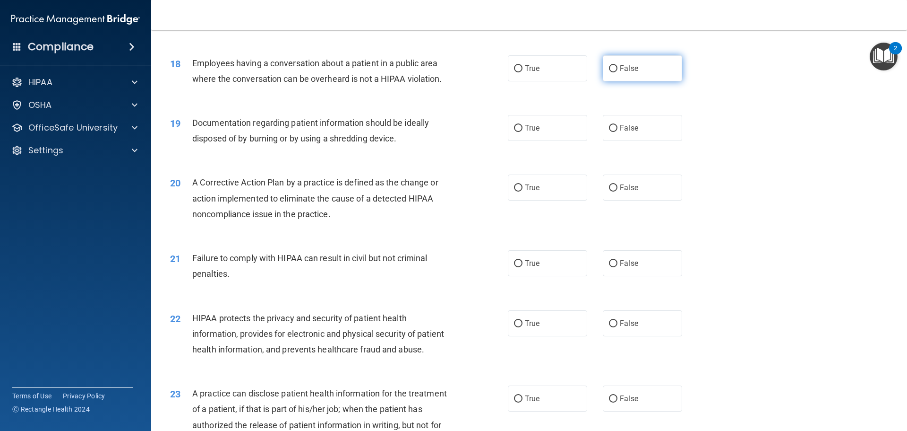
click at [609, 72] on input "False" at bounding box center [613, 68] width 9 height 7
radio input "true"
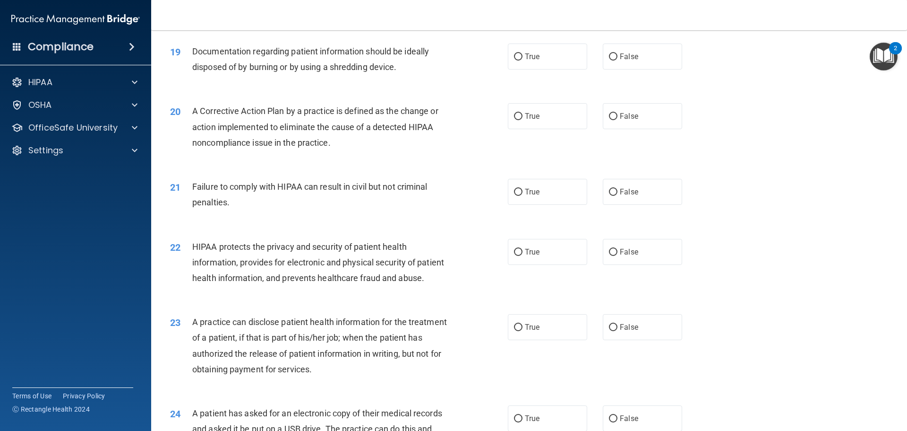
scroll to position [1277, 0]
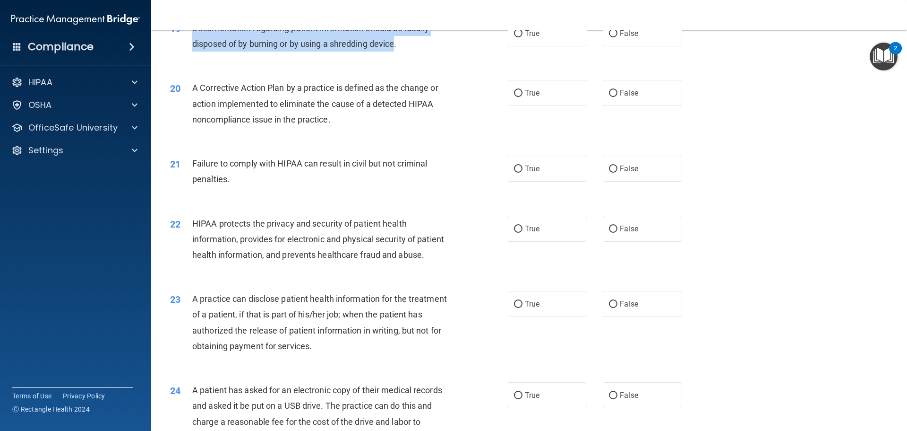
drag, startPoint x: 397, startPoint y: 60, endPoint x: 191, endPoint y: 42, distance: 206.8
click at [191, 42] on div "19 Documentation regarding patient information should be ideally disposed of by…" at bounding box center [339, 38] width 366 height 36
click at [514, 37] on input "True" at bounding box center [518, 33] width 9 height 7
radio input "true"
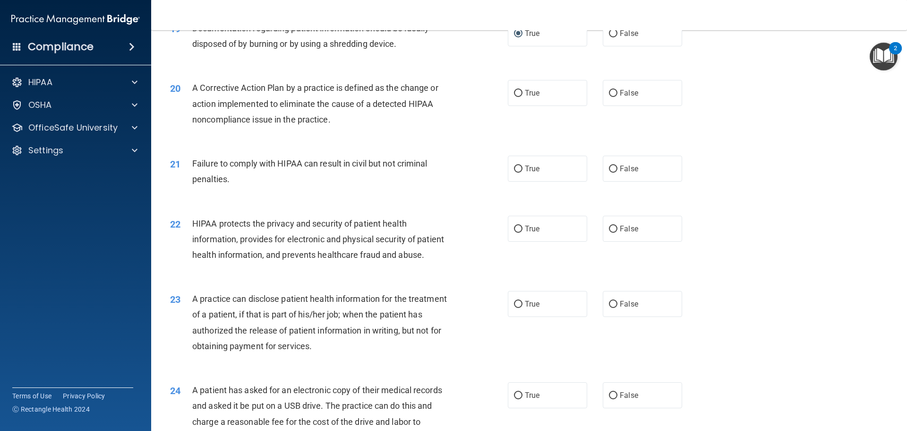
click at [469, 132] on div "20 A Corrective Action Plan by a practice is defined as the change or action im…" at bounding box center [339, 106] width 366 height 52
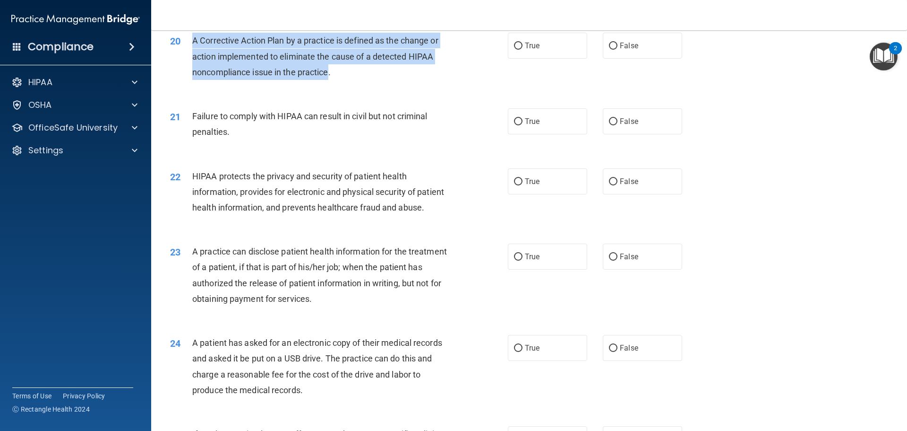
drag, startPoint x: 330, startPoint y: 86, endPoint x: 190, endPoint y: 53, distance: 143.3
click at [190, 53] on div "20 A Corrective Action Plan by a practice is defined as the change or action im…" at bounding box center [339, 59] width 366 height 52
click at [515, 50] on input "True" at bounding box center [518, 46] width 9 height 7
radio input "true"
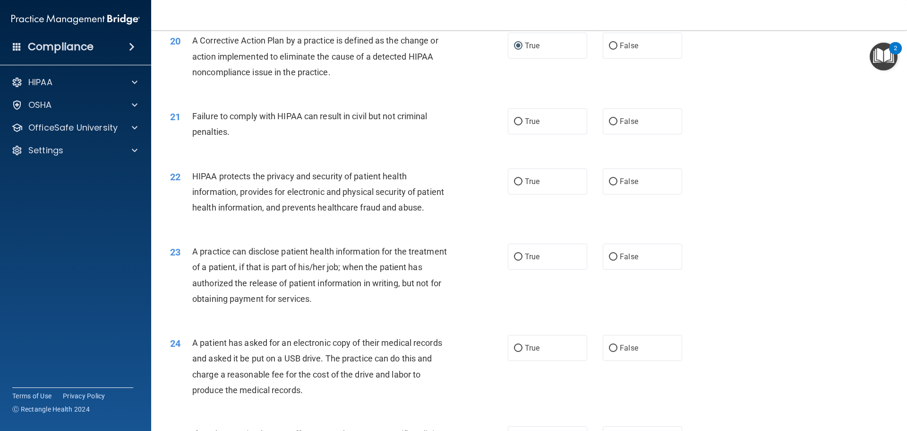
click at [473, 144] on div "21 Failure to comply with HIPAA can result in civil but not criminal penalties." at bounding box center [339, 126] width 366 height 36
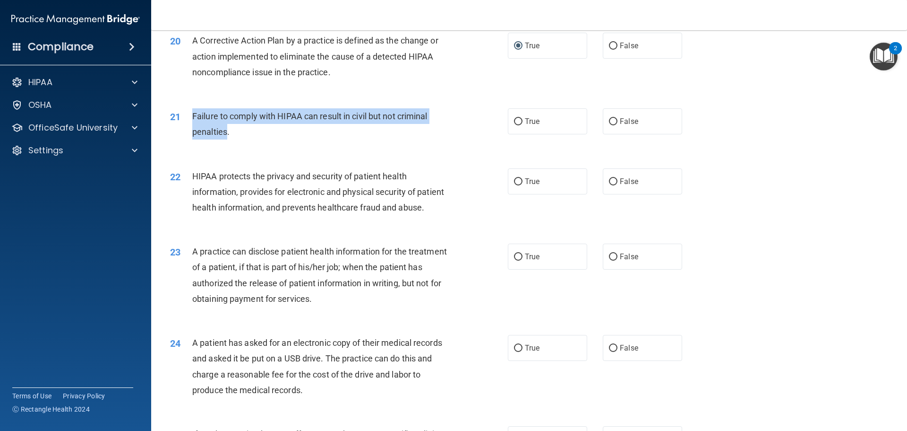
drag, startPoint x: 212, startPoint y: 135, endPoint x: 197, endPoint y: 130, distance: 15.8
click at [191, 128] on div "21 Failure to comply with HIPAA can result in civil but not criminal penalties." at bounding box center [339, 126] width 366 height 36
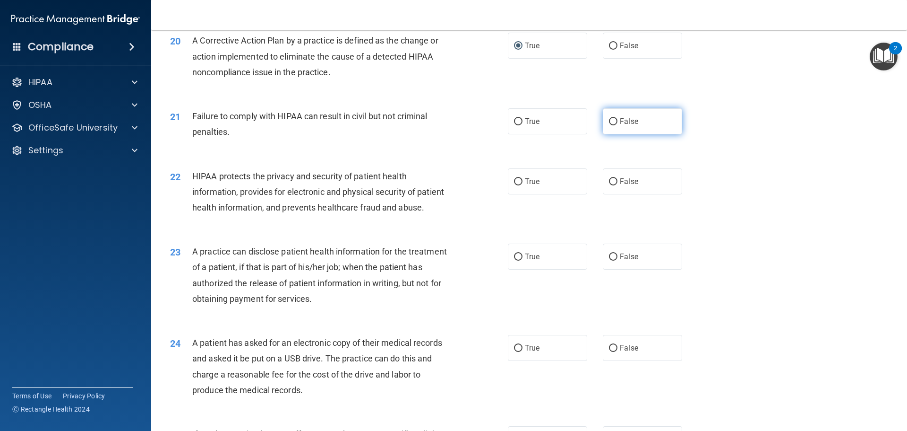
click at [603, 134] on label "False" at bounding box center [642, 121] width 79 height 26
click at [609, 125] on input "False" at bounding box center [613, 121] width 9 height 7
radio input "true"
click at [485, 144] on div "21 Failure to comply with HIPAA can result in civil but not criminal penalties." at bounding box center [339, 126] width 366 height 36
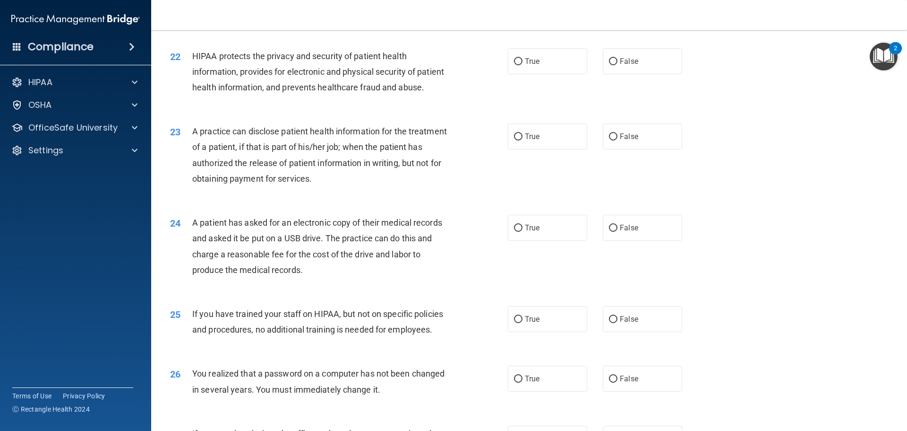
scroll to position [1466, 0]
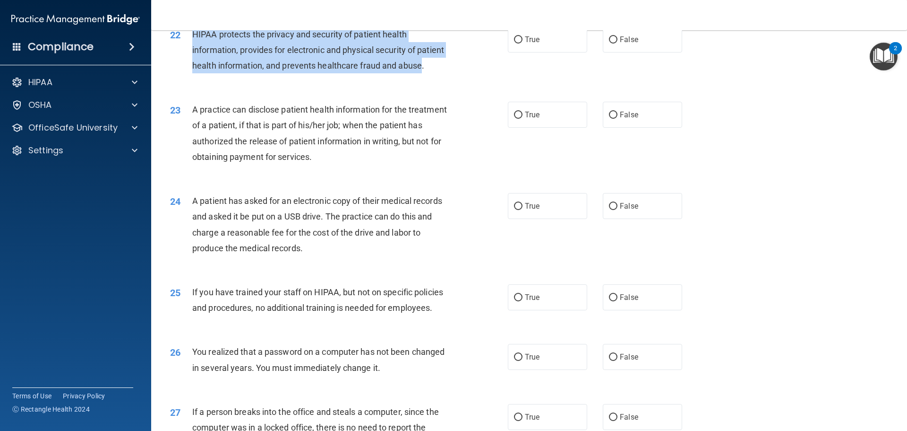
drag, startPoint x: 215, startPoint y: 99, endPoint x: 190, endPoint y: 52, distance: 53.5
click at [190, 52] on div "22 HIPAA protects the privacy and security of patient health information, provi…" at bounding box center [339, 52] width 366 height 52
click at [516, 43] on input "True" at bounding box center [518, 39] width 9 height 7
radio input "true"
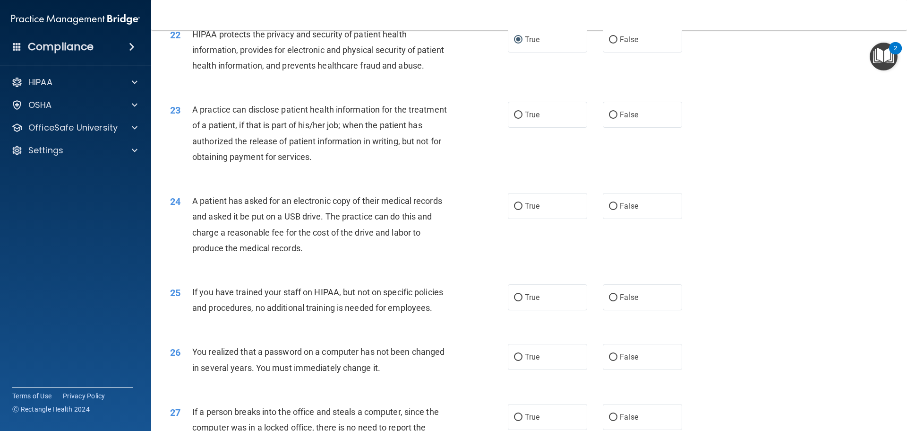
click at [470, 78] on div "22 HIPAA protects the privacy and security of patient health information, provi…" at bounding box center [339, 52] width 366 height 52
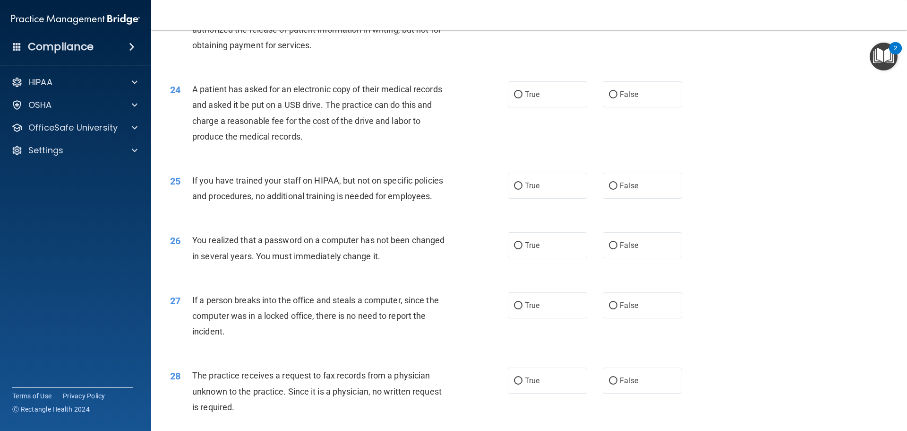
scroll to position [1560, 0]
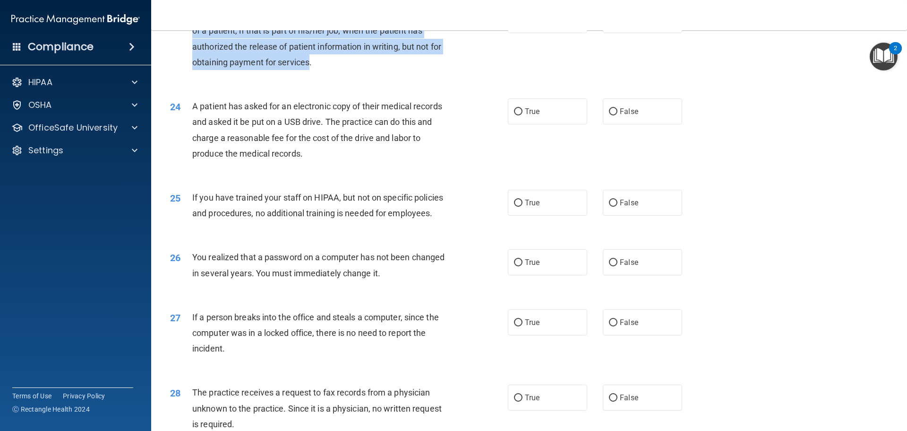
drag, startPoint x: 353, startPoint y: 93, endPoint x: 192, endPoint y: 47, distance: 166.8
click at [192, 47] on span "A practice can disclose patient health information for the treatment of a patie…" at bounding box center [319, 38] width 255 height 57
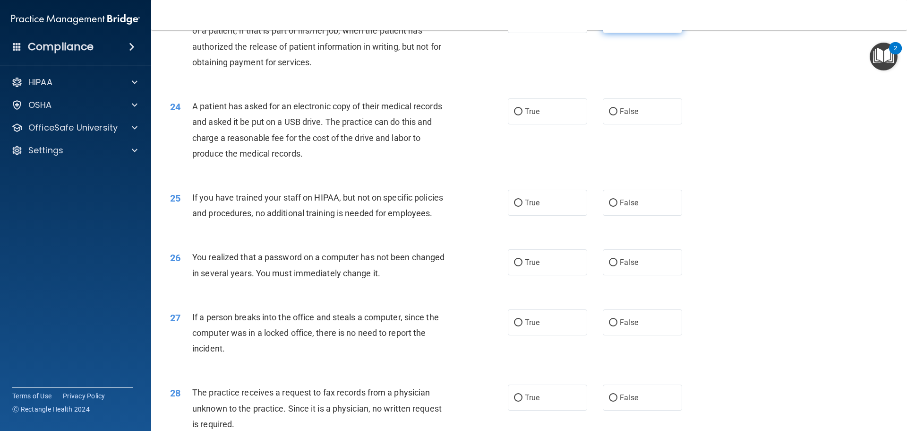
drag, startPoint x: 603, startPoint y: 53, endPoint x: 614, endPoint y: 57, distance: 11.4
click at [603, 33] on label "False" at bounding box center [642, 20] width 79 height 26
click at [609, 24] on input "False" at bounding box center [613, 20] width 9 height 7
radio input "true"
click at [687, 71] on div "23 A practice can disclose patient health information for the treatment of a pa…" at bounding box center [529, 40] width 733 height 91
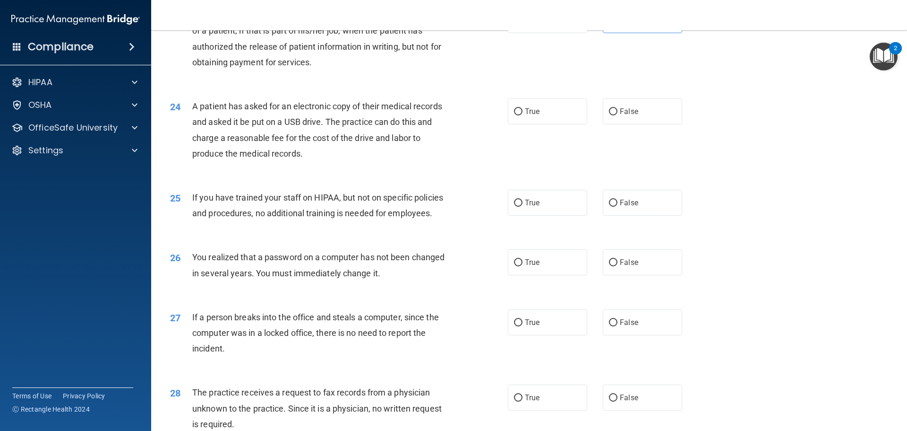
click at [817, 178] on div "24 A patient has asked for an electronic copy of their medical records and aske…" at bounding box center [529, 131] width 733 height 91
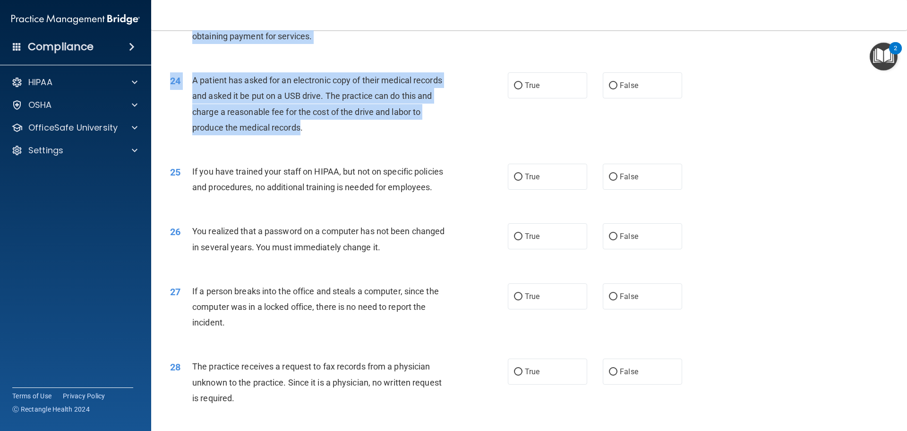
scroll to position [1577, 0]
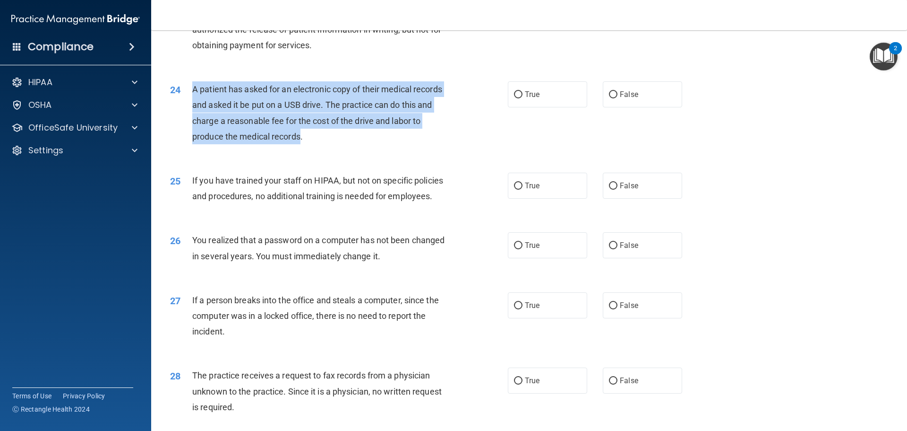
drag, startPoint x: 302, startPoint y: 90, endPoint x: 191, endPoint y: 125, distance: 115.8
click at [191, 125] on div "24 A patient has asked for an electronic copy of their medical records and aske…" at bounding box center [339, 115] width 366 height 68
click at [516, 98] on input "True" at bounding box center [518, 94] width 9 height 7
radio input "true"
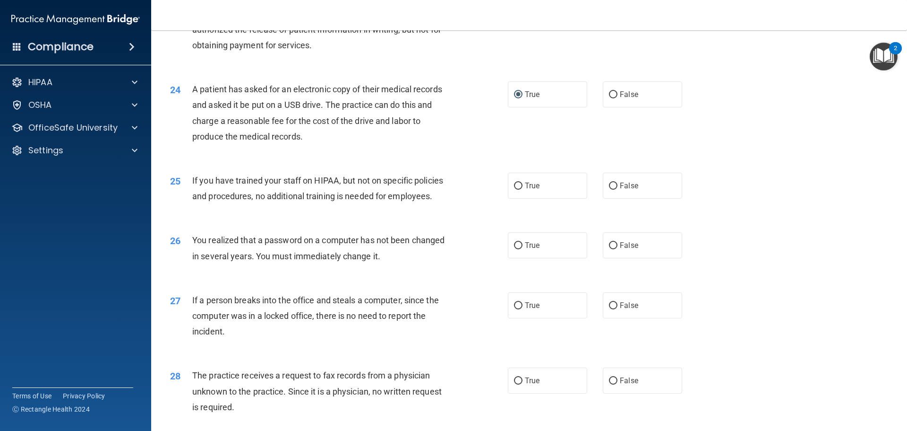
click at [737, 161] on div "24 A patient has asked for an electronic copy of their medical records and aske…" at bounding box center [529, 114] width 733 height 91
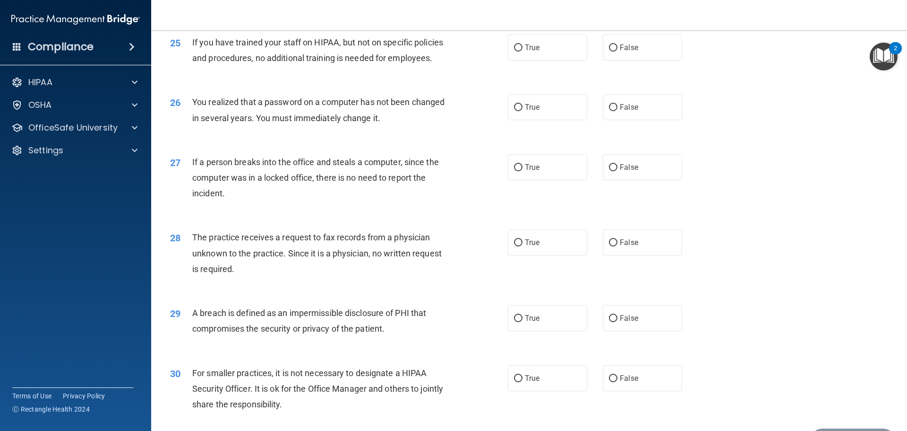
scroll to position [1719, 0]
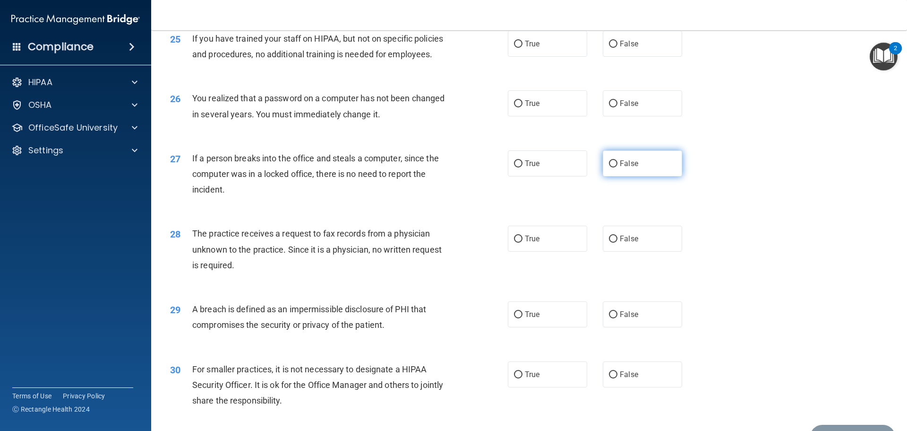
click at [609, 167] on input "False" at bounding box center [613, 163] width 9 height 7
radio input "true"
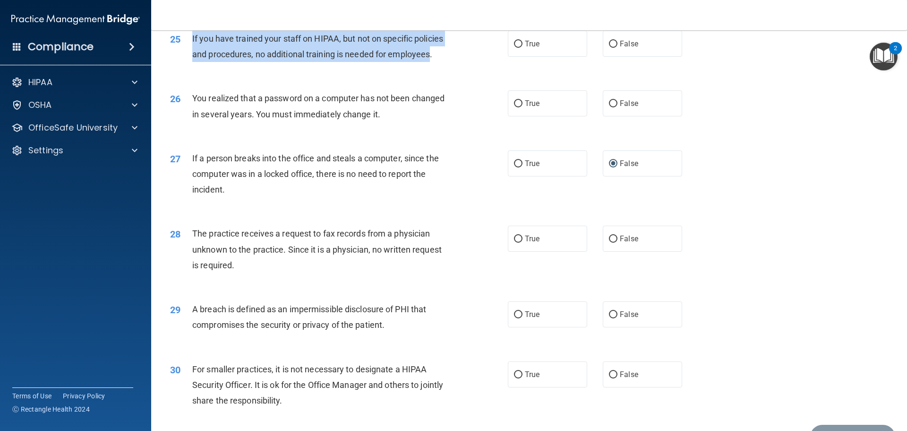
drag, startPoint x: 431, startPoint y: 84, endPoint x: 196, endPoint y: 72, distance: 235.6
click at [192, 59] on span "If you have trained your staff on HIPAA, but not on specific policies and proce…" at bounding box center [317, 47] width 251 height 26
click at [613, 48] on input "False" at bounding box center [613, 44] width 9 height 7
radio input "true"
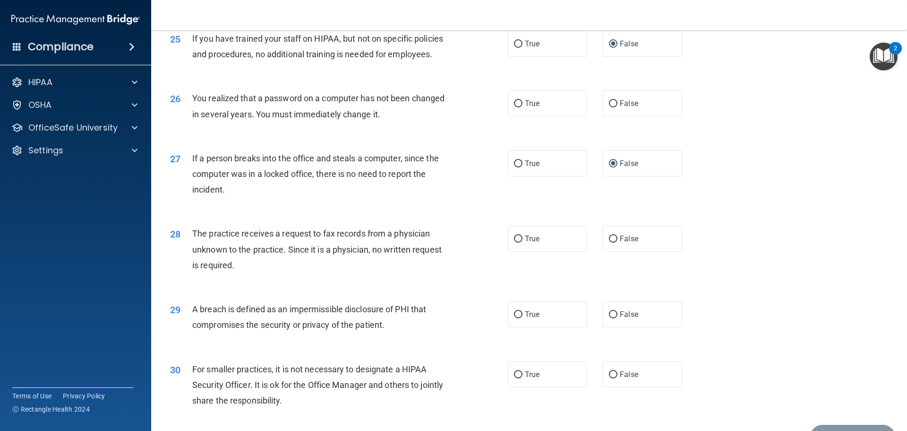
click at [682, 113] on div "26 You realized that a password on a computer has not been changed in several y…" at bounding box center [529, 108] width 733 height 60
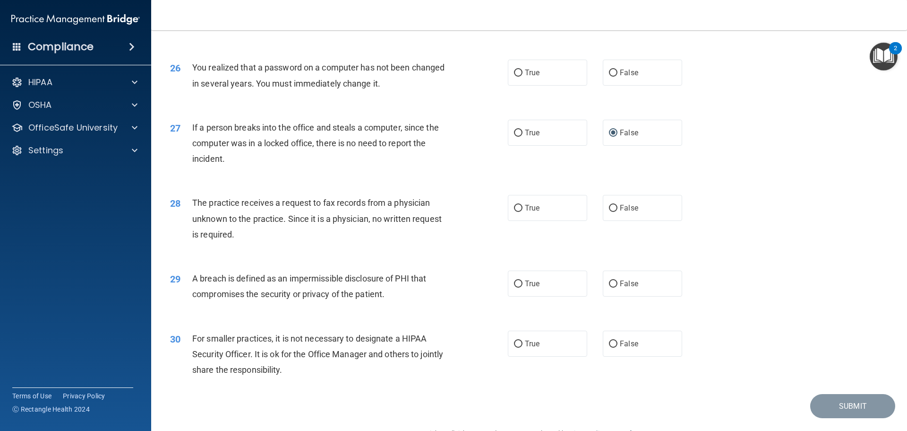
scroll to position [1767, 0]
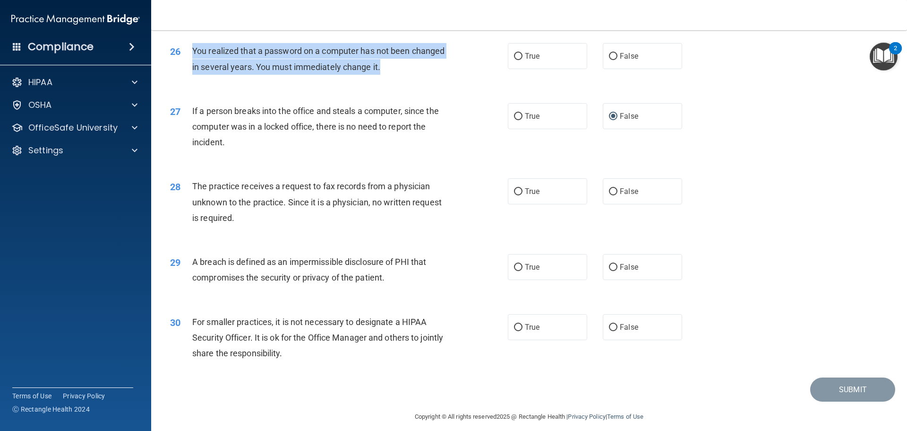
drag, startPoint x: 379, startPoint y: 96, endPoint x: 198, endPoint y: 81, distance: 181.6
click at [179, 77] on div "26 You realized that a password on a computer has not been changed in several y…" at bounding box center [339, 61] width 366 height 36
click at [514, 60] on input "True" at bounding box center [518, 56] width 9 height 7
radio input "true"
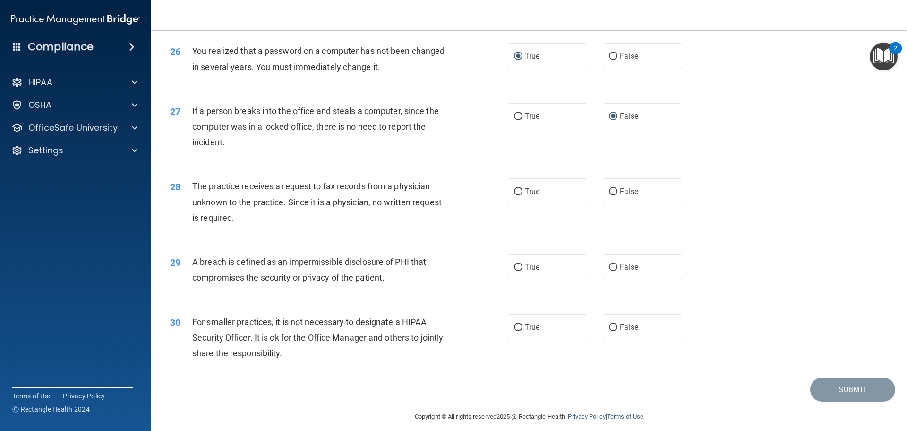
click at [749, 144] on div "27 If a person breaks into the office and steals a computer, since the computer…" at bounding box center [529, 129] width 733 height 76
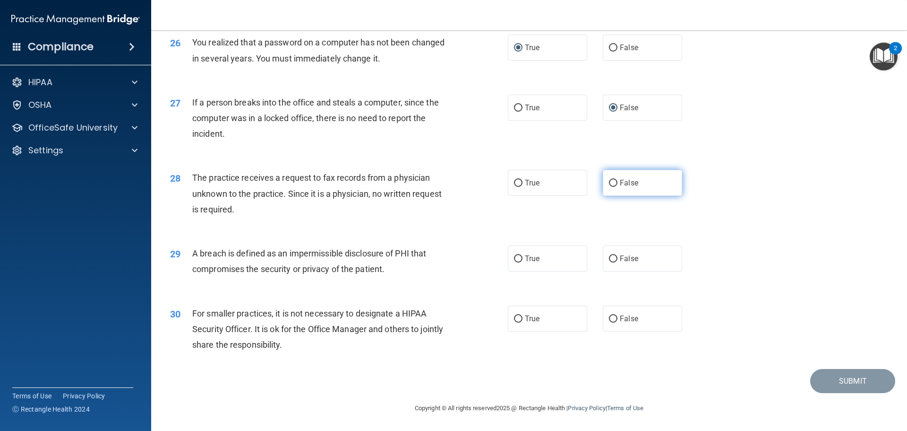
click at [609, 182] on input "False" at bounding box center [613, 183] width 9 height 7
radio input "true"
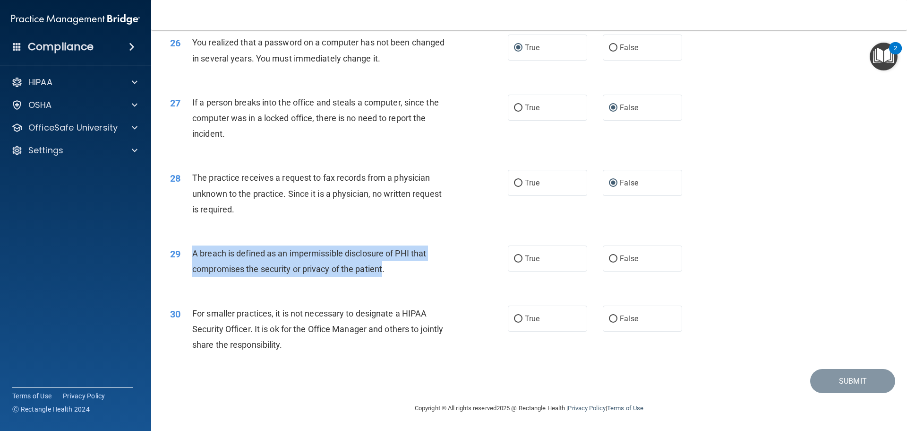
drag, startPoint x: 384, startPoint y: 269, endPoint x: 193, endPoint y: 253, distance: 191.6
click at [193, 253] on span "A breach is defined as an impermissible disclosure of PHI that compromises the …" at bounding box center [309, 261] width 234 height 26
click at [517, 259] on input "True" at bounding box center [518, 258] width 9 height 7
radio input "true"
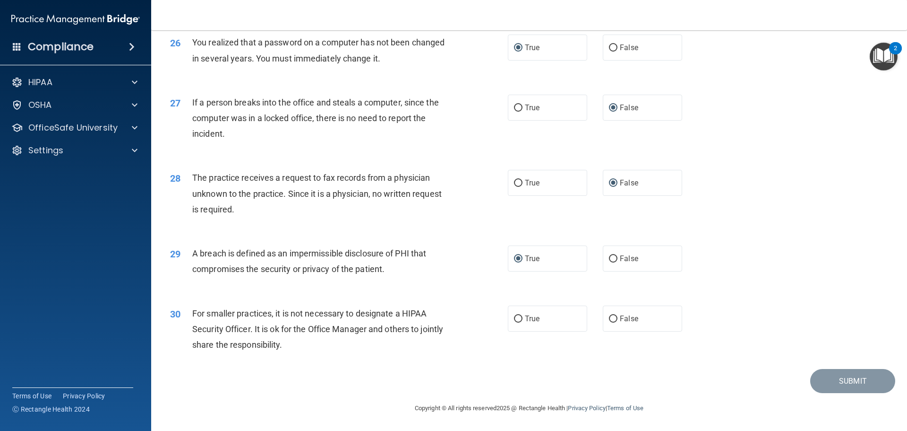
click at [480, 269] on div "29 A breach is defined as an impermissible disclosure of PHI that compromises t…" at bounding box center [339, 263] width 366 height 36
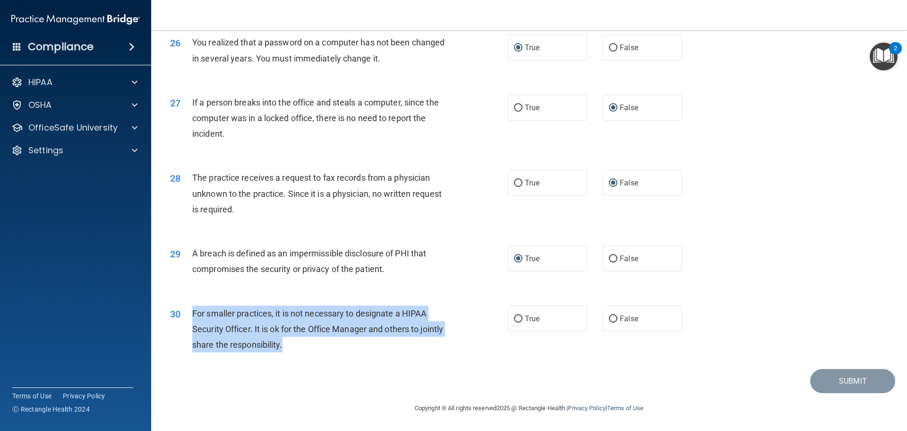
drag, startPoint x: 308, startPoint y: 343, endPoint x: 194, endPoint y: 316, distance: 116.9
click at [194, 316] on div "For smaller practices, it is not necessary to designate a HIPAA Security Office…" at bounding box center [324, 328] width 264 height 47
click at [612, 318] on input "False" at bounding box center [613, 318] width 9 height 7
radio input "true"
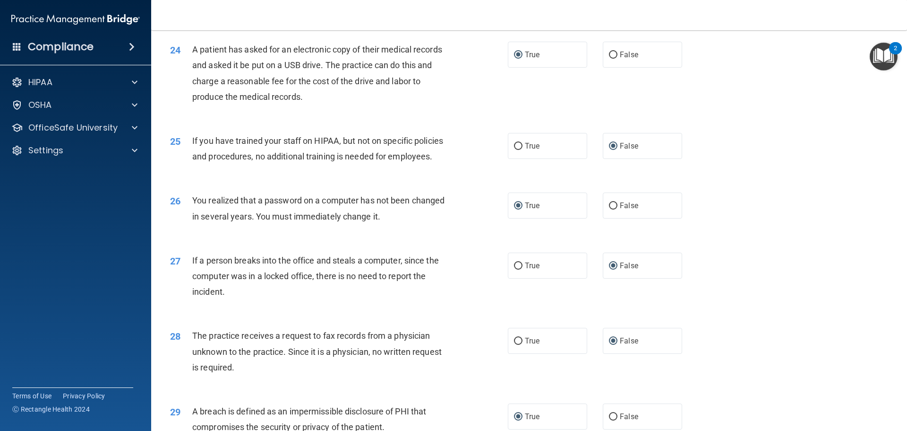
click at [766, 181] on div "25 If you have trained your staff on HIPAA, but not on specific policies and pr…" at bounding box center [529, 151] width 733 height 60
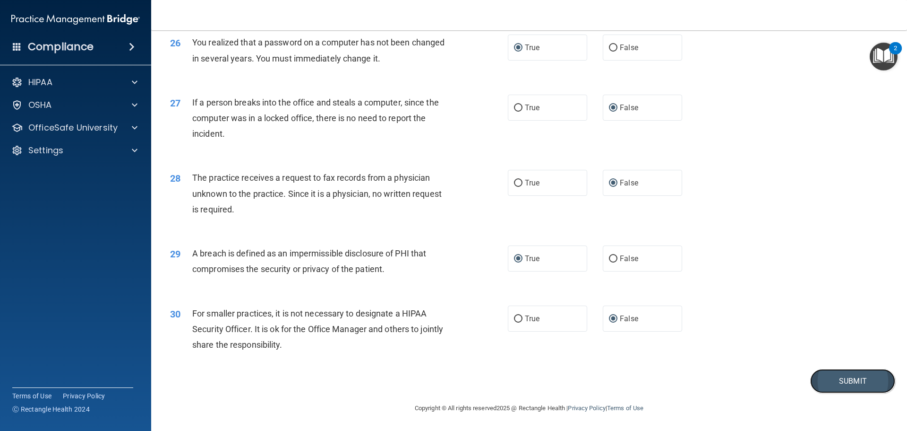
click at [846, 379] on button "Submit" at bounding box center [852, 381] width 85 height 24
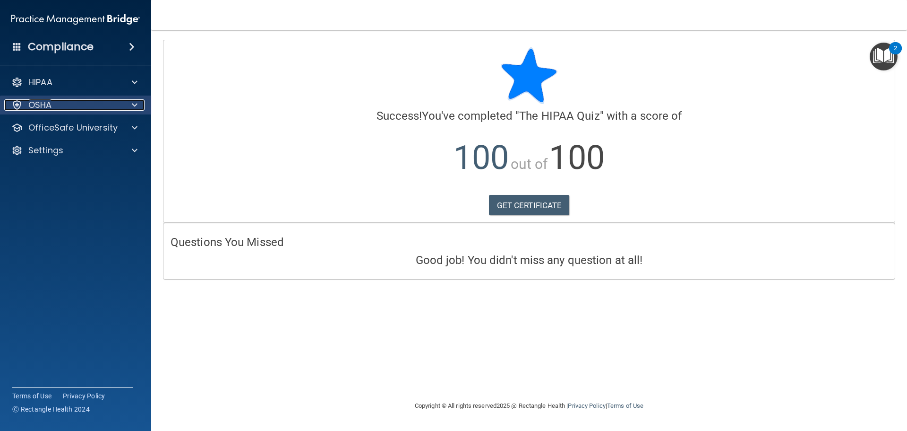
click at [68, 105] on div "OSHA" at bounding box center [62, 104] width 117 height 11
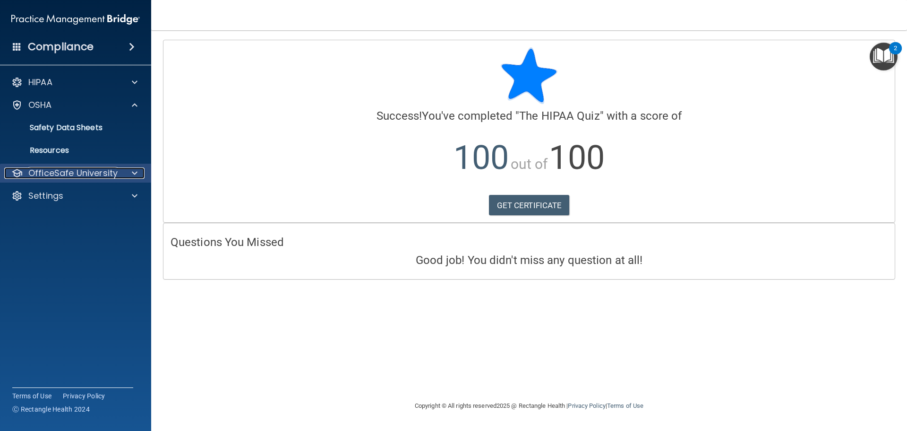
click at [69, 174] on p "OfficeSafe University" at bounding box center [72, 172] width 89 height 11
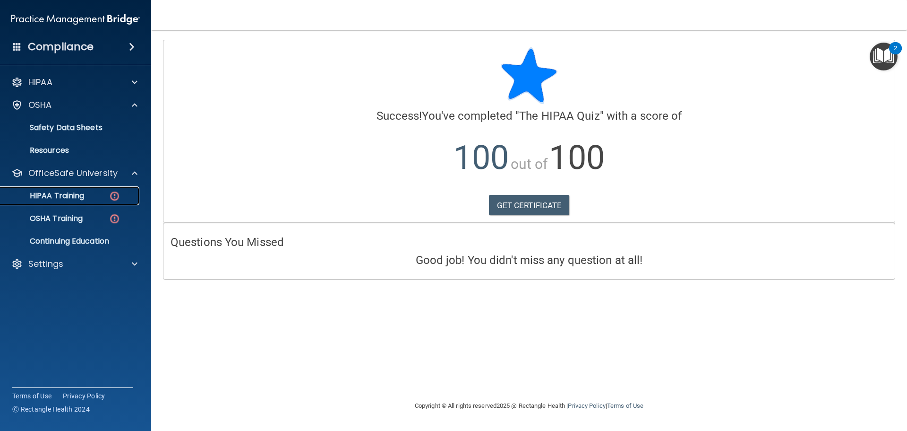
click at [65, 198] on p "HIPAA Training" at bounding box center [45, 195] width 78 height 9
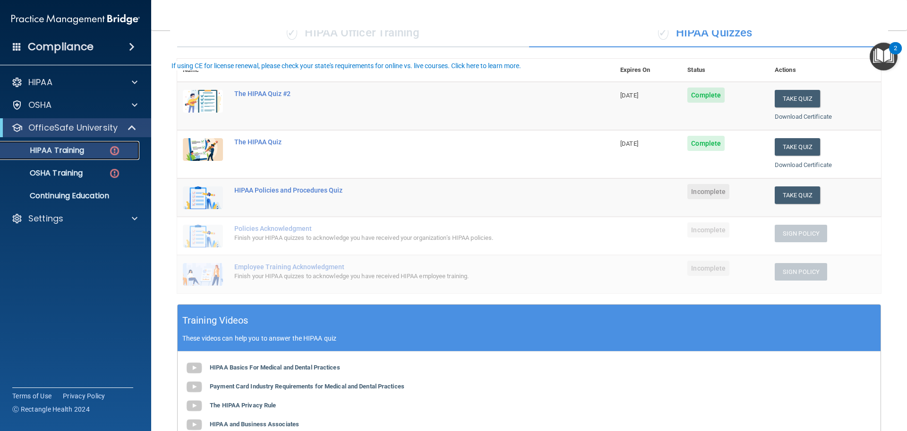
scroll to position [95, 0]
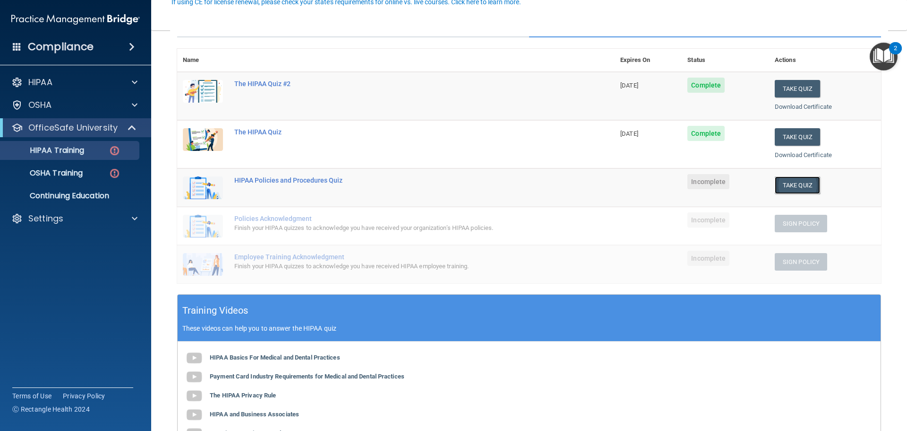
click at [791, 188] on button "Take Quiz" at bounding box center [797, 184] width 45 height 17
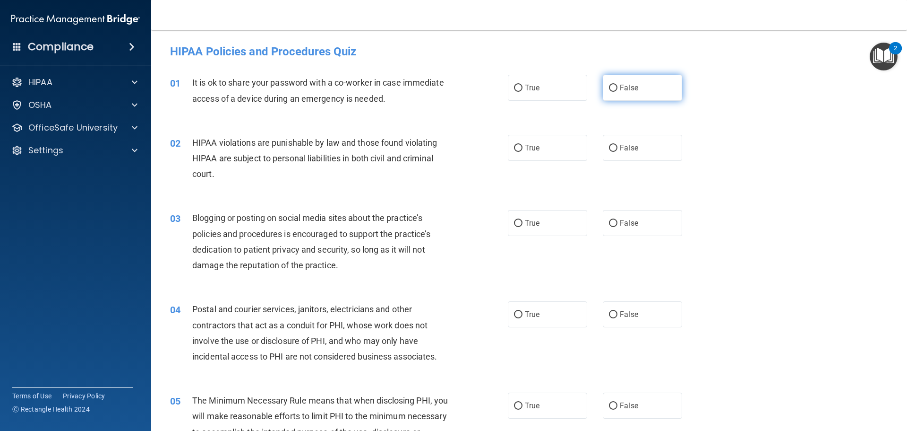
click at [609, 88] on input "False" at bounding box center [613, 88] width 9 height 7
radio input "true"
click at [517, 145] on input "True" at bounding box center [518, 148] width 9 height 7
radio input "true"
click at [610, 224] on input "False" at bounding box center [613, 223] width 9 height 7
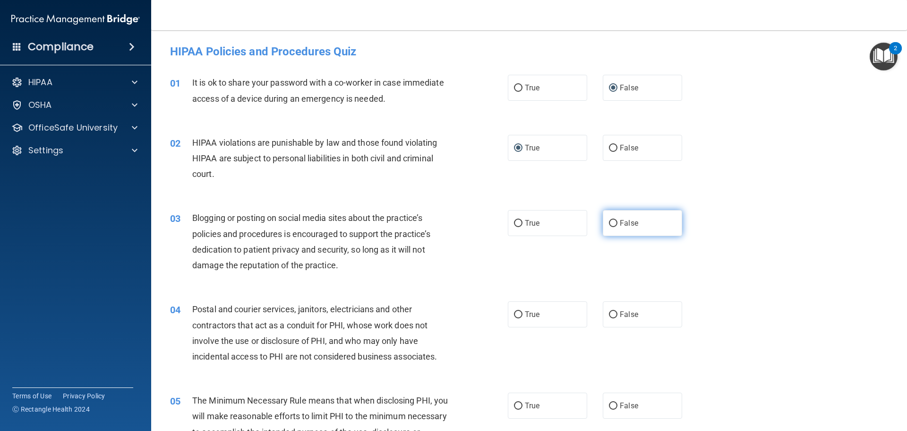
radio input "true"
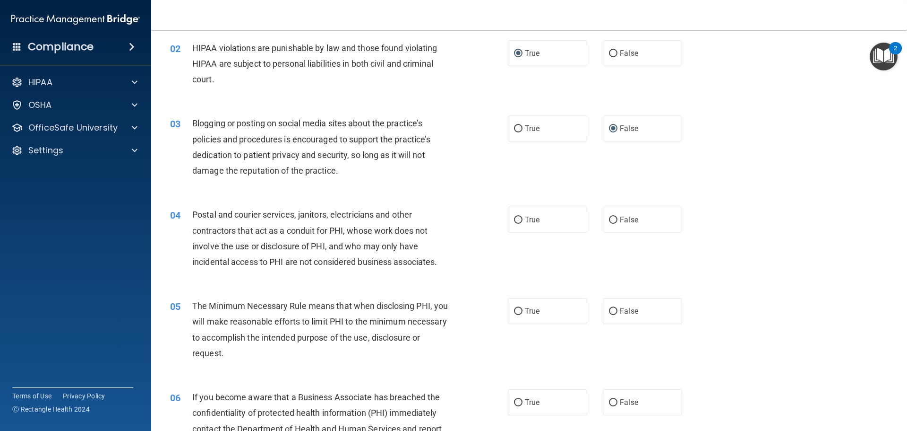
scroll to position [142, 0]
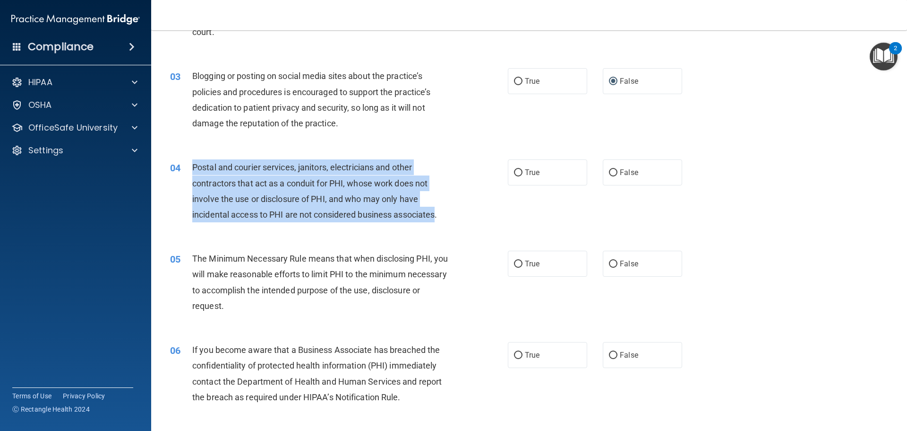
drag, startPoint x: 438, startPoint y: 214, endPoint x: 185, endPoint y: 165, distance: 257.0
click at [183, 165] on div "04 Postal and courier services, janitors, electricians and other contractors th…" at bounding box center [339, 193] width 366 height 68
click at [515, 176] on input "True" at bounding box center [518, 172] width 9 height 7
radio input "true"
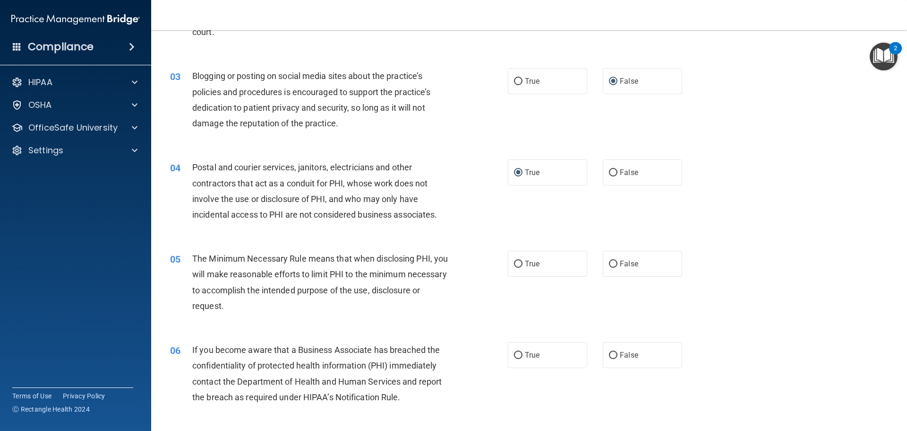
click at [708, 185] on div "04 Postal and courier services, janitors, electricians and other contractors th…" at bounding box center [529, 192] width 733 height 91
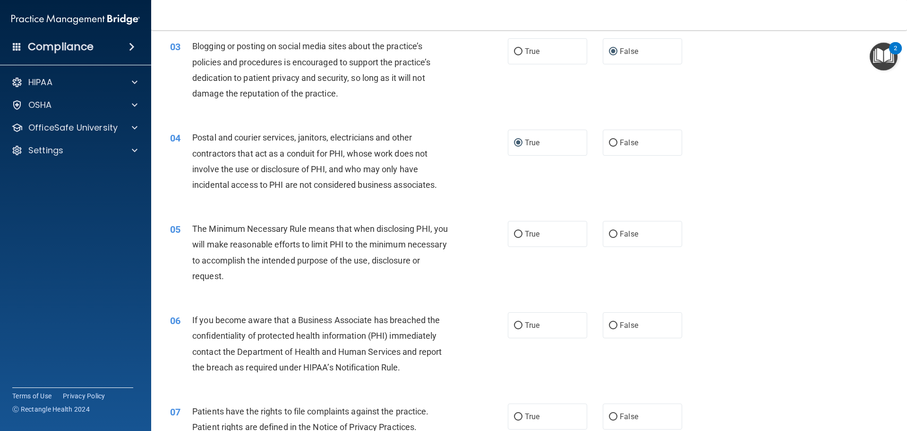
scroll to position [284, 0]
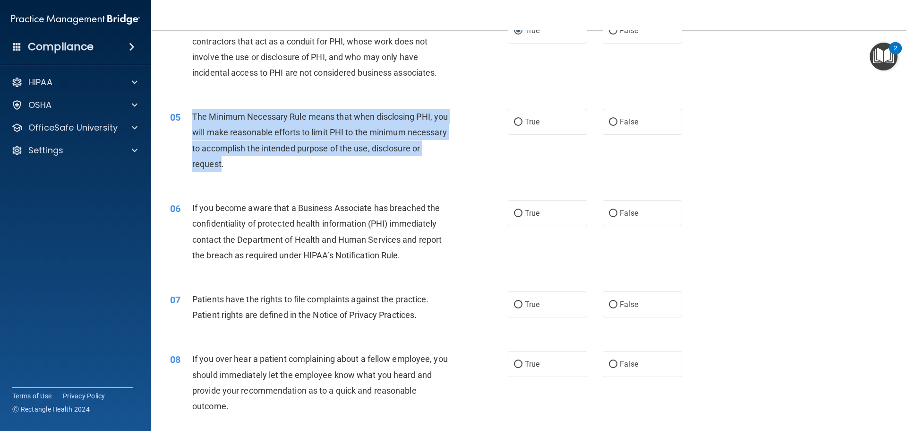
drag, startPoint x: 271, startPoint y: 161, endPoint x: 193, endPoint y: 119, distance: 88.6
click at [193, 119] on span "The Minimum Necessary Rule means that when disclosing PHI, you will make reason…" at bounding box center [320, 140] width 256 height 57
click at [515, 124] on input "True" at bounding box center [518, 122] width 9 height 7
radio input "true"
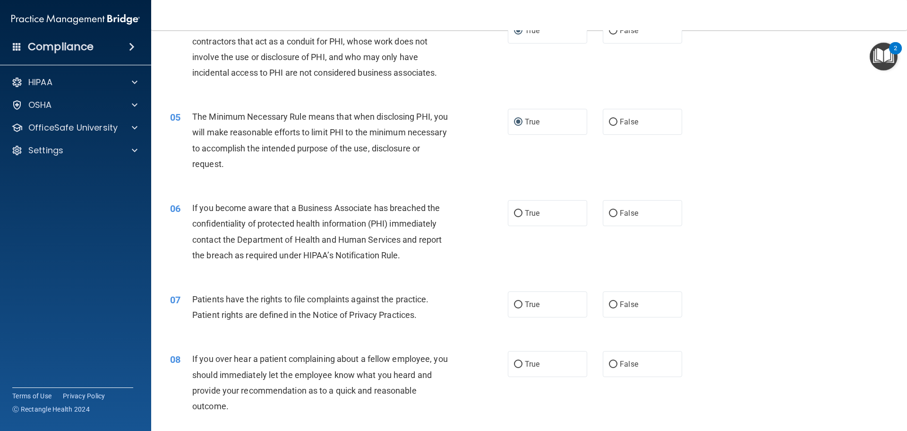
click at [474, 184] on div "05 The Minimum Necessary Rule means that when disclosing PHI, you will make rea…" at bounding box center [529, 142] width 733 height 91
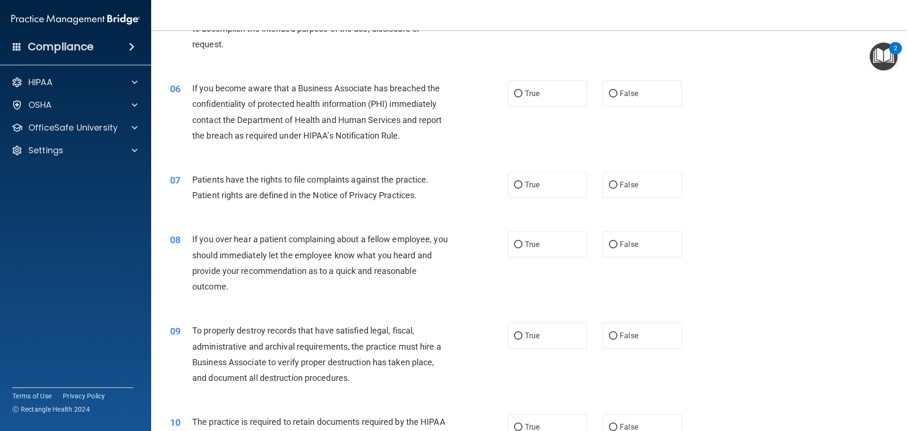
scroll to position [425, 0]
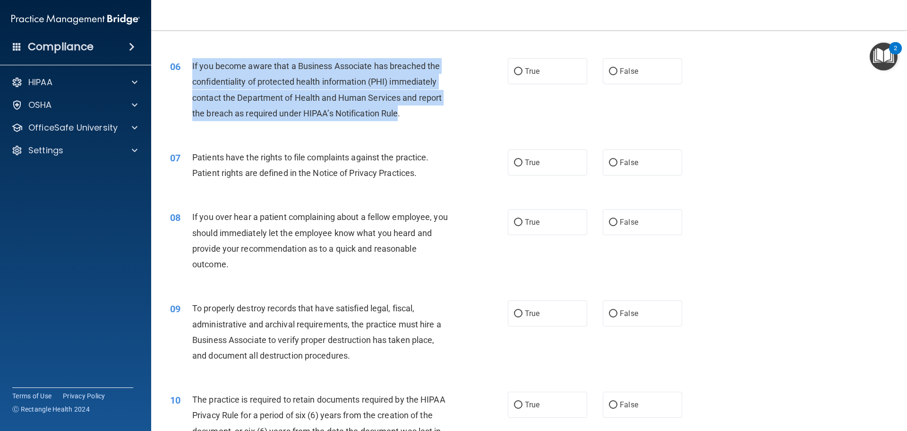
drag, startPoint x: 398, startPoint y: 112, endPoint x: 192, endPoint y: 65, distance: 211.2
click at [191, 65] on div "06 If you become aware that a Business Associate has breached the confidentiali…" at bounding box center [339, 92] width 366 height 68
click at [609, 72] on input "False" at bounding box center [613, 71] width 9 height 7
radio input "true"
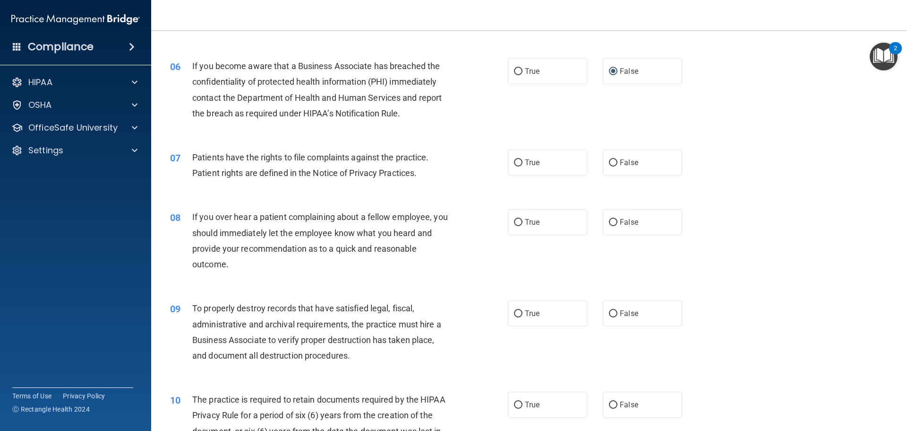
click at [705, 158] on div "07 Patients have the rights to file complaints against the practice. Patient ri…" at bounding box center [529, 168] width 733 height 60
click at [821, 156] on div "07 Patients have the rights to file complaints against the practice. Patient ri…" at bounding box center [529, 168] width 733 height 60
click at [514, 163] on input "True" at bounding box center [518, 162] width 9 height 7
radio input "true"
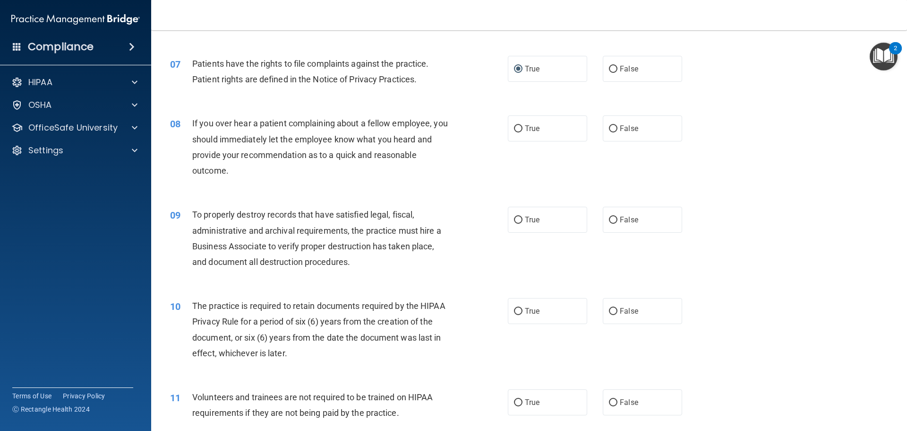
scroll to position [520, 0]
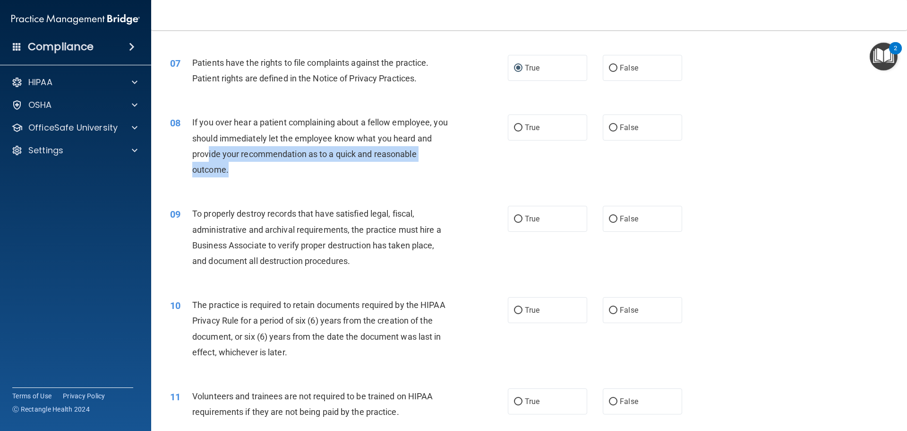
drag, startPoint x: 237, startPoint y: 170, endPoint x: 224, endPoint y: 161, distance: 16.3
click at [224, 161] on div "If you over hear a patient complaining about a fellow employee, you should imme…" at bounding box center [324, 145] width 264 height 63
click at [226, 172] on span "If you over hear a patient complaining about a fellow employee, you should imme…" at bounding box center [320, 145] width 256 height 57
click at [226, 171] on span "If you over hear a patient complaining about a fellow employee, you should imme…" at bounding box center [320, 145] width 256 height 57
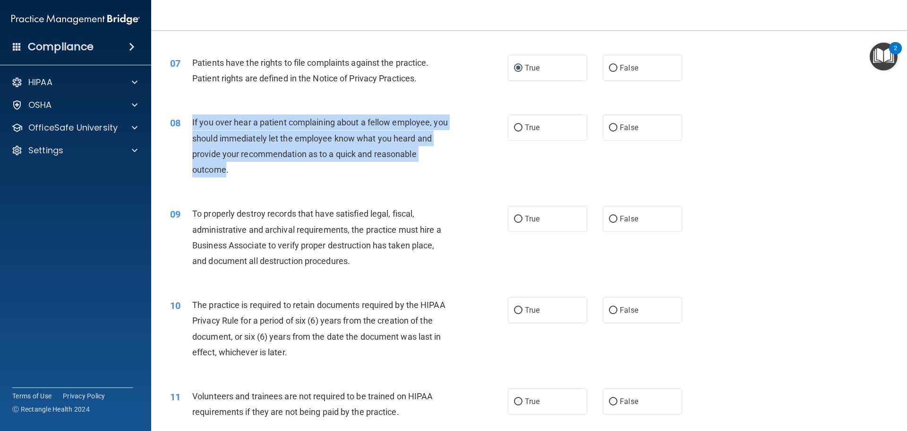
drag, startPoint x: 226, startPoint y: 169, endPoint x: 191, endPoint y: 121, distance: 59.3
click at [191, 121] on div "08 If you over hear a patient complaining about a fellow employee, you should i…" at bounding box center [339, 148] width 366 height 68
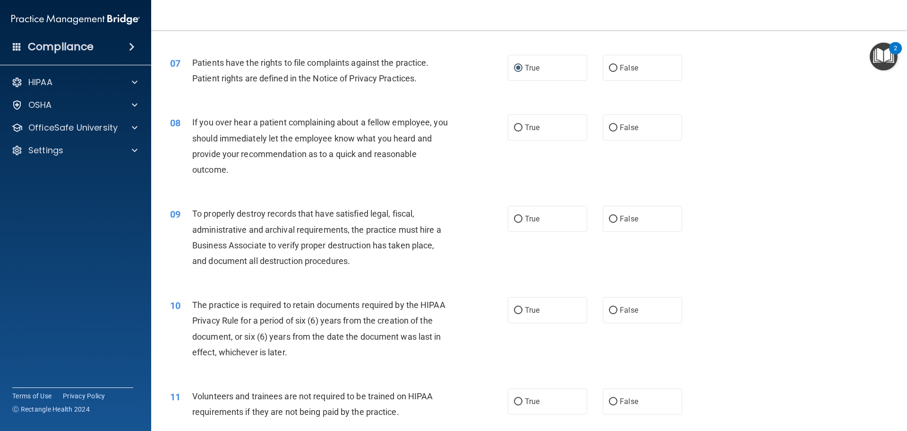
click at [290, 193] on div "08 If you over hear a patient complaining about a fellow employee, you should i…" at bounding box center [529, 148] width 733 height 91
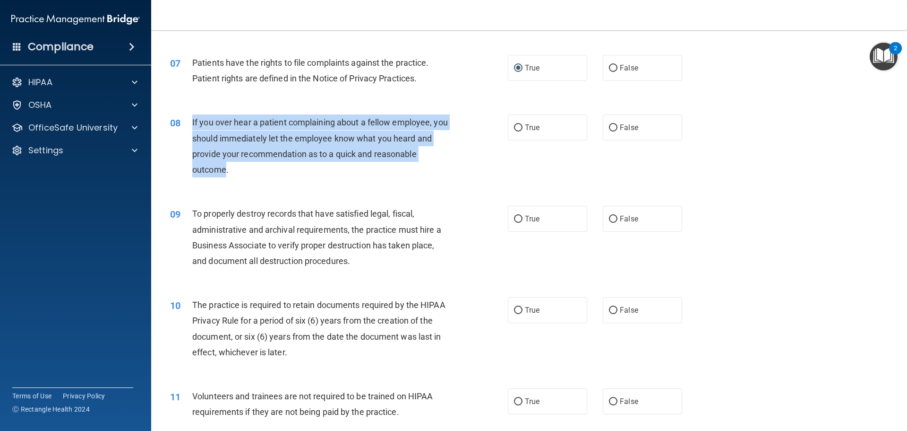
drag, startPoint x: 226, startPoint y: 170, endPoint x: 196, endPoint y: 122, distance: 56.5
click at [191, 121] on div "08 If you over hear a patient complaining about a fellow employee, you should i…" at bounding box center [339, 148] width 366 height 68
click at [612, 129] on input "False" at bounding box center [613, 127] width 9 height 7
radio input "true"
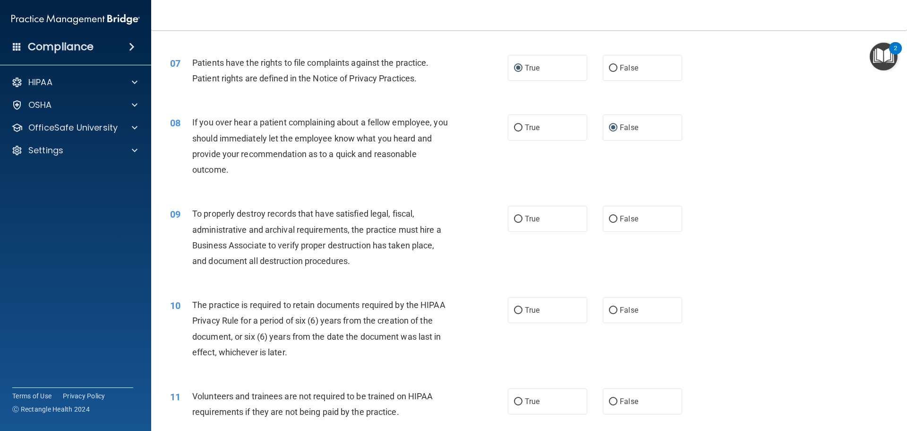
click at [738, 176] on div "08 If you over hear a patient complaining about a fellow employee, you should i…" at bounding box center [529, 148] width 733 height 91
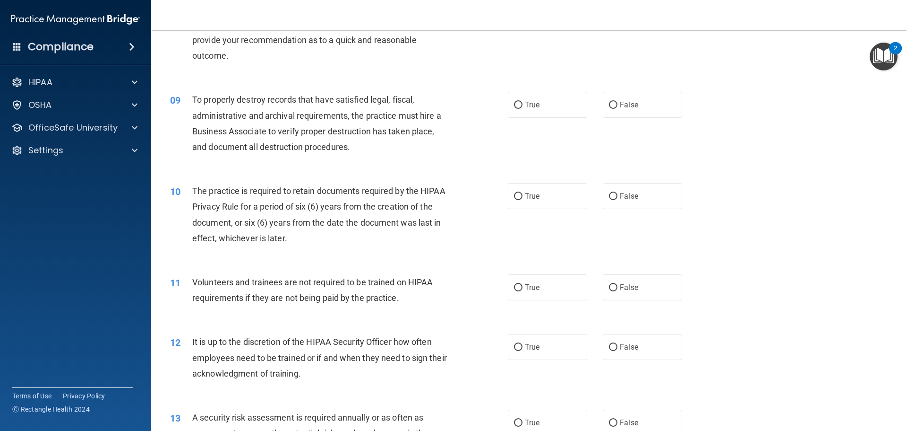
scroll to position [681, 0]
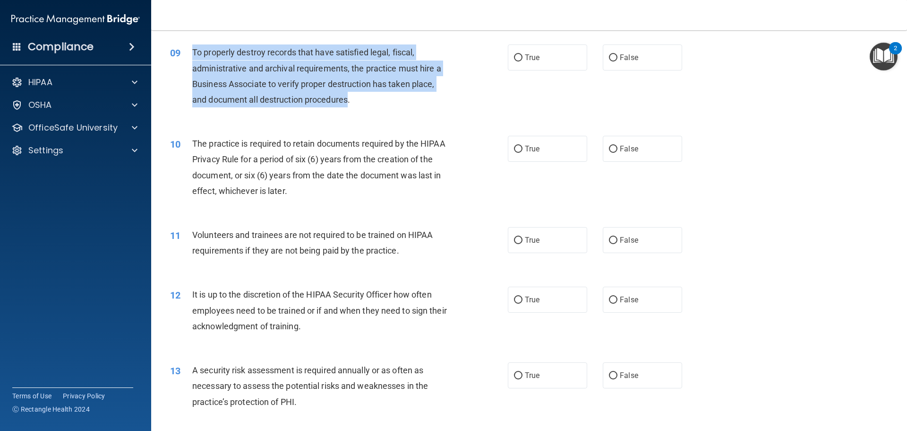
drag, startPoint x: 348, startPoint y: 99, endPoint x: 194, endPoint y: 52, distance: 161.3
click at [194, 52] on span "To properly destroy records that have satisfied legal, fiscal, administrative a…" at bounding box center [316, 75] width 249 height 57
click at [612, 56] on input "False" at bounding box center [613, 57] width 9 height 7
radio input "true"
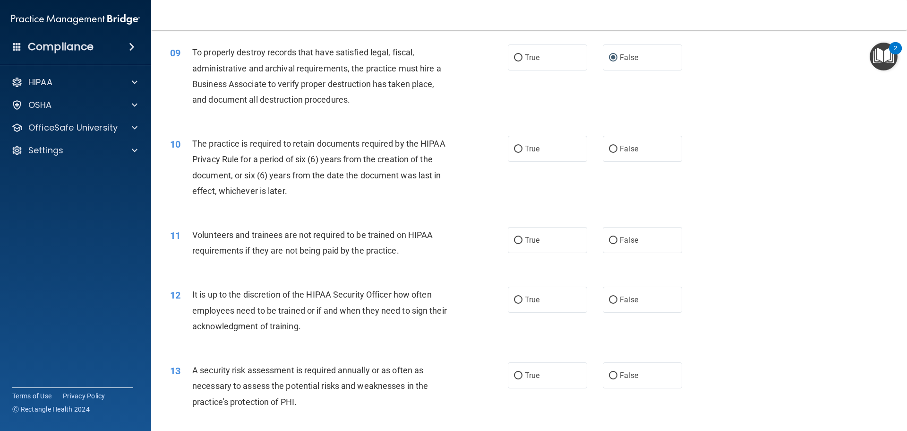
click at [733, 146] on div "10 The practice is required to retain documents required by the HIPAA Privacy R…" at bounding box center [529, 169] width 733 height 91
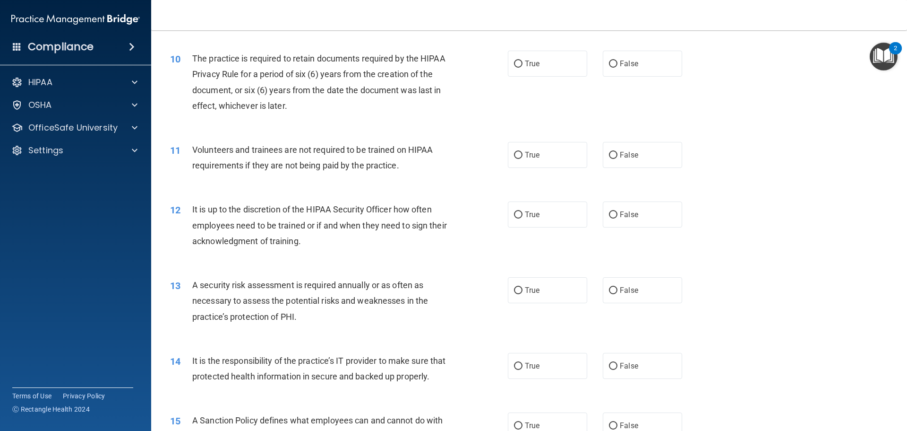
scroll to position [776, 0]
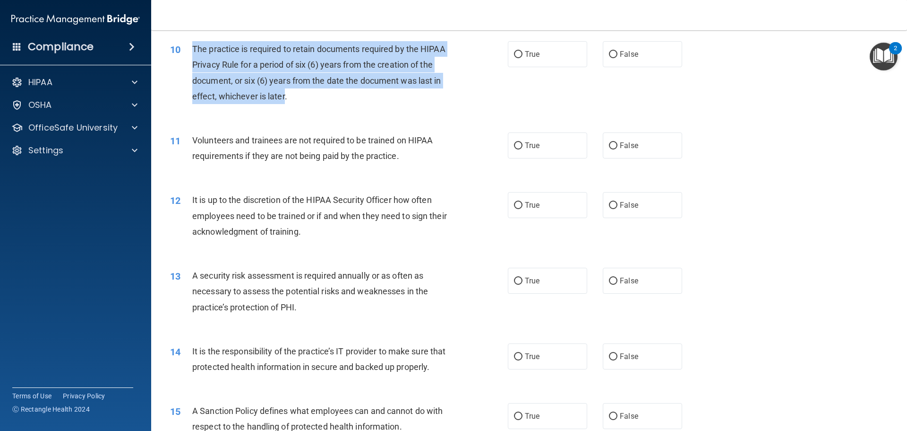
drag, startPoint x: 285, startPoint y: 95, endPoint x: 191, endPoint y: 48, distance: 105.3
click at [191, 48] on div "10 The practice is required to retain documents required by the HIPAA Privacy R…" at bounding box center [339, 75] width 366 height 68
drag, startPoint x: 517, startPoint y: 56, endPoint x: 533, endPoint y: 62, distance: 17.4
click at [517, 55] on input "True" at bounding box center [518, 54] width 9 height 7
radio input "true"
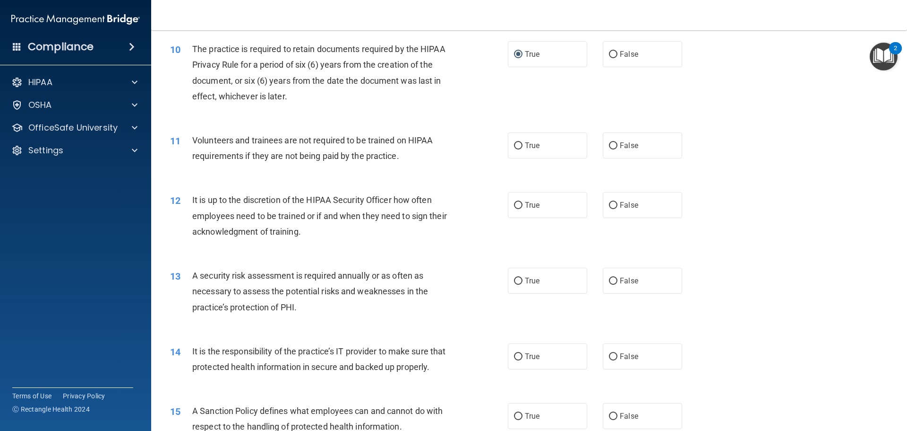
click at [721, 108] on div "10 The practice is required to retain documents required by the HIPAA Privacy R…" at bounding box center [529, 74] width 733 height 91
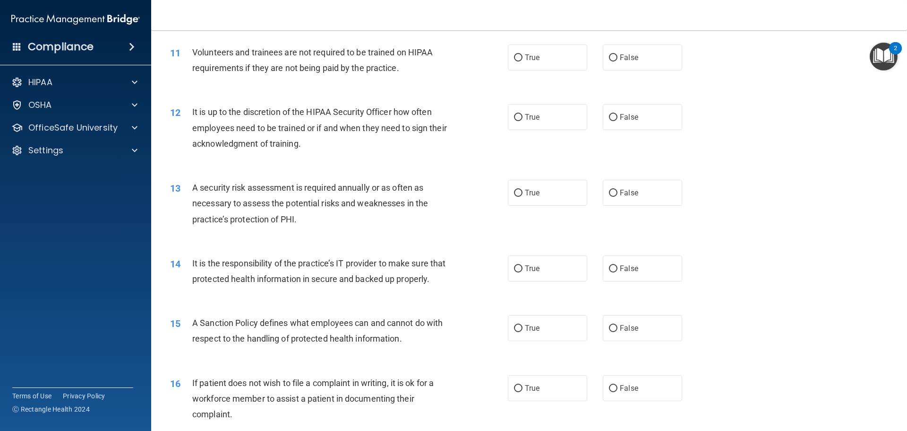
scroll to position [870, 0]
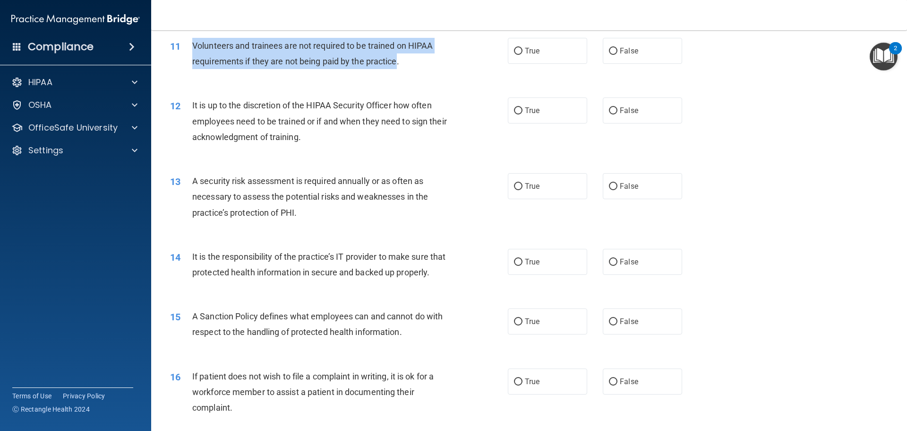
drag, startPoint x: 397, startPoint y: 61, endPoint x: 198, endPoint y: 52, distance: 198.7
click at [194, 52] on div "Volunteers and trainees are not required to be trained on HIPAA requirements if…" at bounding box center [324, 53] width 264 height 31
click at [612, 51] on input "False" at bounding box center [613, 51] width 9 height 7
radio input "true"
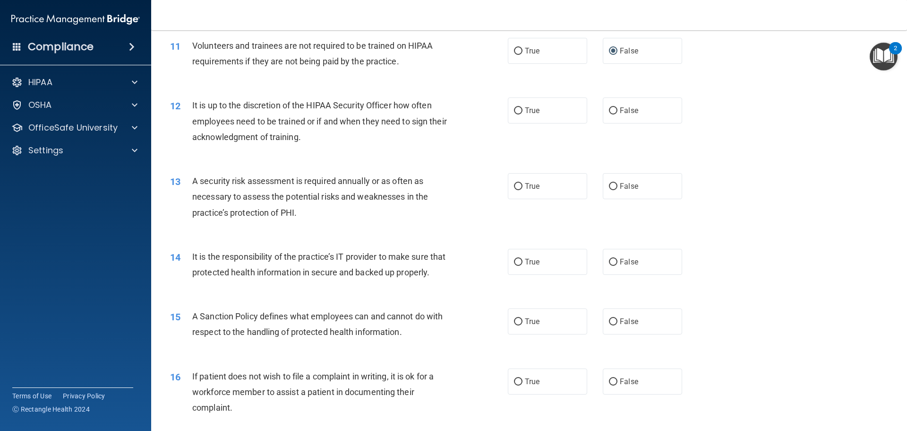
click at [736, 148] on div "12 It is up to the discretion of the HIPAA Security Officer how often employees…" at bounding box center [529, 124] width 733 height 76
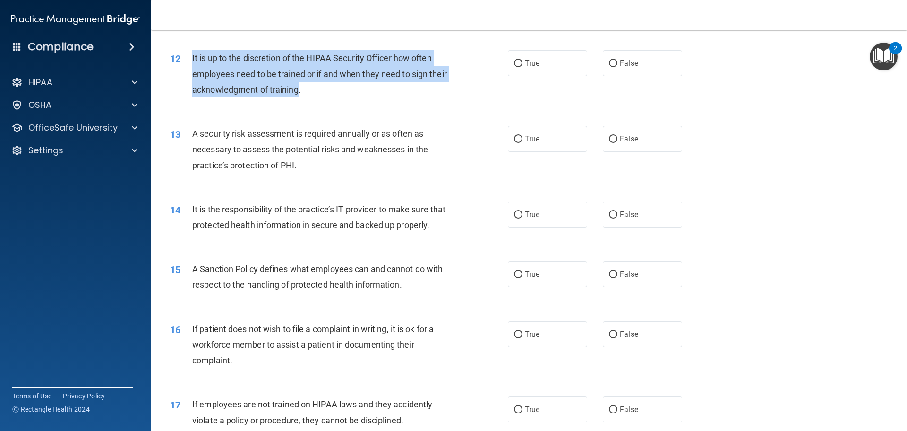
drag, startPoint x: 319, startPoint y: 90, endPoint x: 193, endPoint y: 56, distance: 130.1
click at [193, 56] on span "It is up to the discretion of the HIPAA Security Officer how often employees ne…" at bounding box center [319, 73] width 255 height 41
click at [455, 58] on div "12 It is up to the discretion of the HIPAA Security Officer how often employees…" at bounding box center [339, 76] width 366 height 52
click at [609, 67] on input "False" at bounding box center [613, 63] width 9 height 7
radio input "true"
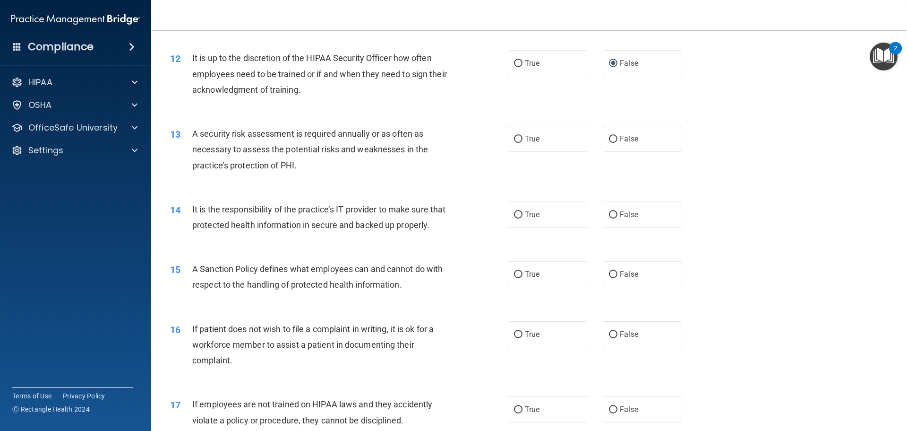
click at [741, 155] on div "13 A security risk assessment is required annually or as often as necessary to …" at bounding box center [529, 152] width 733 height 76
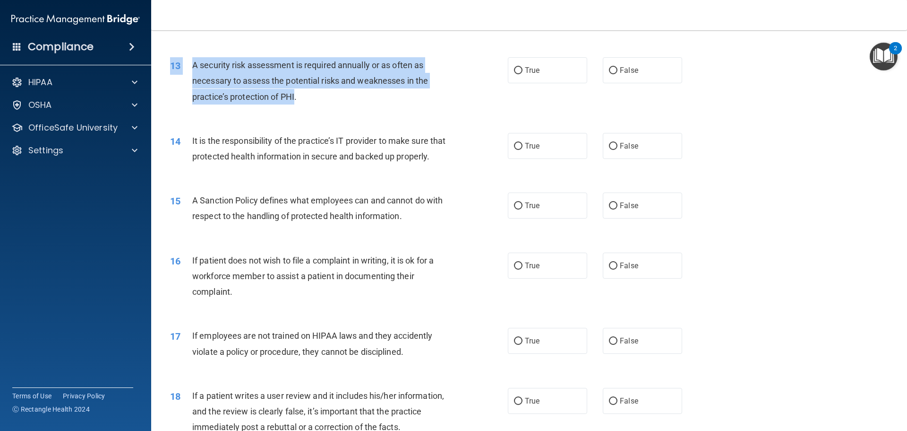
scroll to position [984, 0]
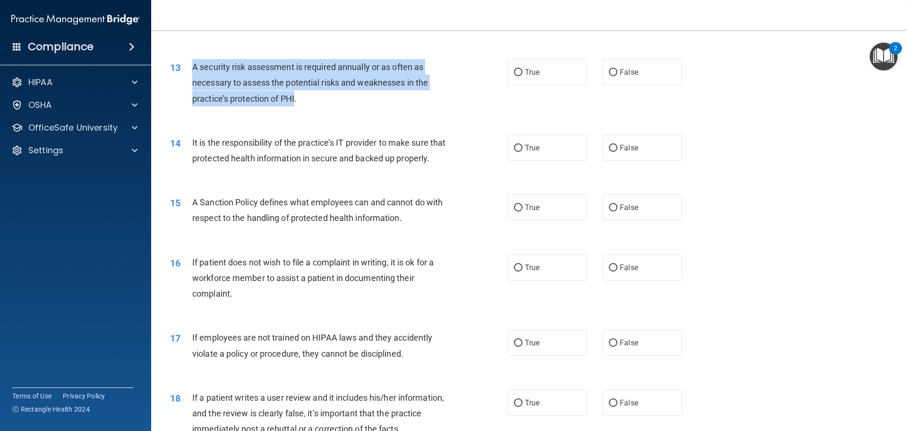
drag, startPoint x: 295, startPoint y: 68, endPoint x: 194, endPoint y: 67, distance: 100.7
click at [194, 67] on span "A security risk assessment is required annually or as often as necessary to ass…" at bounding box center [310, 82] width 236 height 41
click at [514, 70] on input "True" at bounding box center [518, 72] width 9 height 7
radio input "true"
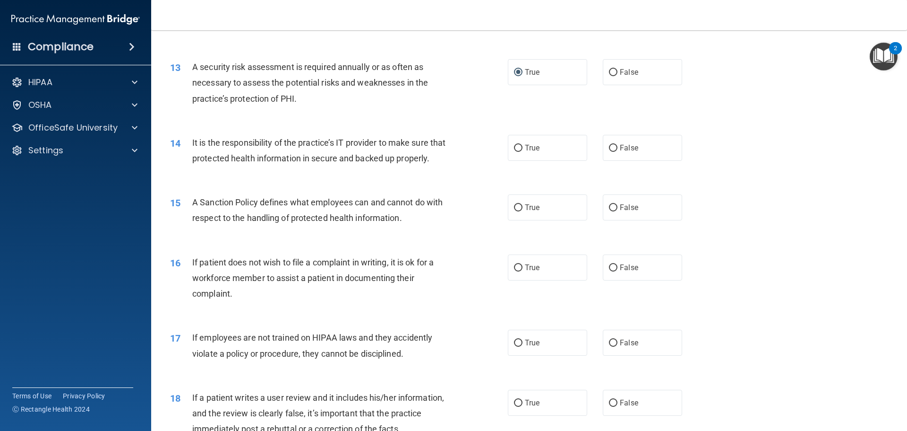
click at [743, 139] on div "14 It is the responsibility of the practice’s IT provider to make sure that pro…" at bounding box center [529, 153] width 733 height 60
click at [388, 182] on div "14 It is the responsibility of the practice’s IT provider to make sure that pro…" at bounding box center [529, 153] width 733 height 60
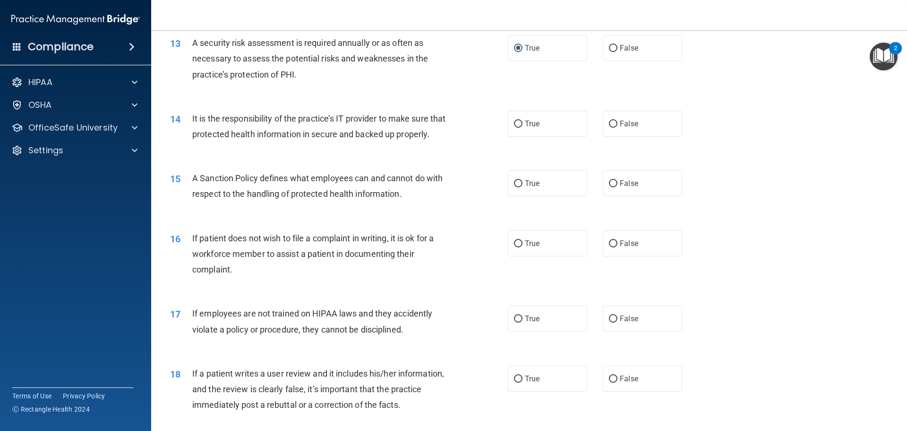
scroll to position [1031, 0]
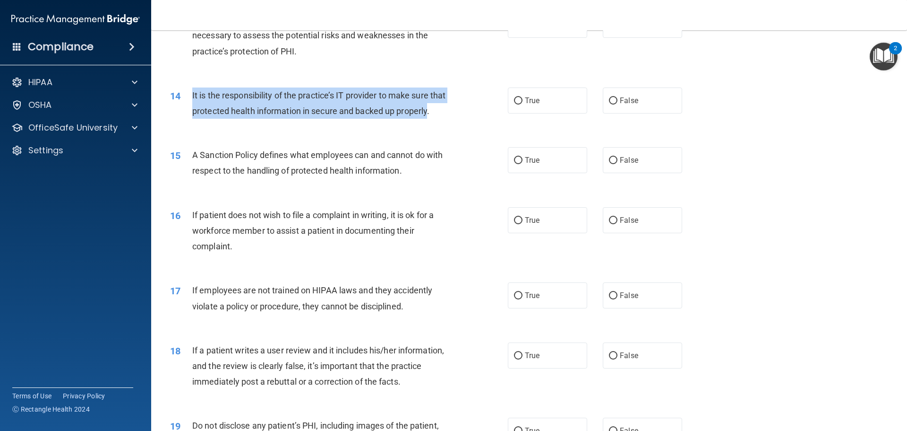
drag, startPoint x: 223, startPoint y: 124, endPoint x: 192, endPoint y: 95, distance: 42.8
click at [191, 95] on div "14 It is the responsibility of the practice’s IT provider to make sure that pro…" at bounding box center [339, 105] width 366 height 36
click at [611, 101] on input "False" at bounding box center [613, 100] width 9 height 7
radio input "true"
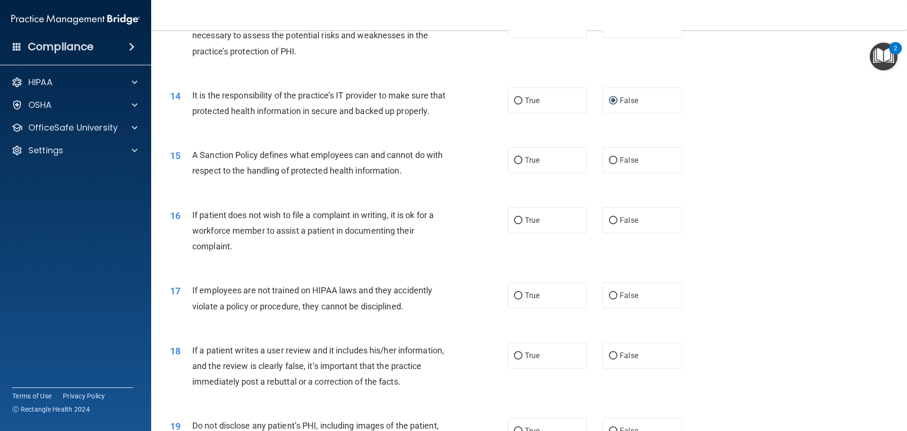
click at [800, 173] on div "15 A Sanction Policy defines what employees can and cannot do with respect to t…" at bounding box center [529, 165] width 733 height 60
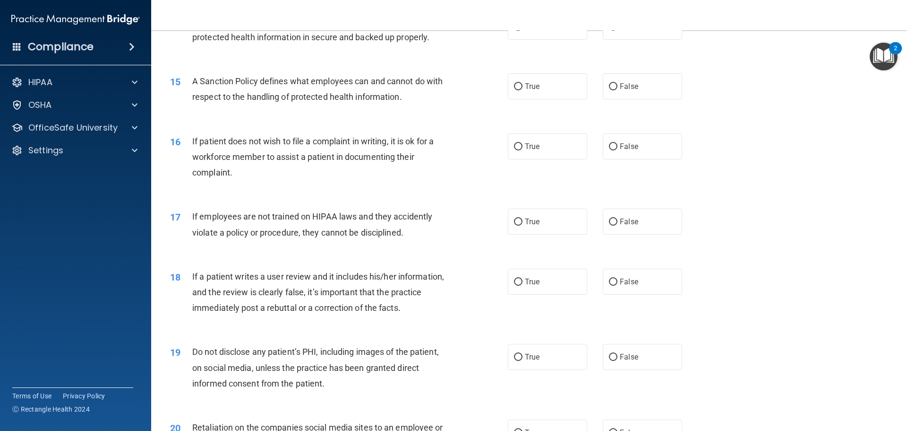
scroll to position [1126, 0]
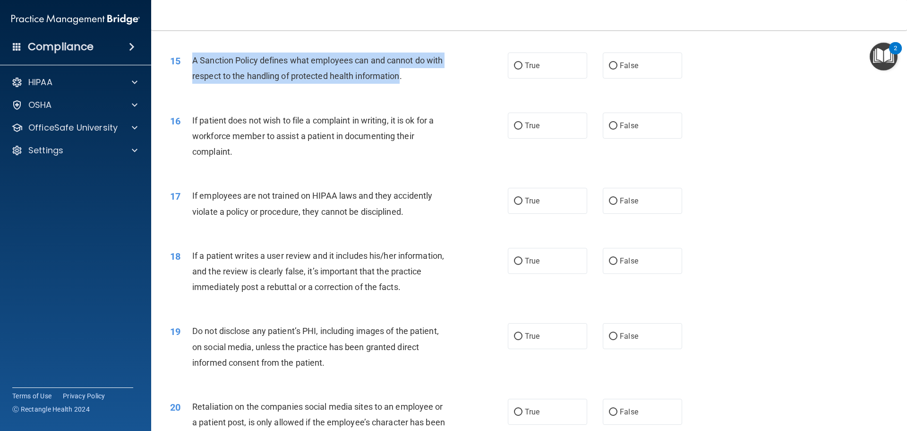
drag, startPoint x: 400, startPoint y: 92, endPoint x: 199, endPoint y: 76, distance: 201.0
click at [191, 76] on div "15 A Sanction Policy defines what employees can and cannot do with respect to t…" at bounding box center [339, 70] width 366 height 36
click at [610, 69] on input "False" at bounding box center [613, 65] width 9 height 7
radio input "true"
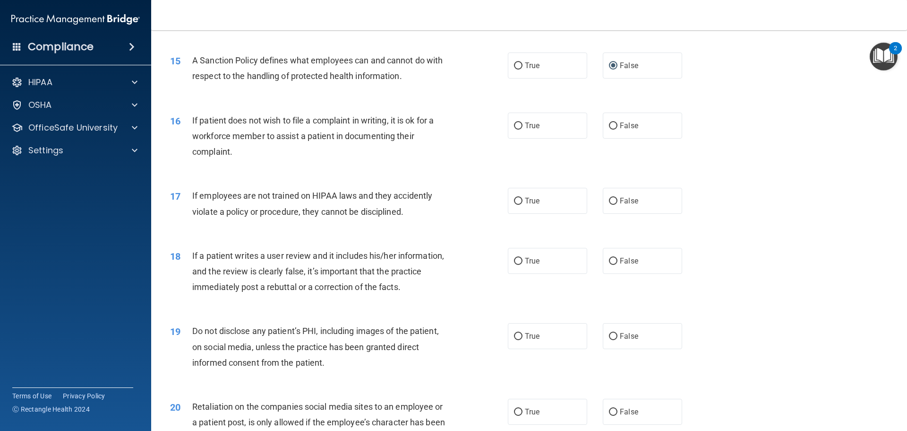
click at [752, 138] on div "16 If patient does not wish to file a complaint in writing, it is ok for a work…" at bounding box center [529, 139] width 733 height 76
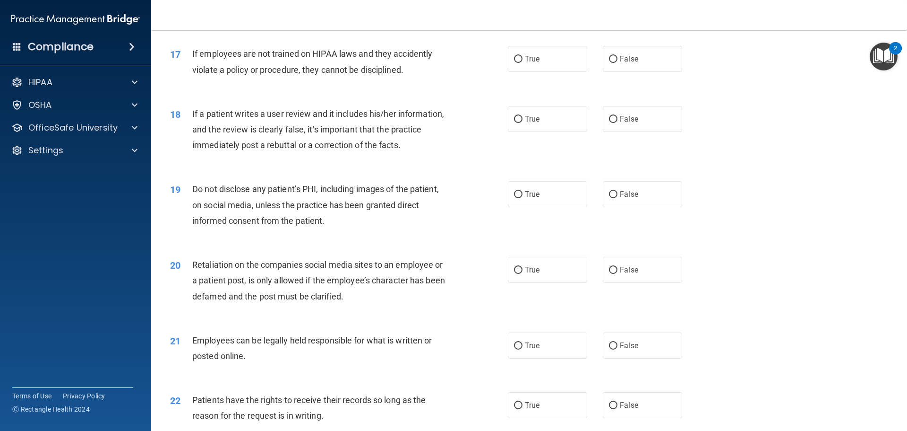
scroll to position [1220, 0]
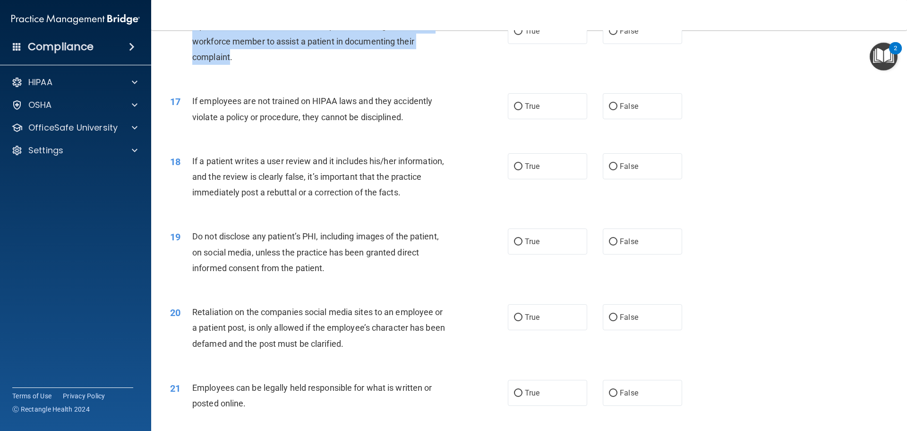
drag, startPoint x: 230, startPoint y: 72, endPoint x: 192, endPoint y: 43, distance: 47.5
click at [192, 43] on span "If patient does not wish to file a complaint in writing, it is ok for a workfor…" at bounding box center [312, 41] width 241 height 41
click at [517, 35] on input "True" at bounding box center [518, 31] width 9 height 7
radio input "true"
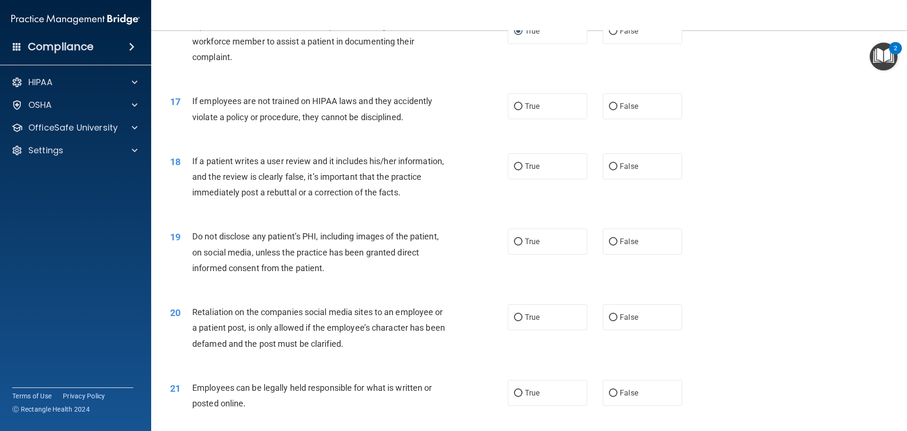
click at [736, 104] on div "17 If employees are not trained on HIPAA laws and they accidently violate a pol…" at bounding box center [529, 111] width 733 height 60
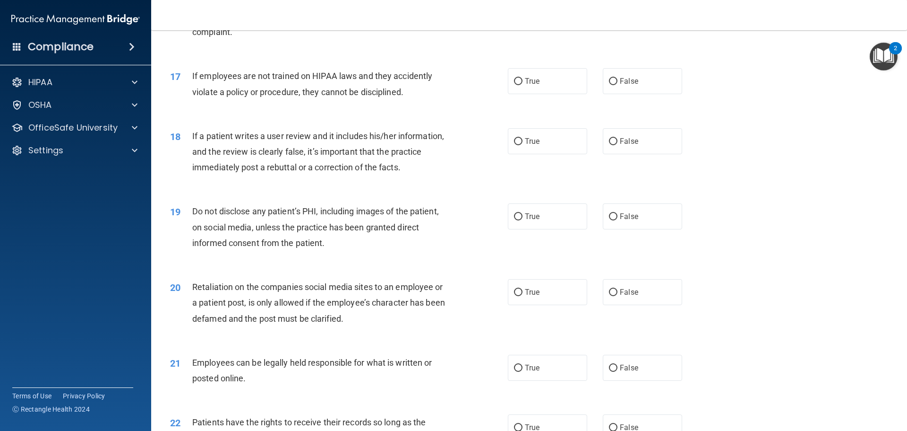
scroll to position [1267, 0]
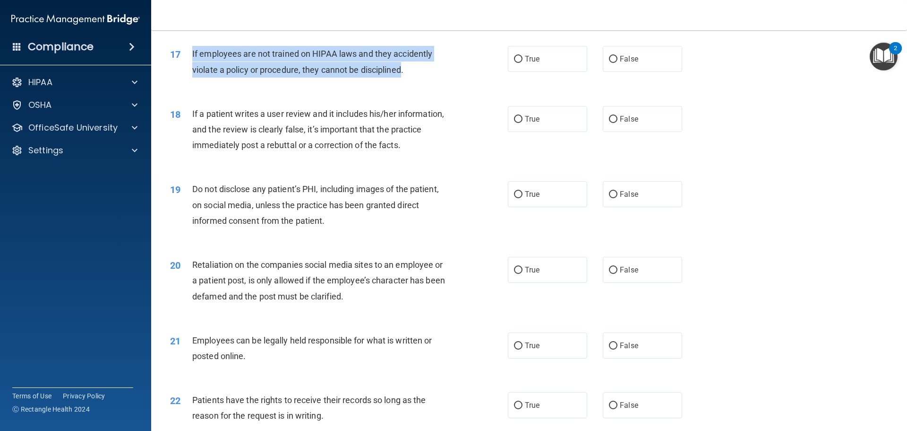
drag, startPoint x: 404, startPoint y: 85, endPoint x: 187, endPoint y: 74, distance: 216.7
click at [187, 74] on div "17 If employees are not trained on HIPAA laws and they accidently violate a pol…" at bounding box center [339, 64] width 366 height 36
click at [609, 63] on input "False" at bounding box center [613, 59] width 9 height 7
radio input "true"
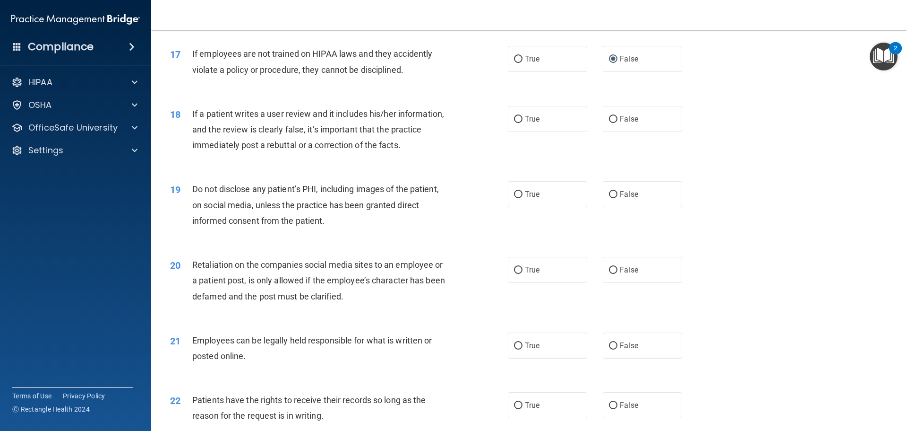
click at [705, 125] on div "18 If a patient writes a user review and it includes his/her information, and t…" at bounding box center [529, 132] width 733 height 76
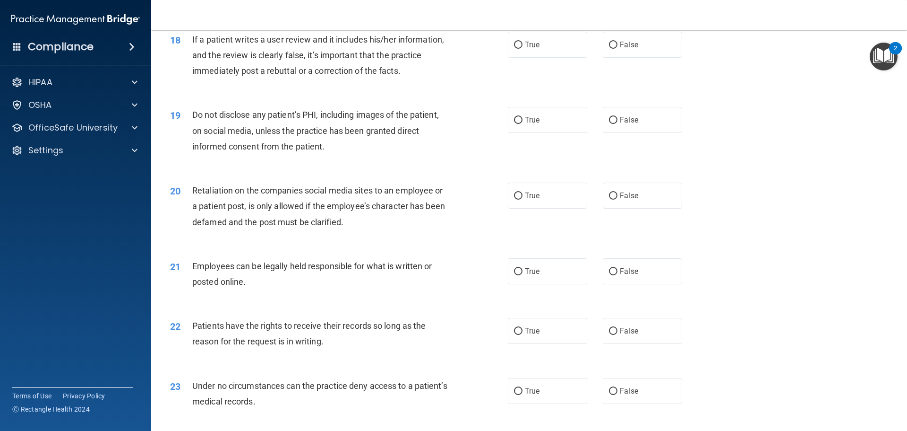
scroll to position [1336, 0]
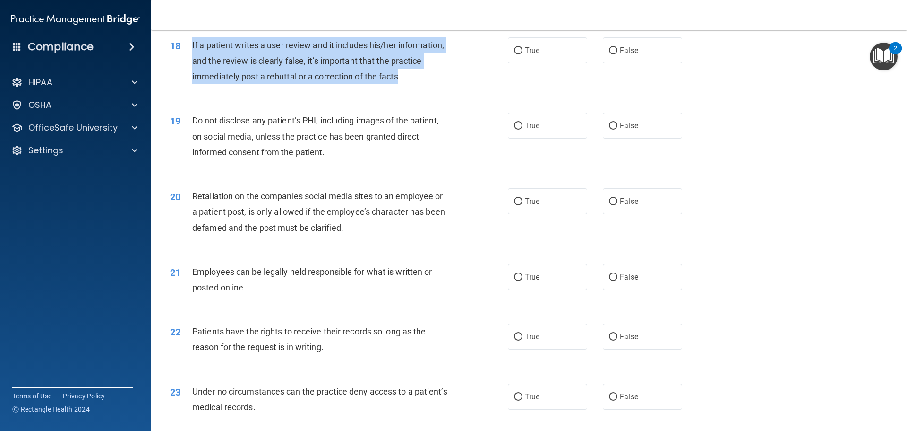
drag, startPoint x: 400, startPoint y: 92, endPoint x: 190, endPoint y: 62, distance: 212.4
click at [190, 62] on div "18 If a patient writes a user review and it includes his/her information, and t…" at bounding box center [339, 63] width 366 height 52
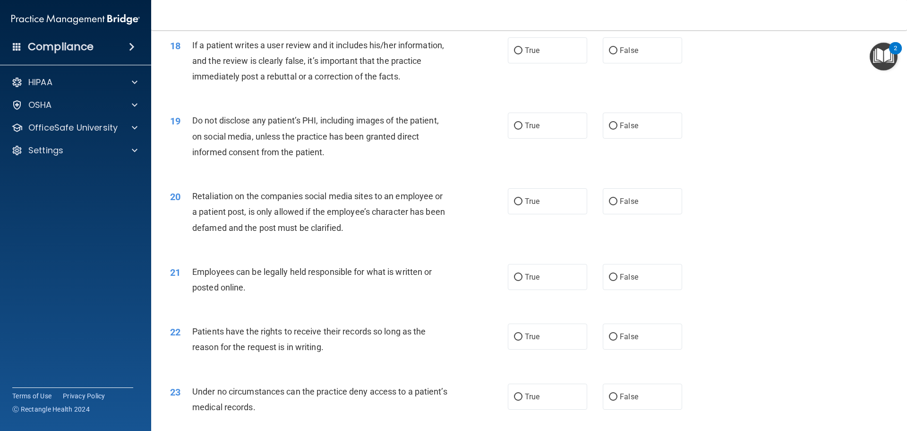
click at [453, 85] on div "If a patient writes a user review and it includes his/her information, and the …" at bounding box center [324, 60] width 264 height 47
click at [609, 54] on input "False" at bounding box center [613, 50] width 9 height 7
radio input "true"
click at [728, 171] on div "19 Do not disclose any patient’s PHI, including images of the patient, on socia…" at bounding box center [529, 139] width 733 height 76
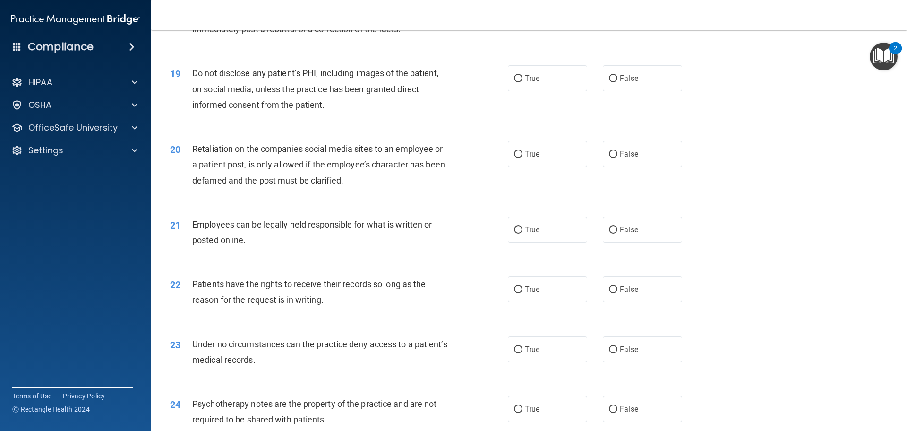
scroll to position [1431, 0]
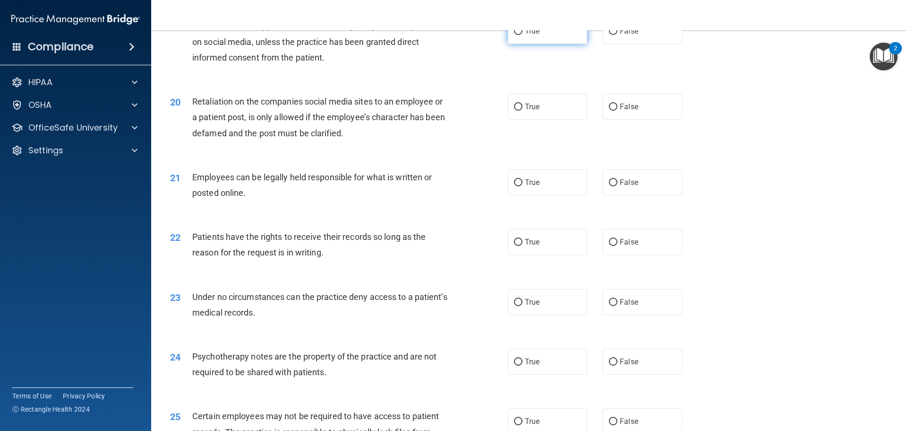
click at [514, 35] on input "True" at bounding box center [518, 31] width 9 height 7
radio input "true"
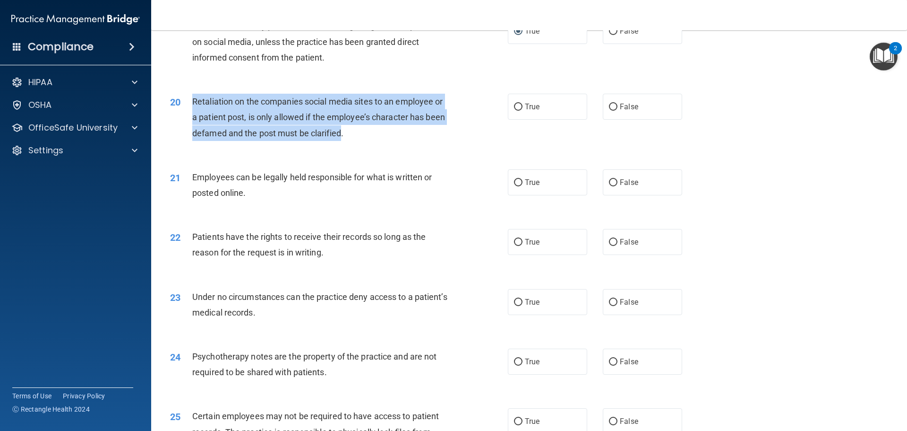
drag, startPoint x: 343, startPoint y: 146, endPoint x: 194, endPoint y: 123, distance: 150.5
click at [194, 123] on div "Retaliation on the companies social media sites to an employee or a patient pos…" at bounding box center [324, 117] width 264 height 47
click at [611, 111] on input "False" at bounding box center [613, 106] width 9 height 7
radio input "true"
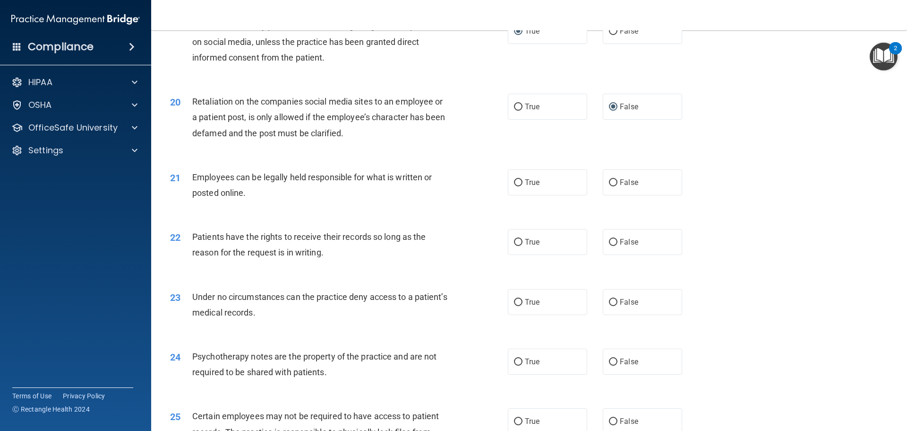
click at [757, 157] on div "20 Retaliation on the companies social media sites to an employee or a patient …" at bounding box center [529, 120] width 733 height 76
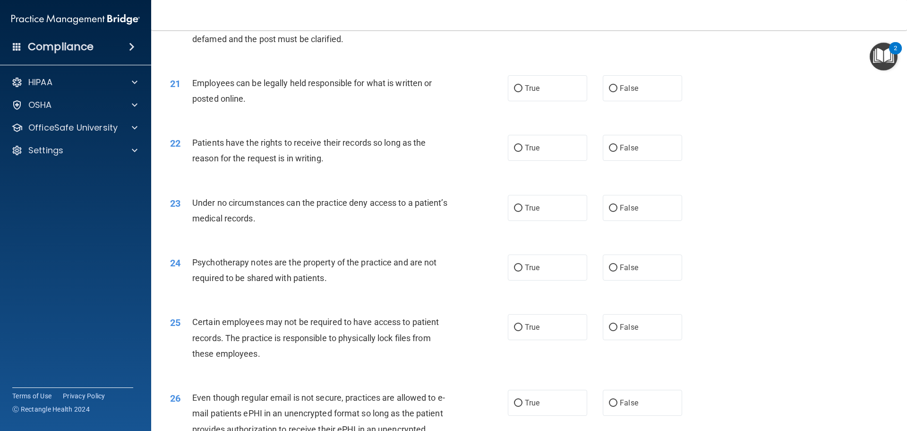
scroll to position [1525, 0]
click at [515, 92] on input "True" at bounding box center [518, 88] width 9 height 7
radio input "true"
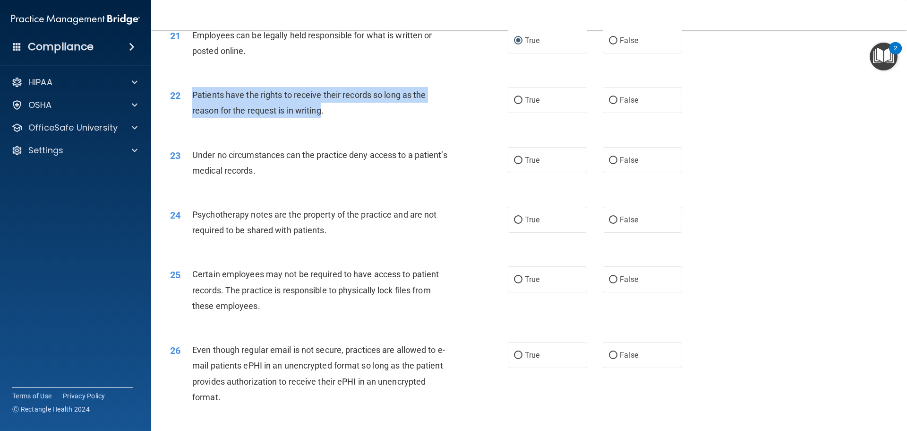
drag, startPoint x: 322, startPoint y: 124, endPoint x: 192, endPoint y: 108, distance: 130.5
click at [190, 108] on div "22 Patients have the rights to receive their records so long as the reason for …" at bounding box center [339, 105] width 366 height 36
click at [518, 104] on input "True" at bounding box center [518, 100] width 9 height 7
radio input "true"
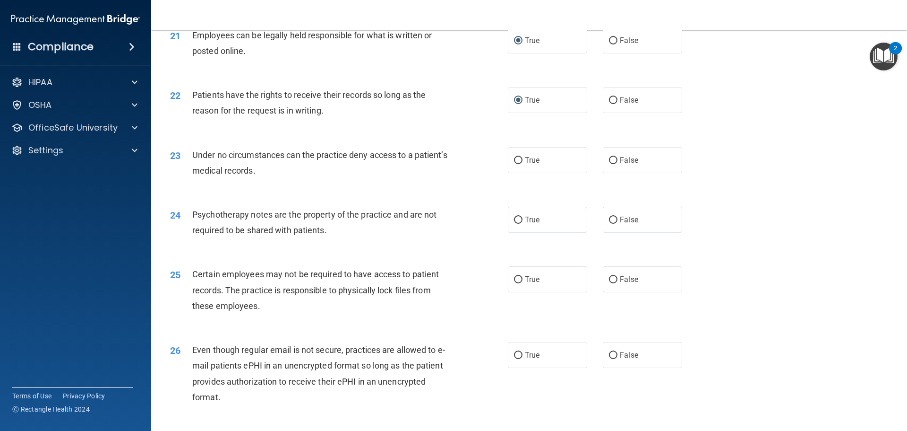
click at [746, 135] on div "22 Patients have the rights to receive their records so long as the reason for …" at bounding box center [529, 105] width 733 height 60
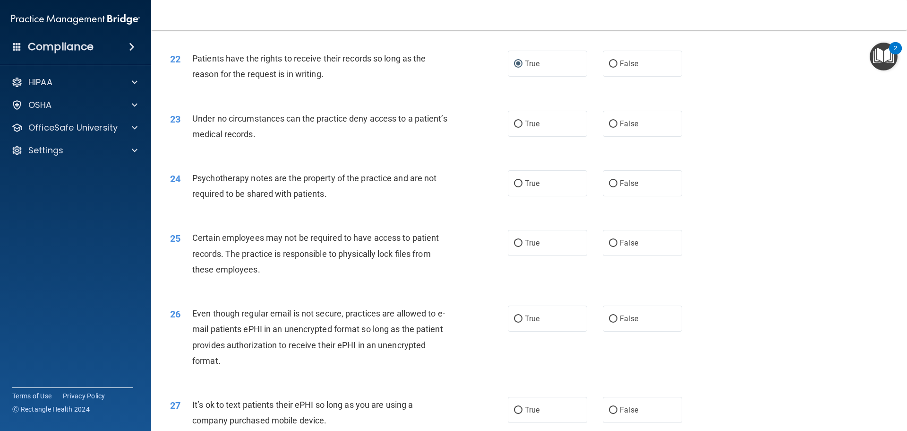
scroll to position [1667, 0]
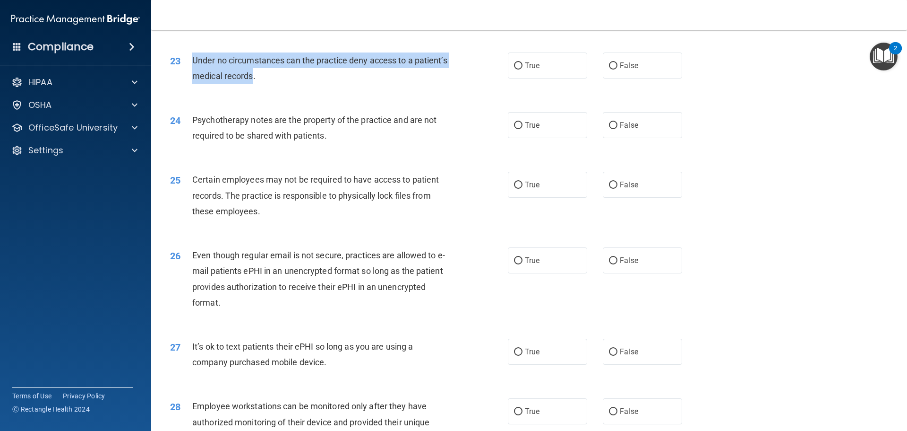
drag, startPoint x: 289, startPoint y: 90, endPoint x: 193, endPoint y: 79, distance: 96.5
click at [193, 79] on span "Under no circumstances can the practice deny access to a patient’s medical reco…" at bounding box center [319, 68] width 255 height 26
click at [609, 69] on input "False" at bounding box center [613, 65] width 9 height 7
radio input "true"
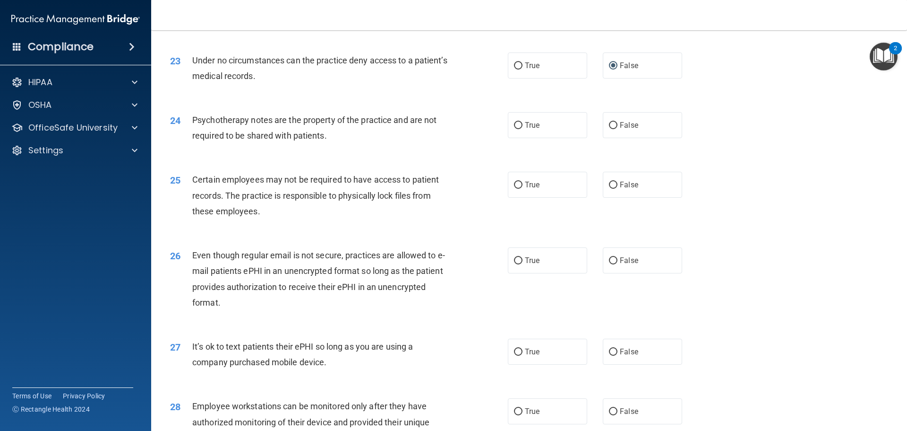
click at [802, 134] on div "24 Psychotherapy notes are the property of the practice and are not required to…" at bounding box center [529, 130] width 733 height 60
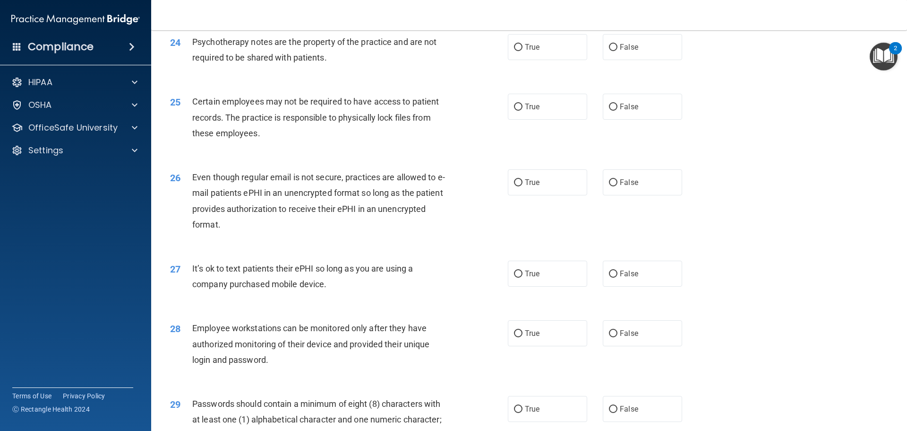
scroll to position [1761, 0]
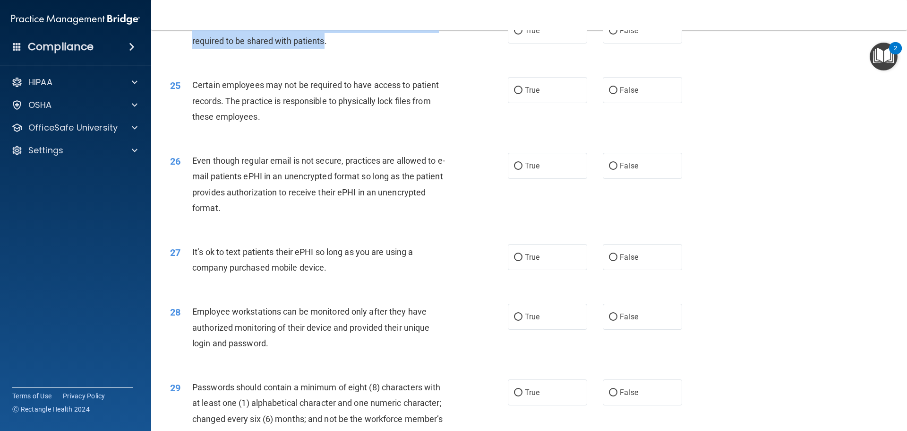
drag, startPoint x: 324, startPoint y: 54, endPoint x: 194, endPoint y: 46, distance: 129.8
click at [194, 46] on span "Psychotherapy notes are the property of the practice and are not required to be…" at bounding box center [314, 33] width 244 height 26
click at [612, 34] on input "False" at bounding box center [613, 30] width 9 height 7
radio input "true"
click at [707, 106] on div "25 Certain employees may not be required to have access to patient records. The…" at bounding box center [529, 103] width 733 height 76
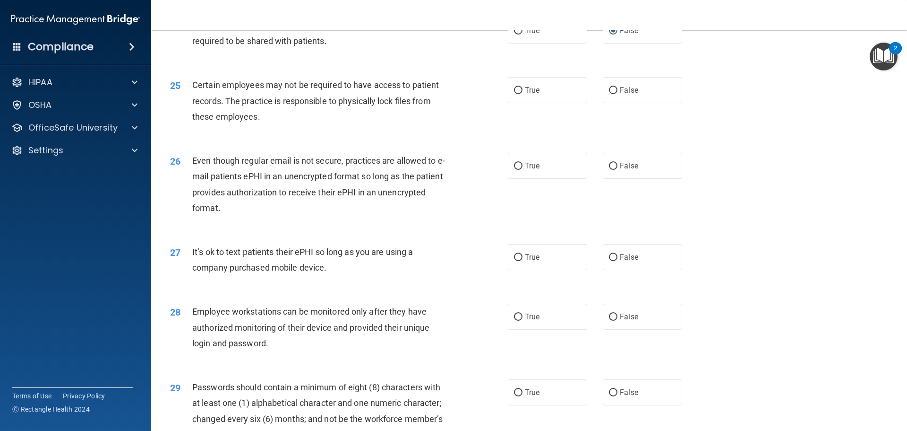
scroll to position [1809, 0]
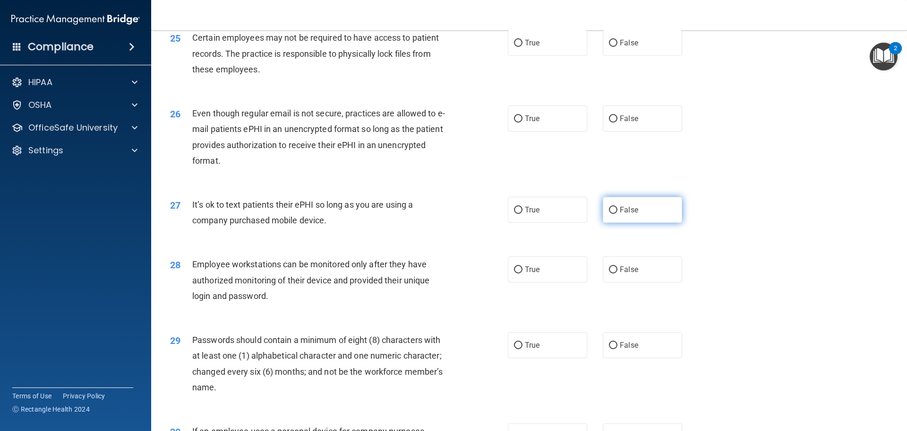
click at [612, 214] on input "False" at bounding box center [613, 210] width 9 height 7
radio input "true"
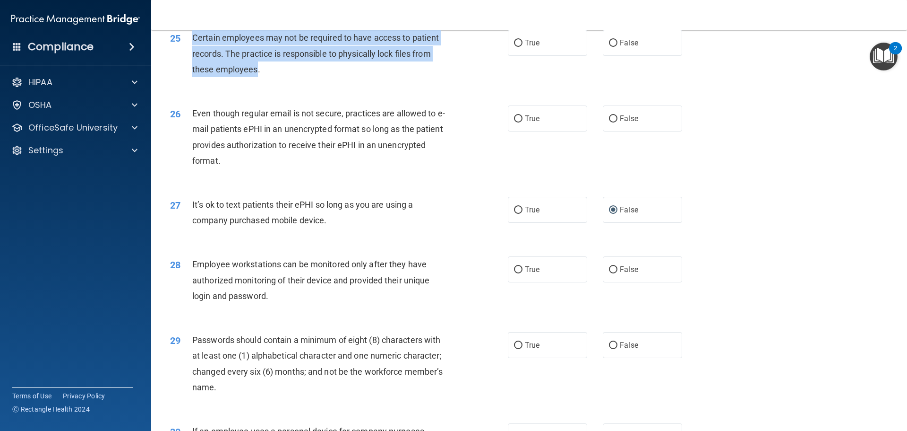
drag, startPoint x: 256, startPoint y: 84, endPoint x: 194, endPoint y: 55, distance: 68.3
click at [194, 55] on span "Certain employees may not be required to have access to patient records. The pr…" at bounding box center [315, 53] width 247 height 41
drag, startPoint x: 513, startPoint y: 61, endPoint x: 534, endPoint y: 73, distance: 24.2
click at [514, 47] on input "True" at bounding box center [518, 43] width 9 height 7
radio input "true"
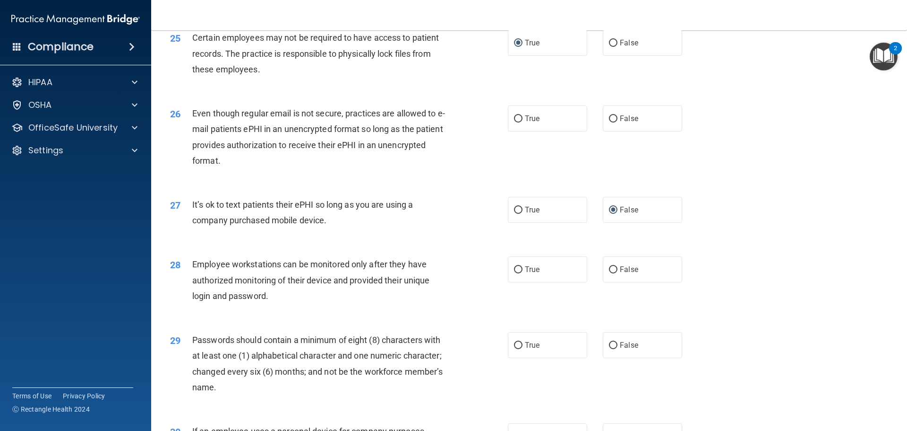
click at [801, 155] on div "26 Even though regular email is not secure, practices are allowed to e-mail pat…" at bounding box center [529, 139] width 733 height 91
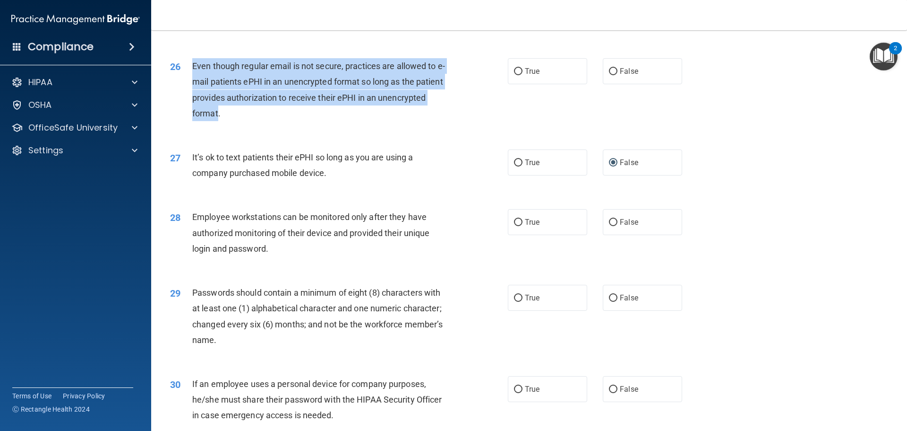
drag, startPoint x: 217, startPoint y: 129, endPoint x: 194, endPoint y: 85, distance: 49.7
click at [194, 85] on span "Even though regular email is not secure, practices are allowed to e-mail patien…" at bounding box center [318, 89] width 253 height 57
click at [514, 75] on input "True" at bounding box center [518, 71] width 9 height 7
radio input "true"
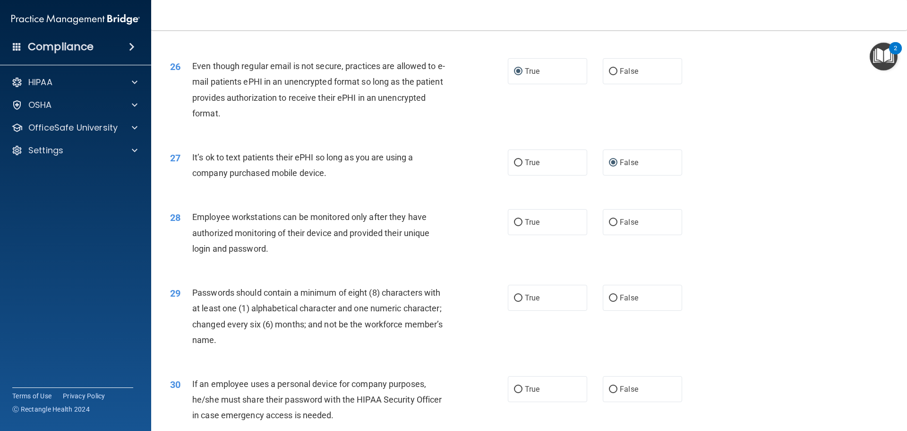
click at [756, 218] on div "28 Employee workstations can be monitored only after they have authorized monit…" at bounding box center [529, 235] width 733 height 76
click at [741, 197] on div "27 It’s ok to text patients their ePHI so long as you are using a company purch…" at bounding box center [529, 168] width 733 height 60
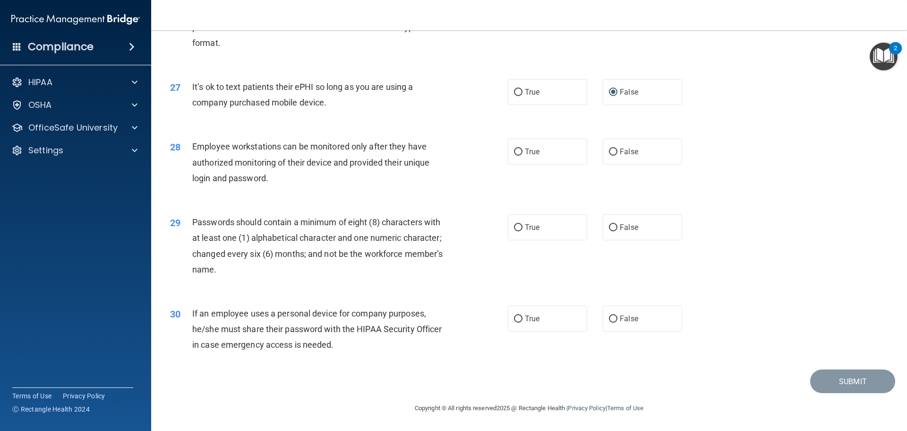
scroll to position [1942, 0]
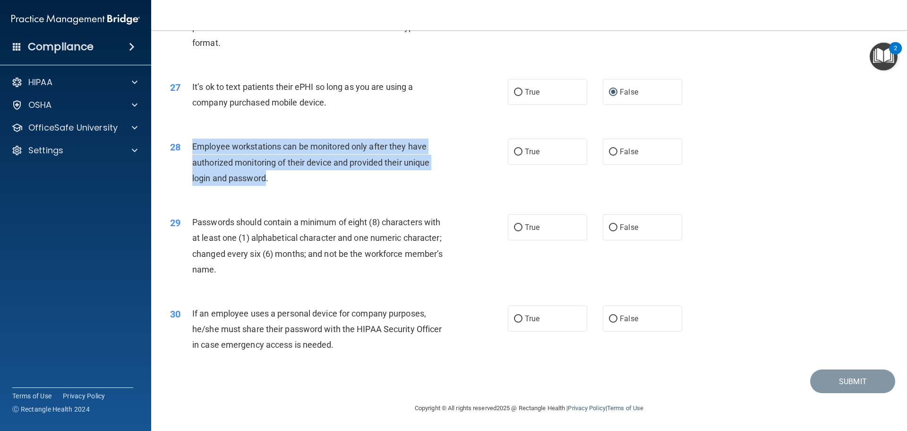
drag, startPoint x: 266, startPoint y: 175, endPoint x: 191, endPoint y: 147, distance: 79.6
click at [191, 147] on div "28 Employee workstations can be monitored only after they have authorized monit…" at bounding box center [339, 164] width 366 height 52
click at [610, 152] on input "False" at bounding box center [613, 151] width 9 height 7
radio input "true"
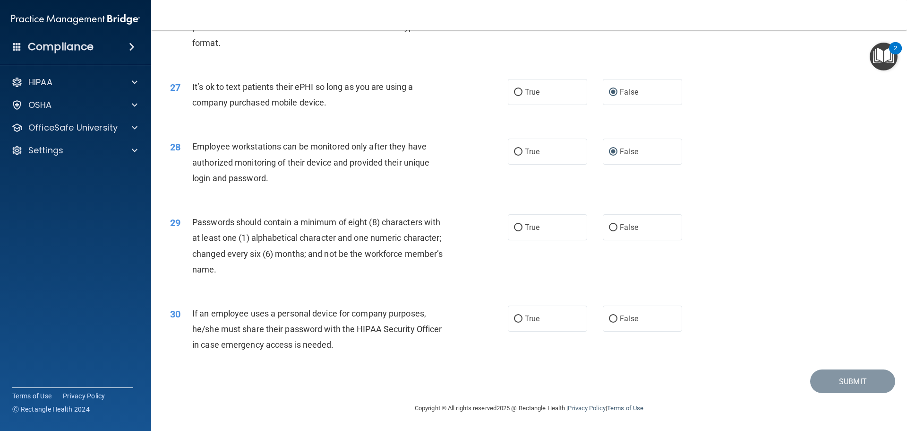
click at [756, 194] on div "28 Employee workstations can be monitored only after they have authorized monit…" at bounding box center [529, 165] width 733 height 76
click at [609, 322] on input "False" at bounding box center [613, 318] width 9 height 7
radio input "true"
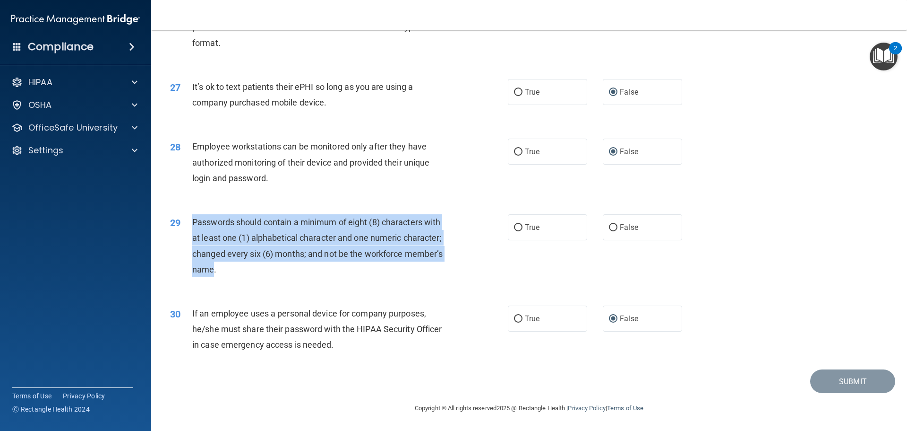
drag, startPoint x: 214, startPoint y: 267, endPoint x: 200, endPoint y: 225, distance: 44.5
click at [194, 224] on span "Passwords should contain a minimum of eight (8) characters with at least one (1…" at bounding box center [317, 245] width 250 height 57
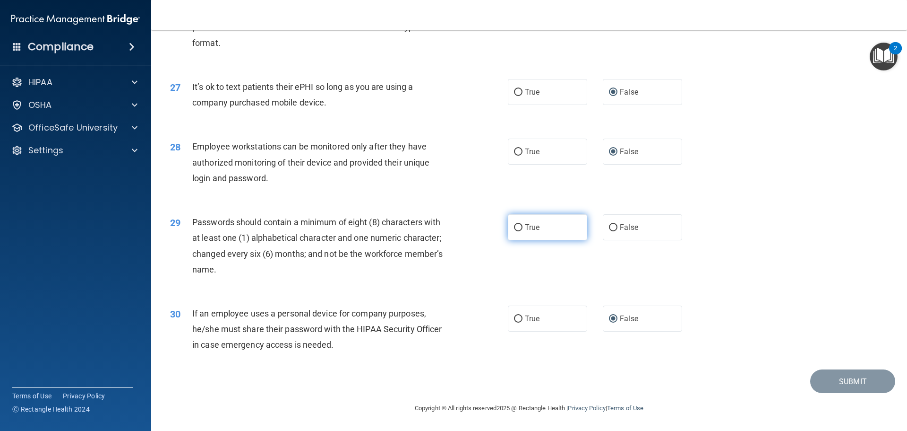
click at [517, 232] on label "True" at bounding box center [547, 227] width 79 height 26
click at [517, 231] on input "True" at bounding box center [518, 227] width 9 height 7
radio input "true"
click at [830, 217] on div "29 Passwords should contain a minimum of eight (8) characters with at least one…" at bounding box center [529, 247] width 733 height 91
click at [845, 378] on button "Submit" at bounding box center [852, 381] width 85 height 24
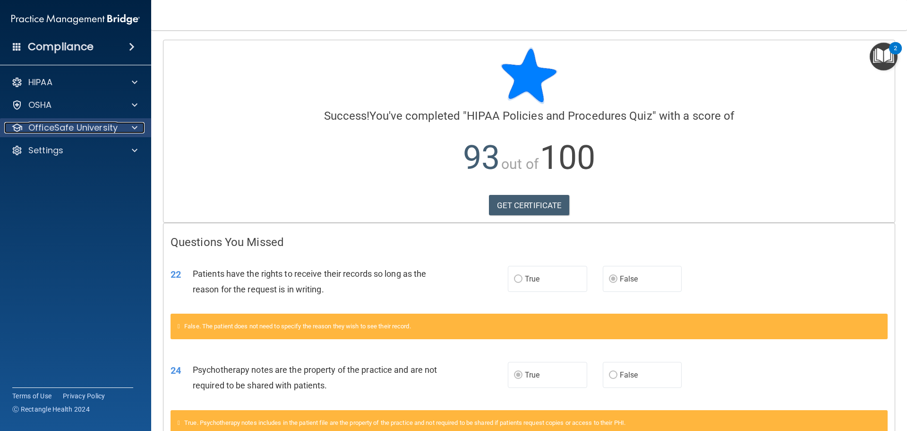
click at [48, 128] on p "OfficeSafe University" at bounding box center [72, 127] width 89 height 11
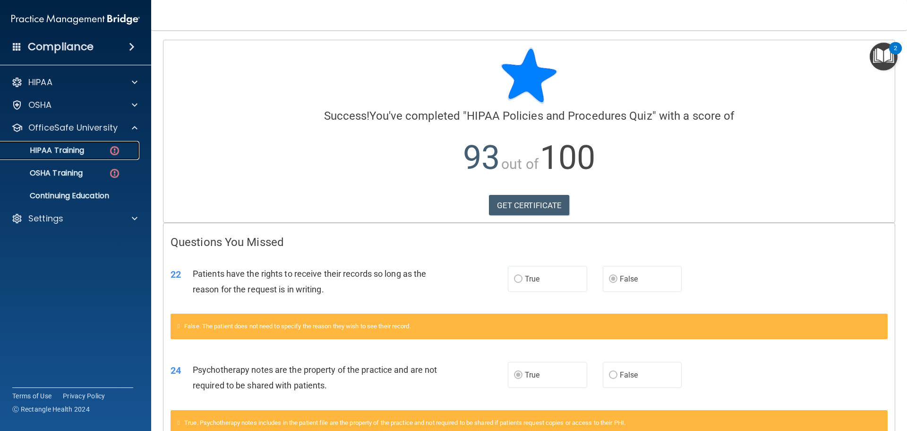
click at [43, 152] on p "HIPAA Training" at bounding box center [45, 150] width 78 height 9
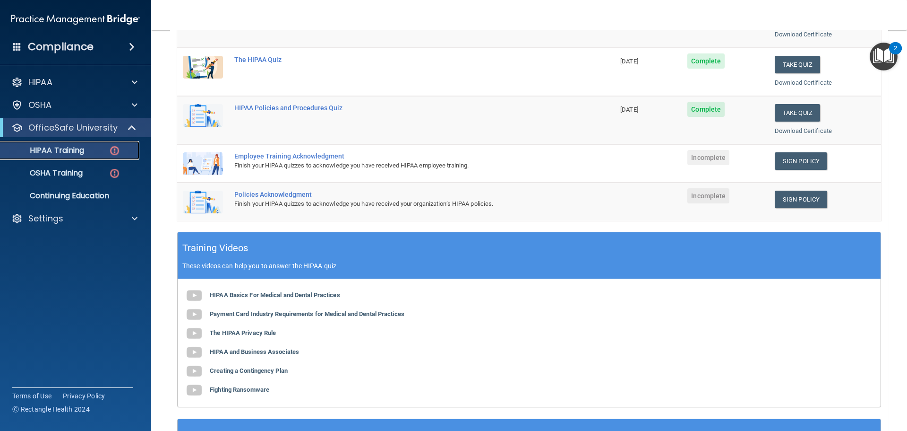
scroll to position [120, 0]
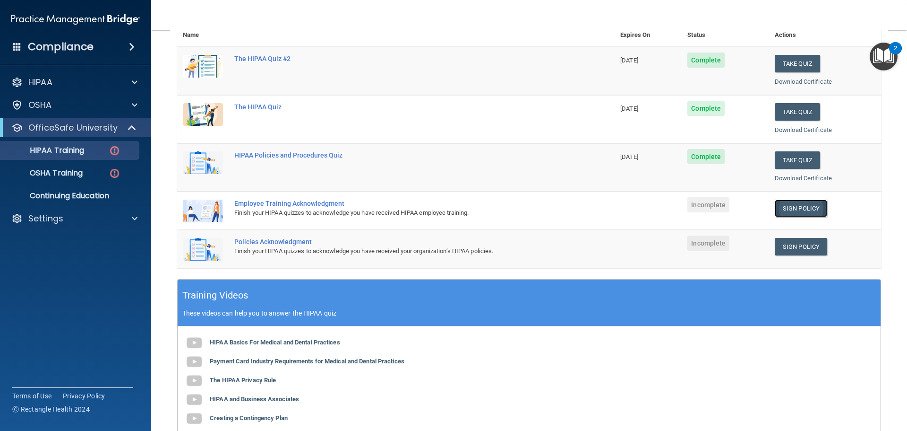
click at [783, 208] on link "Sign Policy" at bounding box center [801, 207] width 52 height 17
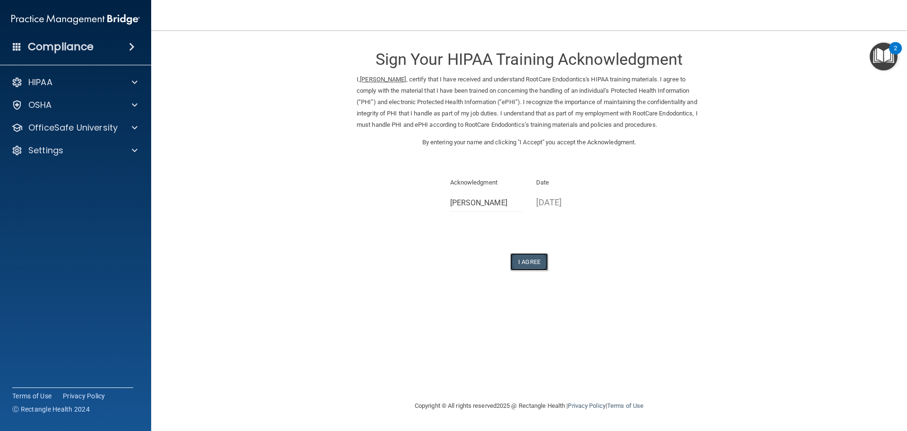
click at [523, 270] on button "I Agree" at bounding box center [529, 261] width 38 height 17
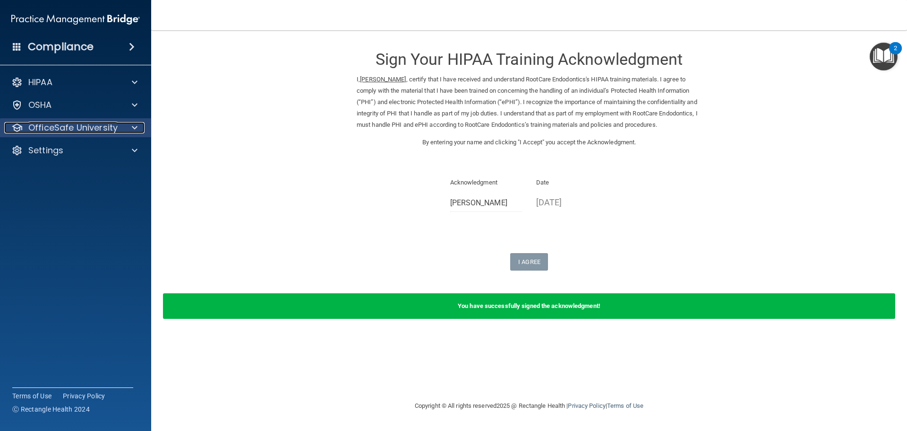
click at [59, 132] on p "OfficeSafe University" at bounding box center [72, 127] width 89 height 11
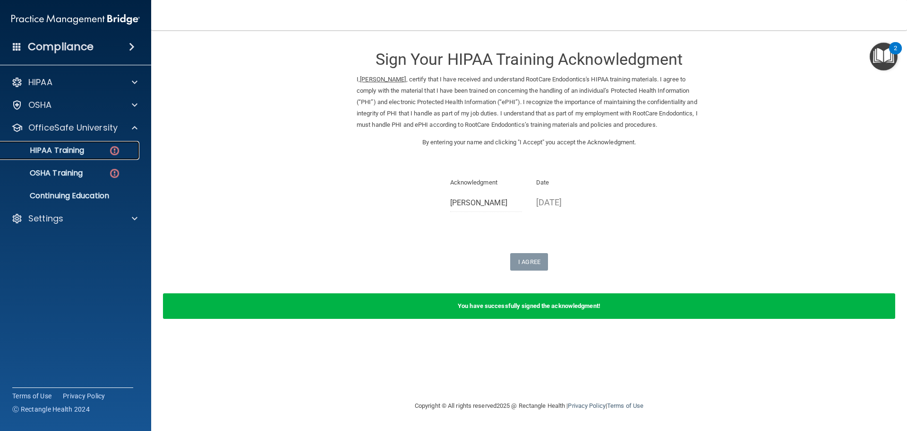
click at [59, 152] on p "HIPAA Training" at bounding box center [45, 150] width 78 height 9
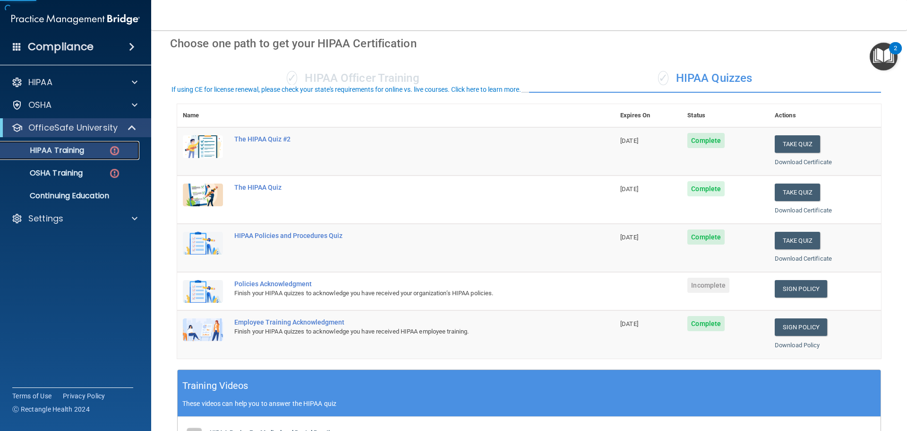
scroll to position [142, 0]
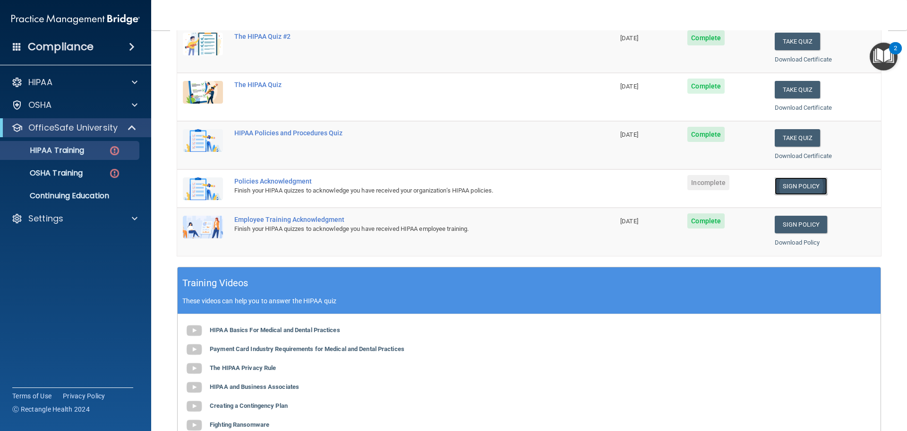
click at [804, 185] on link "Sign Policy" at bounding box center [801, 185] width 52 height 17
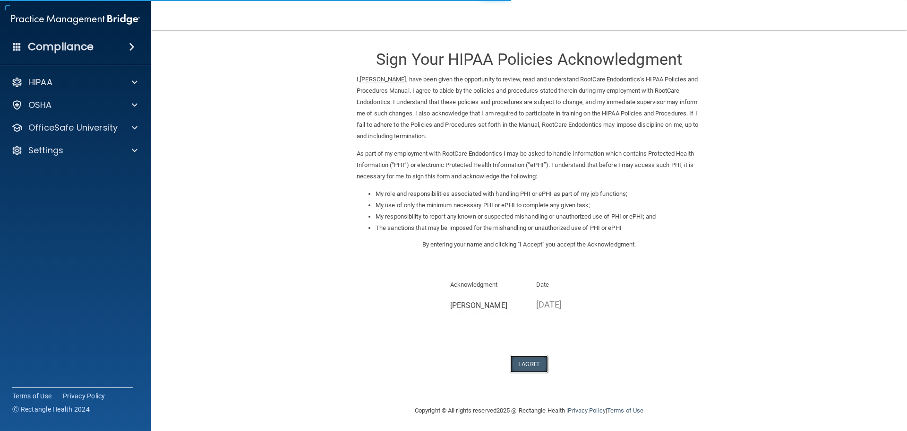
click at [520, 365] on button "I Agree" at bounding box center [529, 363] width 38 height 17
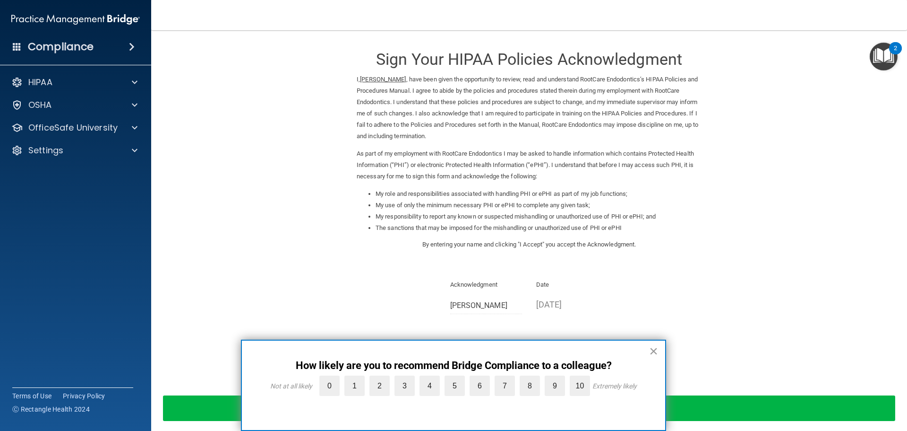
click at [650, 353] on button "×" at bounding box center [653, 350] width 9 height 15
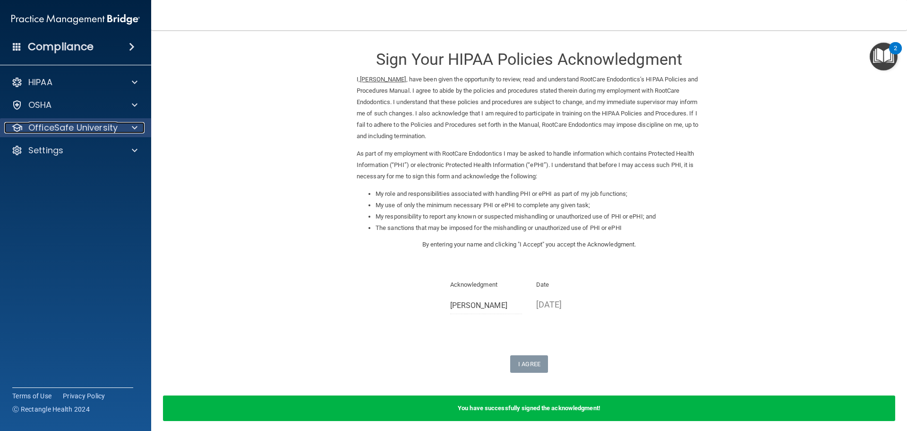
click at [48, 131] on p "OfficeSafe University" at bounding box center [72, 127] width 89 height 11
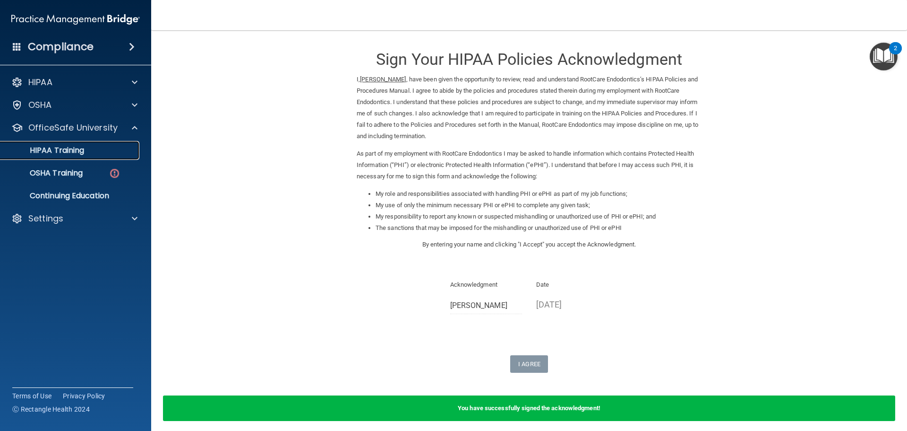
click at [52, 153] on p "HIPAA Training" at bounding box center [45, 150] width 78 height 9
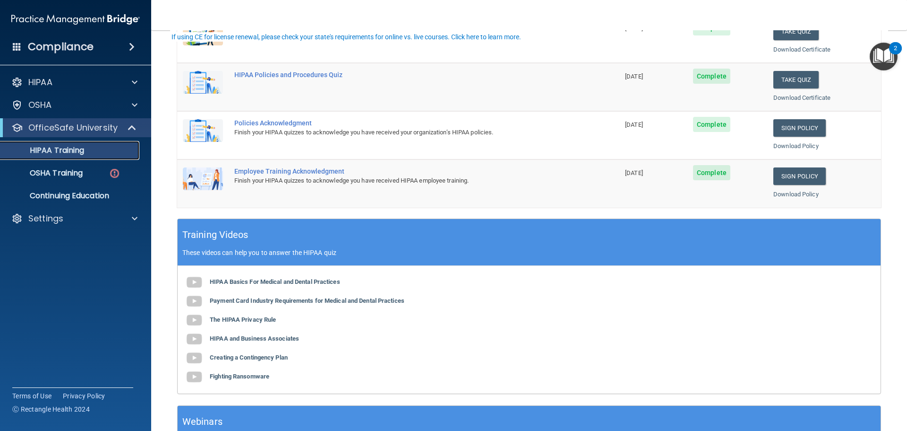
scroll to position [45, 0]
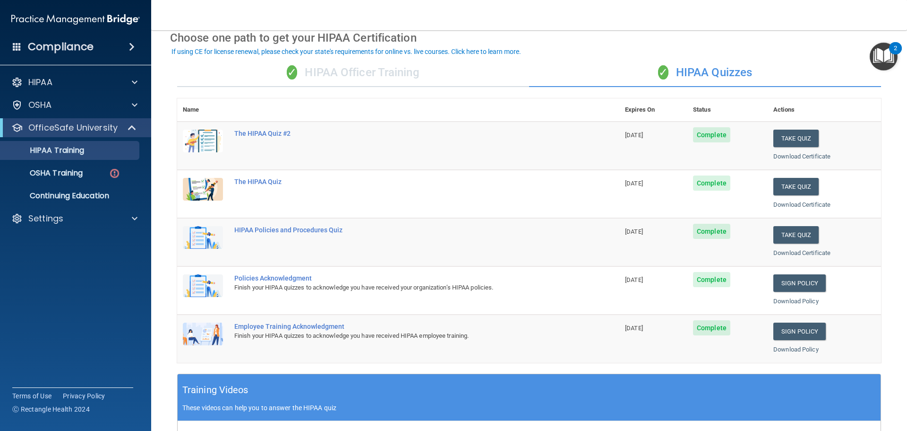
click at [334, 79] on div "✓ HIPAA Officer Training" at bounding box center [353, 73] width 352 height 28
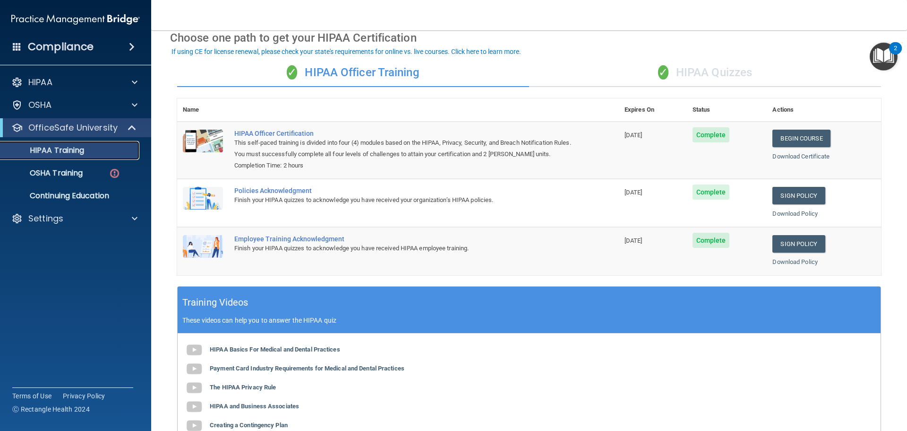
click at [49, 147] on p "HIPAA Training" at bounding box center [45, 150] width 78 height 9
click at [718, 74] on div "✓ HIPAA Quizzes" at bounding box center [705, 73] width 352 height 28
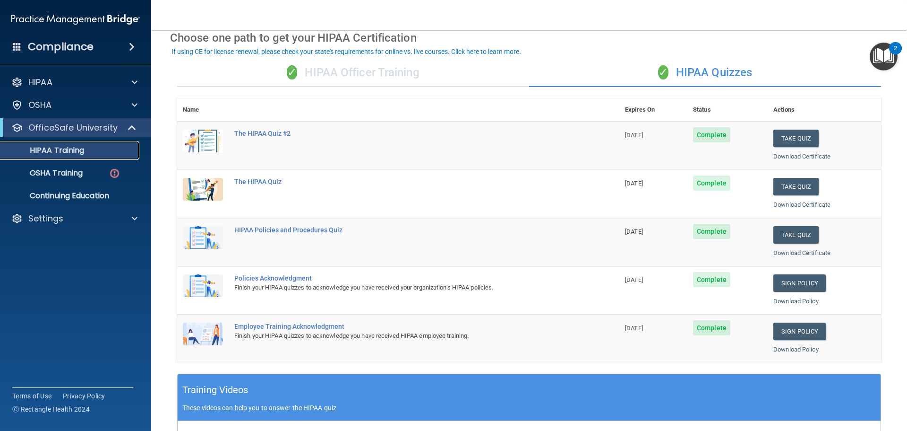
click at [48, 151] on p "HIPAA Training" at bounding box center [45, 150] width 78 height 9
click at [381, 76] on div "✓ HIPAA Officer Training" at bounding box center [353, 73] width 352 height 28
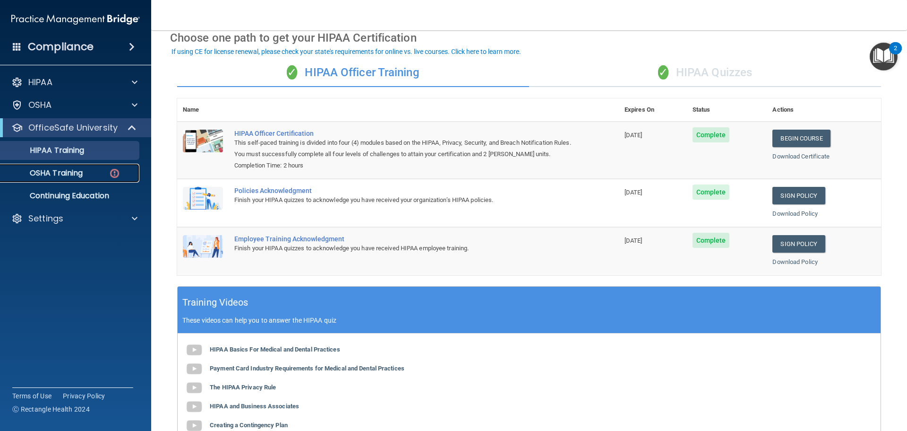
click at [54, 177] on p "OSHA Training" at bounding box center [44, 172] width 77 height 9
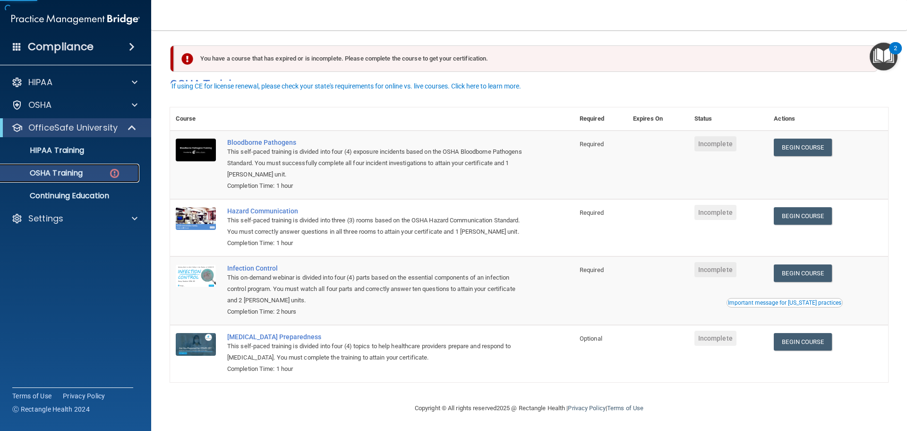
scroll to position [16, 0]
click at [60, 150] on p "HIPAA Training" at bounding box center [45, 150] width 78 height 9
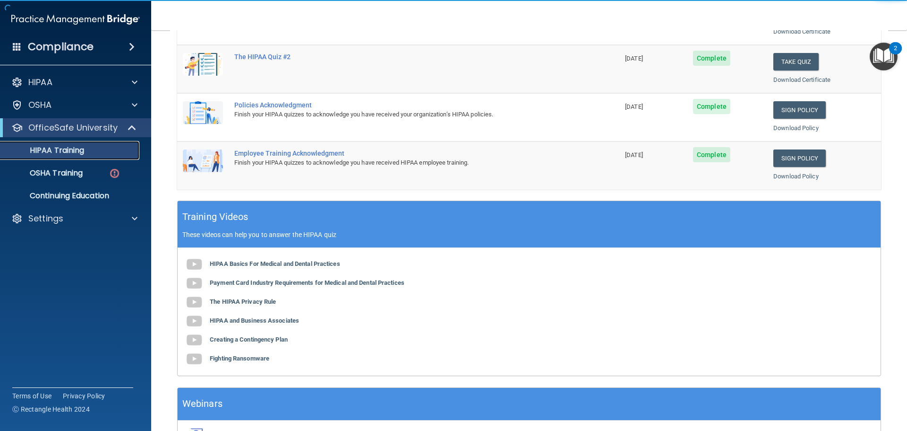
scroll to position [92, 0]
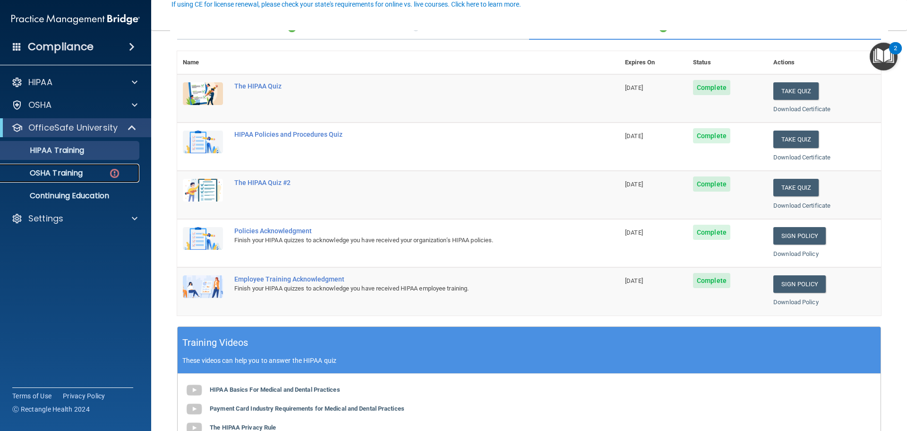
click at [43, 173] on p "OSHA Training" at bounding box center [44, 172] width 77 height 9
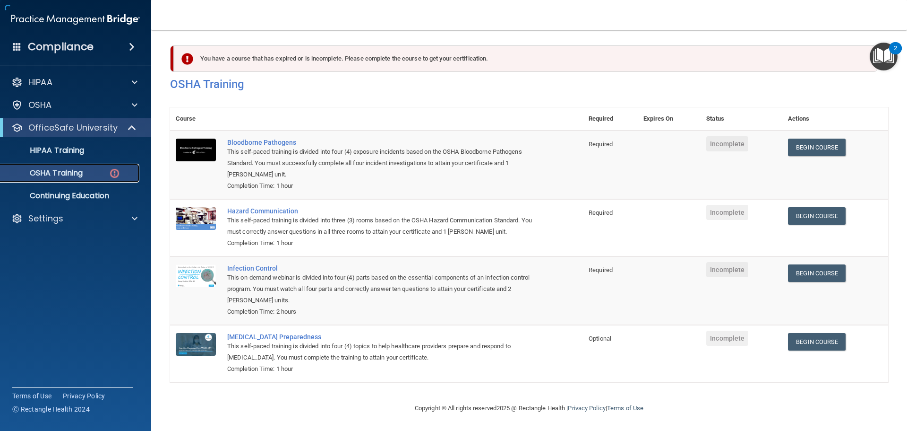
scroll to position [16, 0]
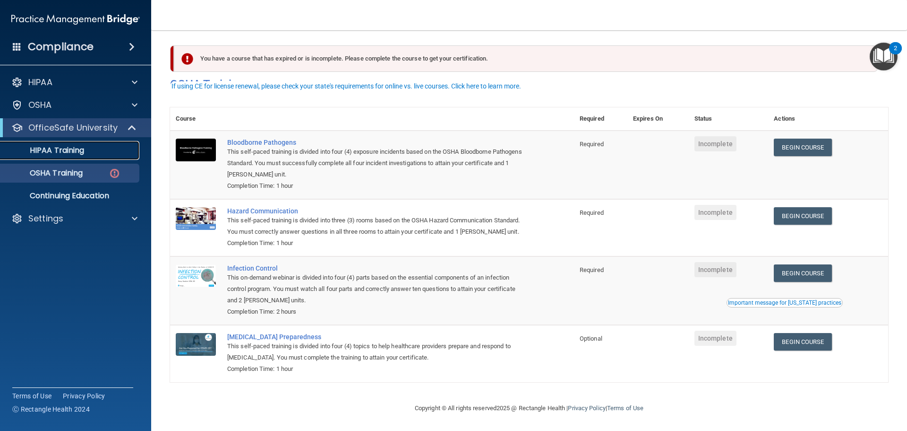
click at [36, 155] on p "HIPAA Training" at bounding box center [45, 150] width 78 height 9
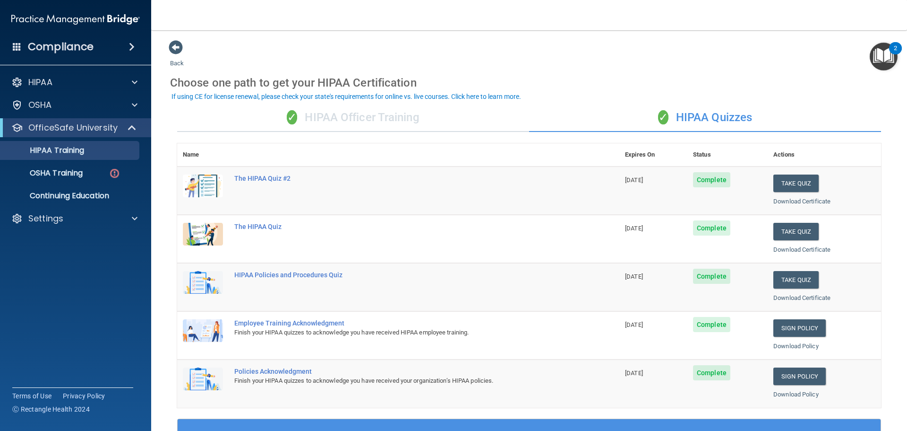
click at [382, 116] on div "✓ HIPAA Officer Training" at bounding box center [353, 117] width 352 height 28
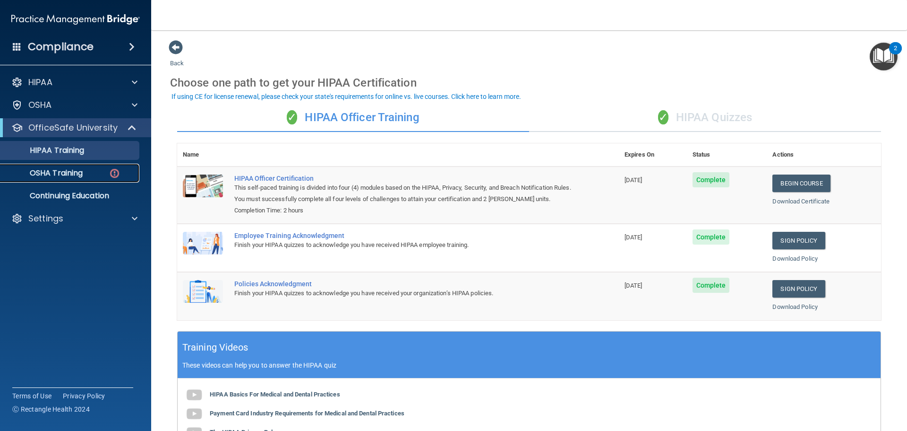
click at [47, 176] on p "OSHA Training" at bounding box center [44, 172] width 77 height 9
